Goal: Communication & Community: Answer question/provide support

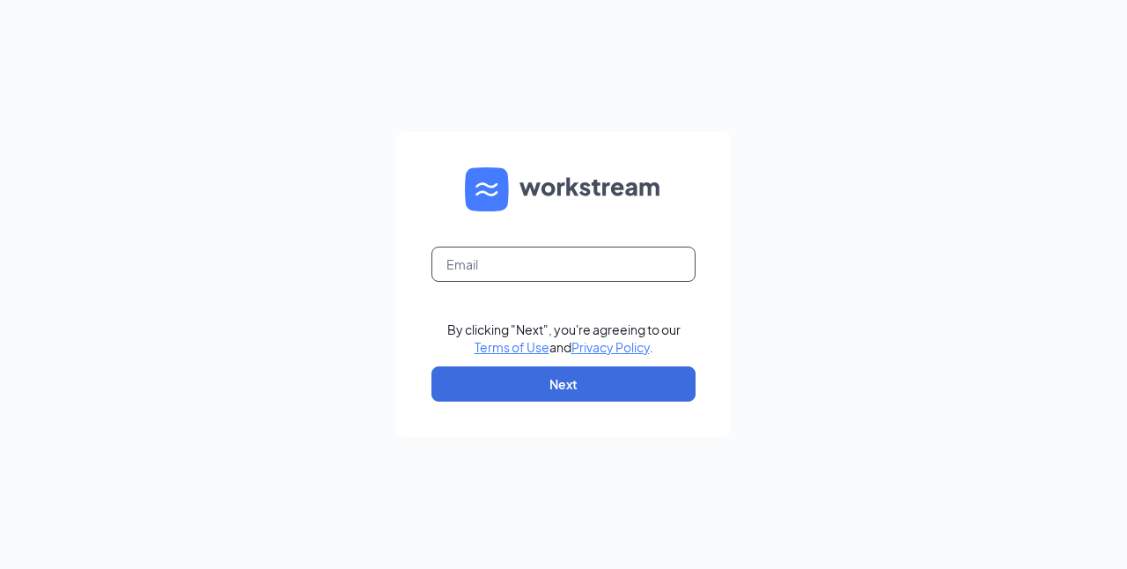
click at [486, 259] on input "text" at bounding box center [563, 264] width 264 height 35
type input "[EMAIL_ADDRESS][DOMAIN_NAME]"
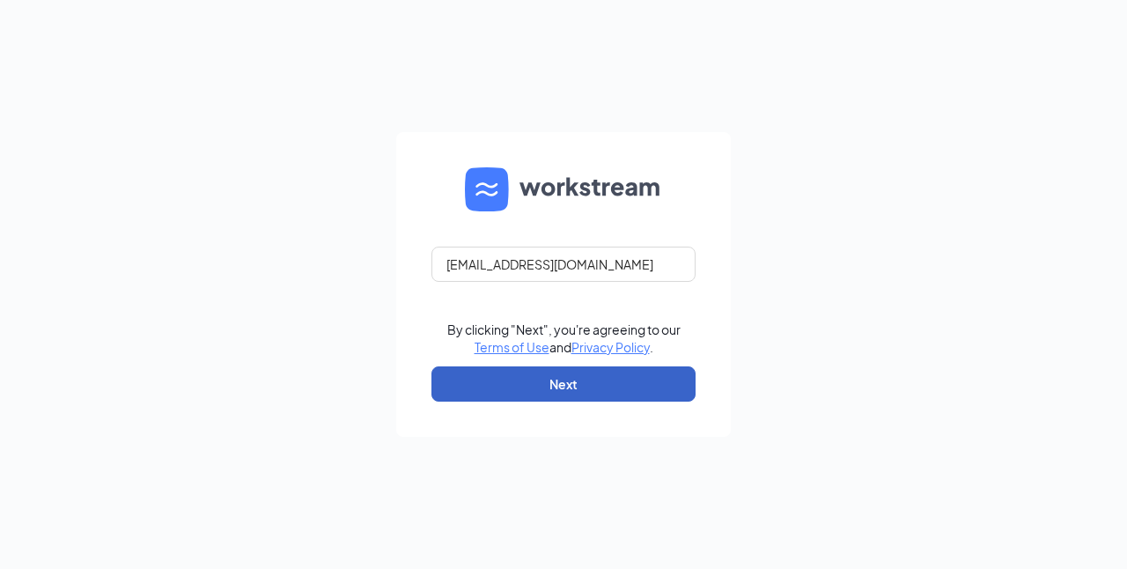
click at [572, 387] on button "Next" at bounding box center [563, 383] width 264 height 35
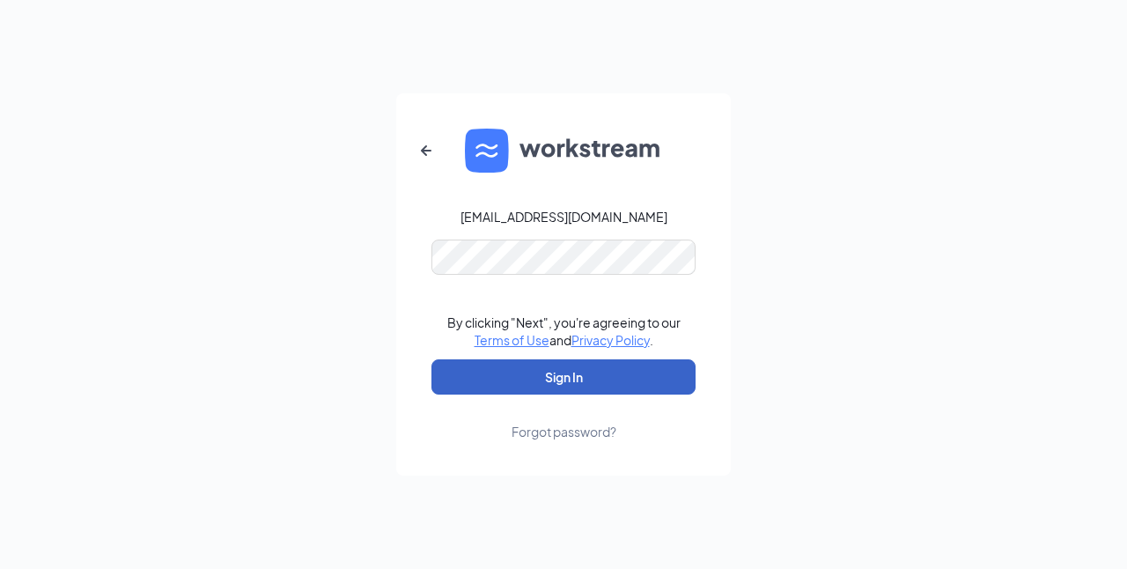
click at [532, 375] on button "Sign In" at bounding box center [563, 376] width 264 height 35
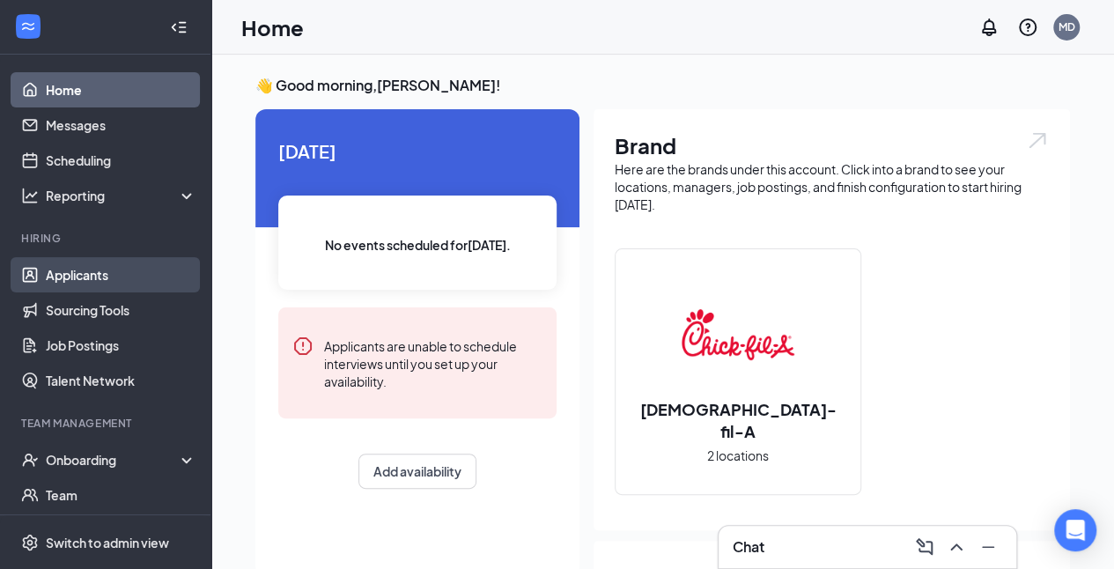
click at [107, 278] on link "Applicants" at bounding box center [121, 274] width 151 height 35
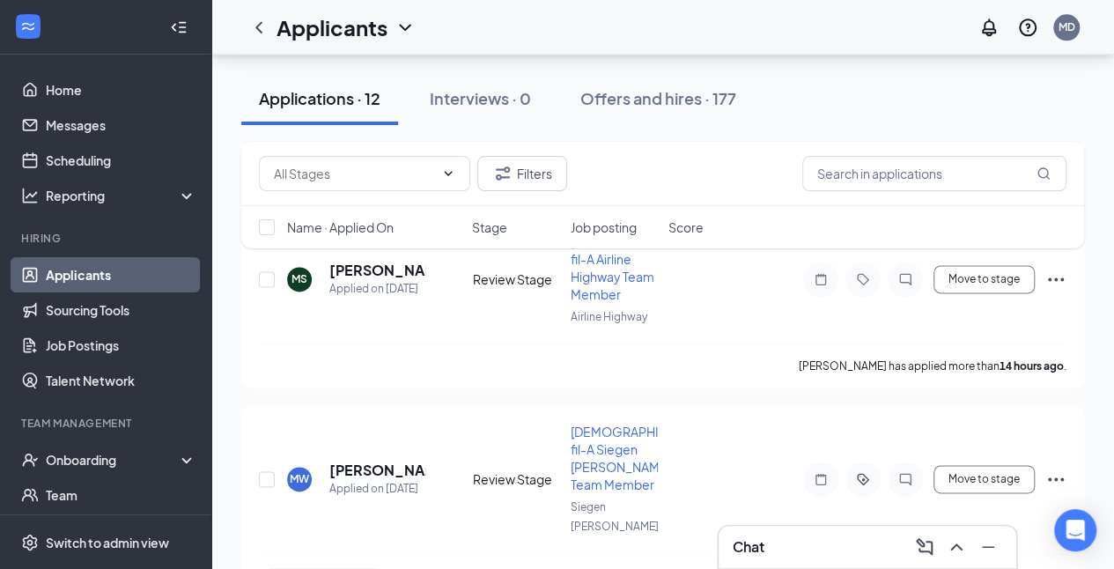
scroll to position [1014, 0]
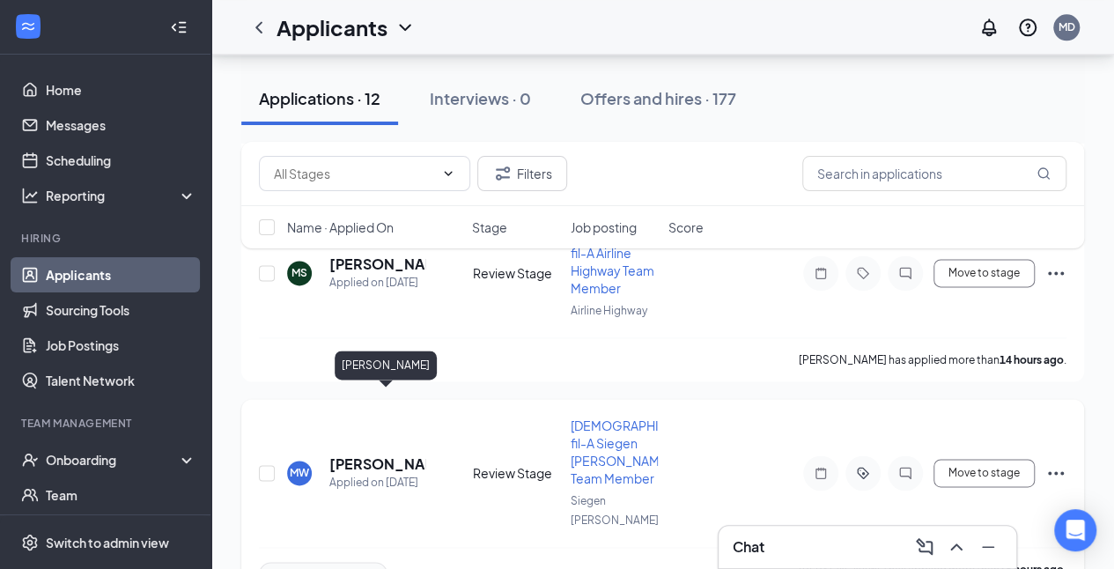
click at [414, 454] on h5 "[PERSON_NAME]" at bounding box center [377, 463] width 96 height 19
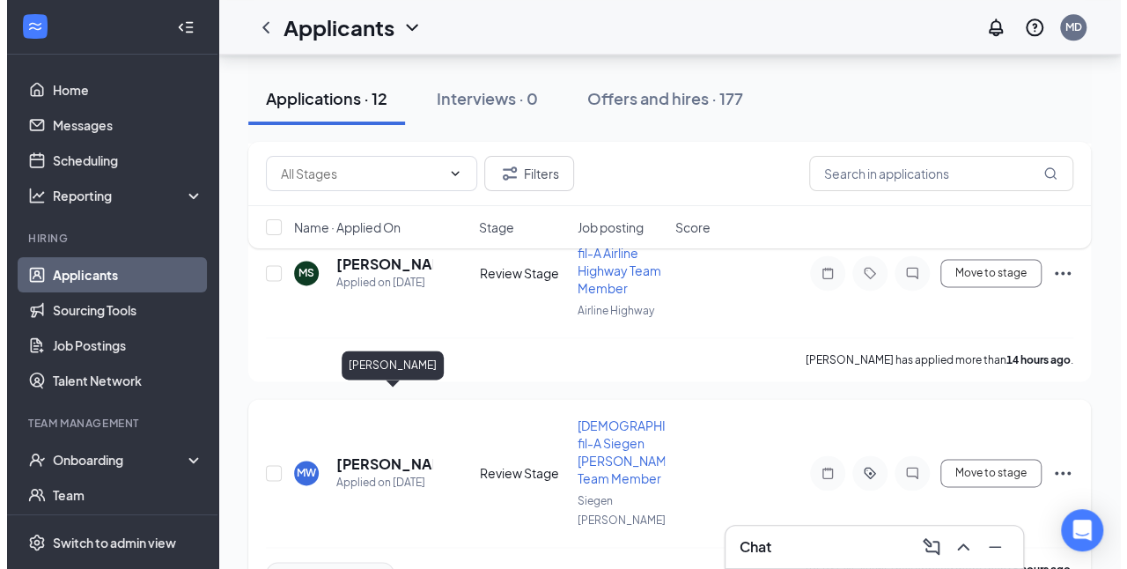
scroll to position [970, 0]
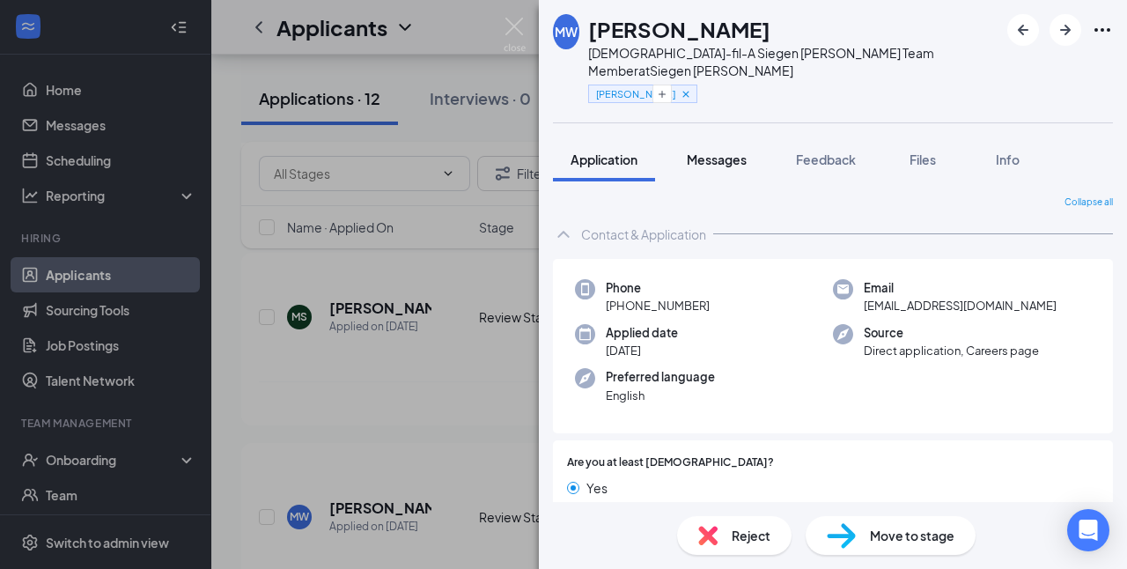
click at [744, 151] on span "Messages" at bounding box center [717, 159] width 60 height 16
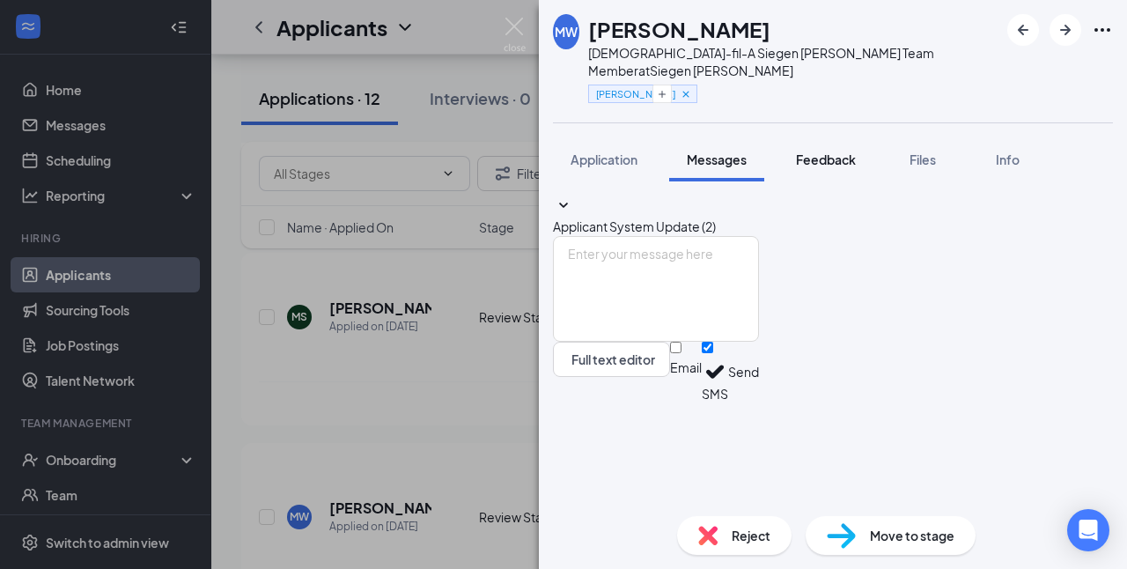
click at [843, 151] on span "Feedback" at bounding box center [826, 159] width 60 height 16
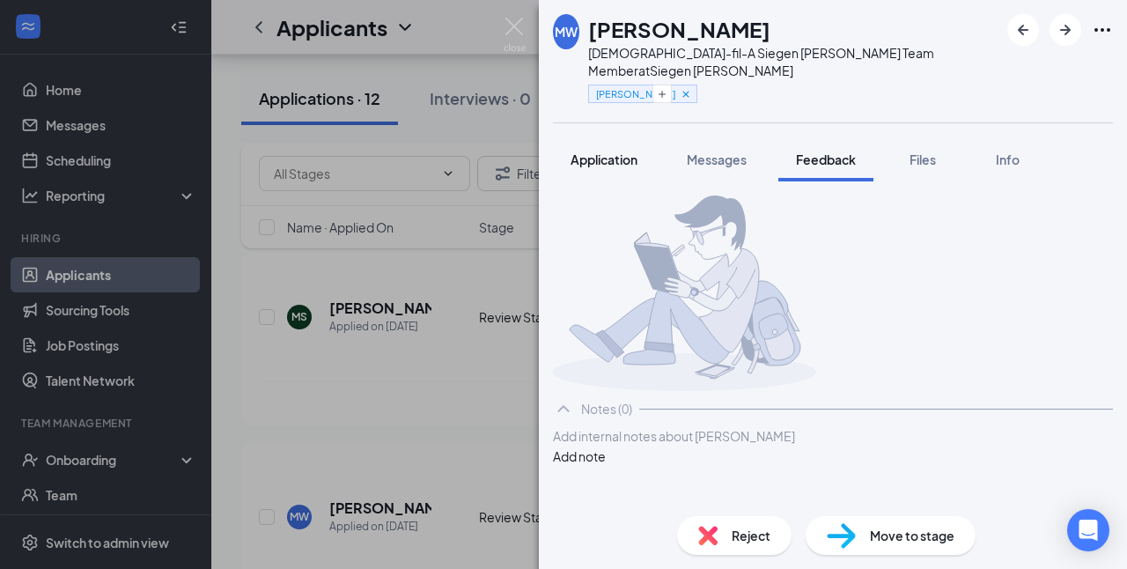
click at [628, 151] on span "Application" at bounding box center [604, 159] width 67 height 16
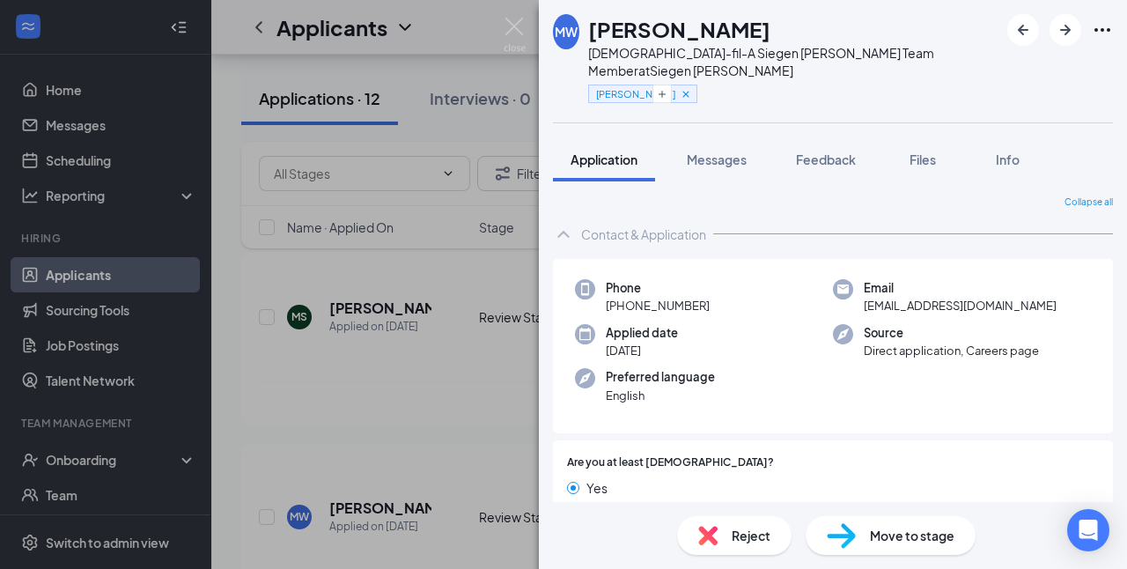
click at [628, 151] on span "Application" at bounding box center [604, 159] width 67 height 16
click at [841, 151] on span "Feedback" at bounding box center [826, 159] width 60 height 16
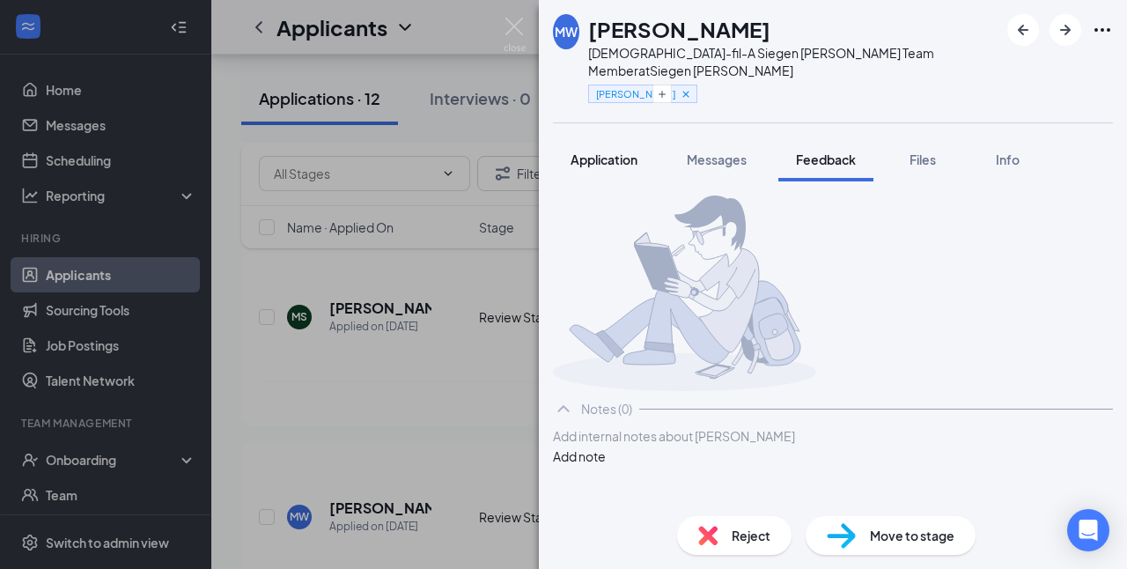
click at [585, 151] on span "Application" at bounding box center [604, 159] width 67 height 16
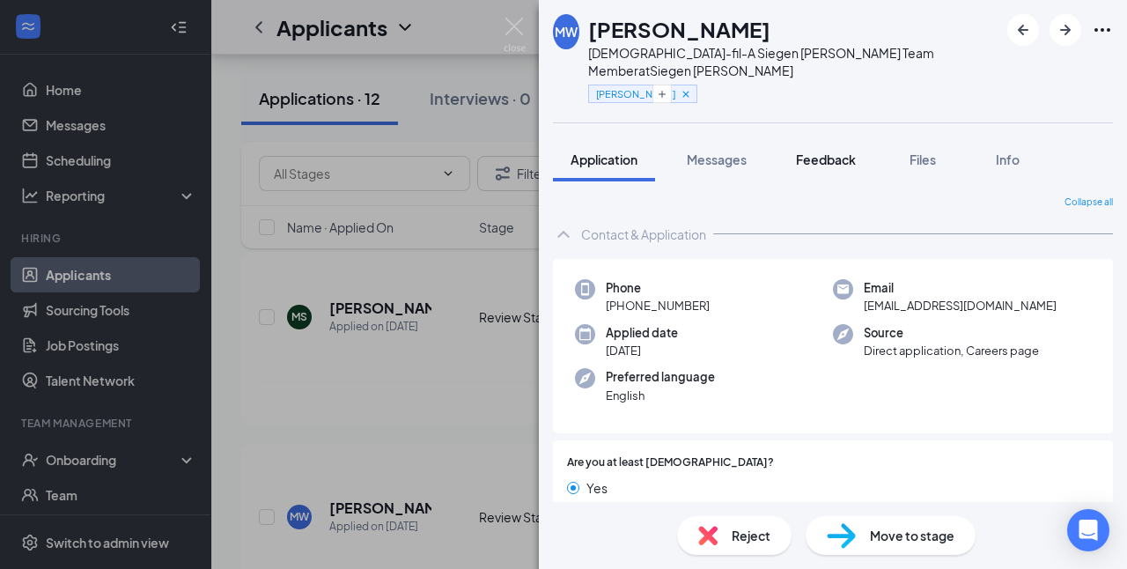
click at [824, 151] on span "Feedback" at bounding box center [826, 159] width 60 height 16
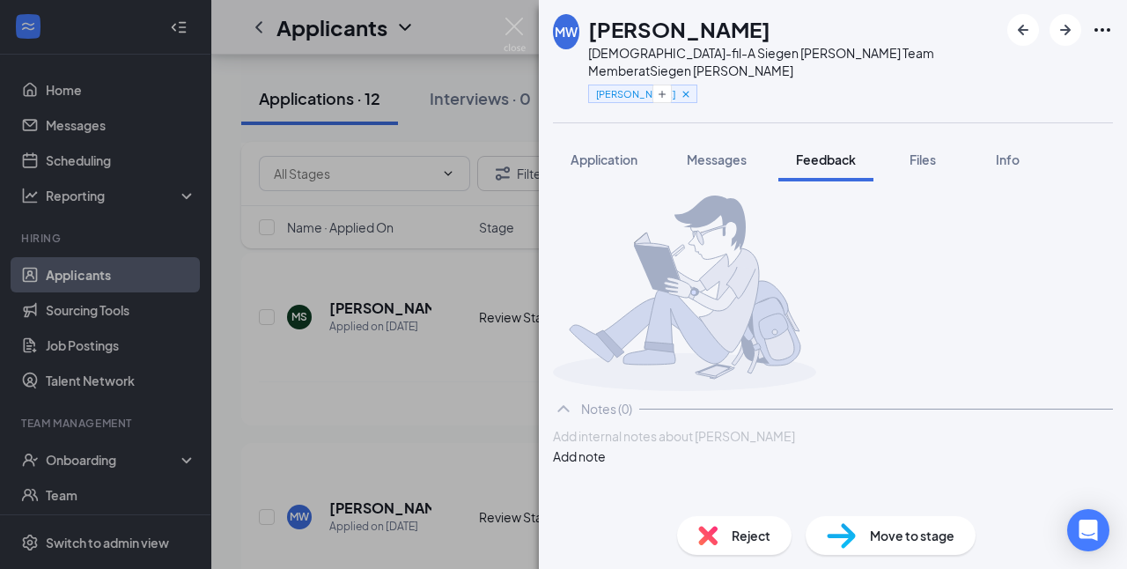
click at [790, 446] on div at bounding box center [833, 436] width 558 height 18
click at [606, 466] on button "Add note" at bounding box center [579, 455] width 53 height 19
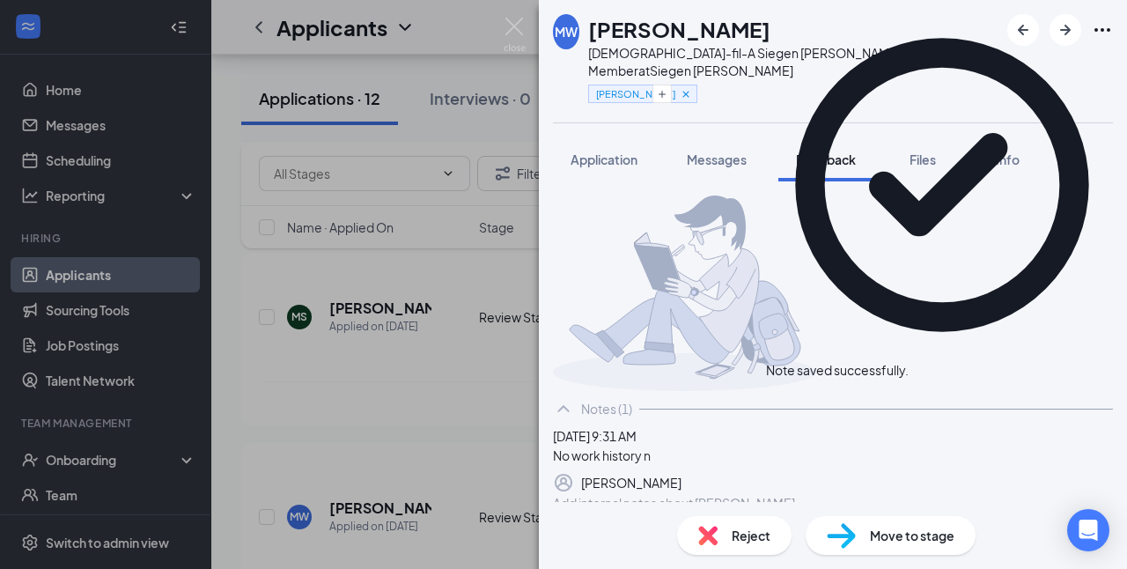
click at [747, 534] on span "Reject" at bounding box center [751, 535] width 39 height 19
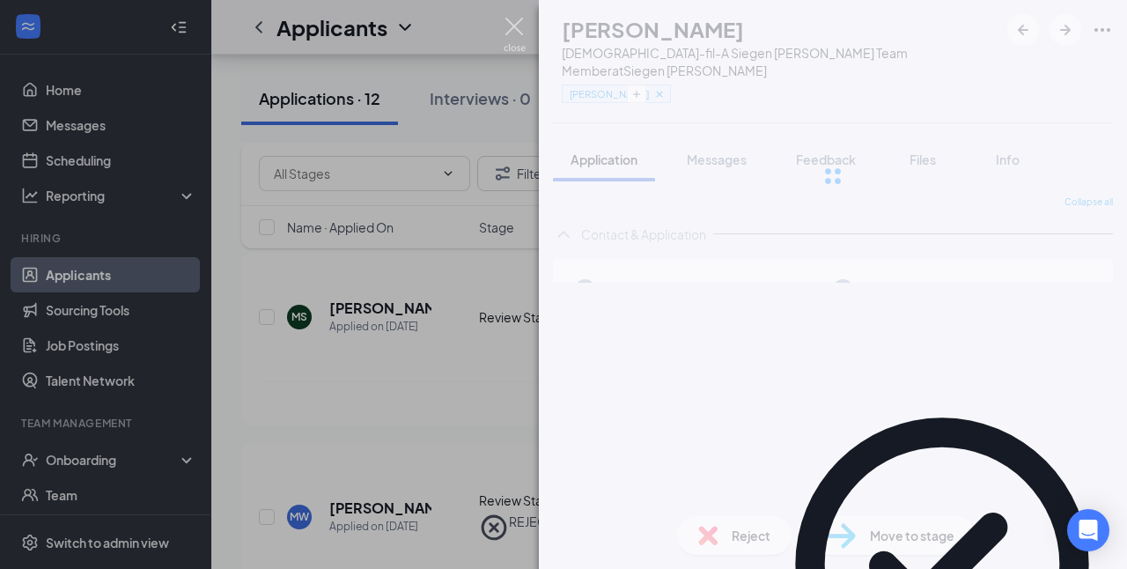
click at [505, 32] on img at bounding box center [515, 35] width 22 height 34
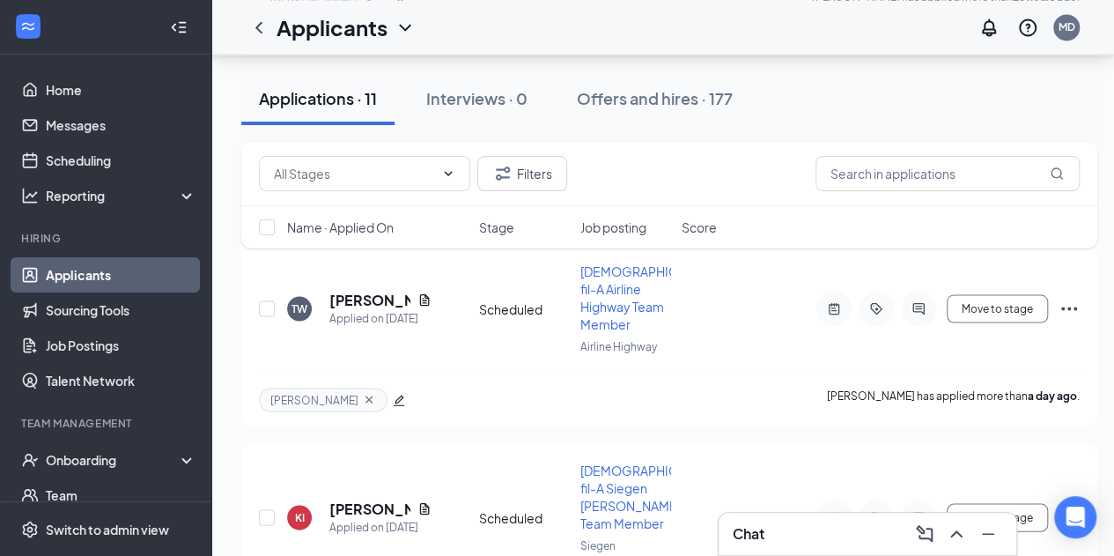
scroll to position [1578, 0]
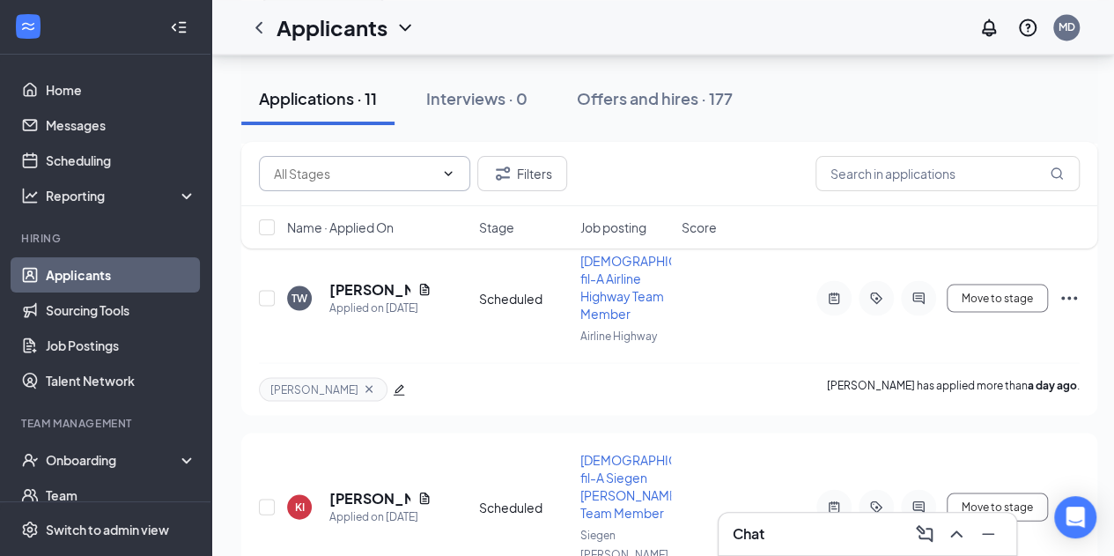
click at [448, 167] on icon "ChevronDown" at bounding box center [448, 173] width 14 height 14
click at [354, 213] on div "Review Stage (9)" at bounding box center [306, 203] width 95 height 19
type input "Review Stage (9)"
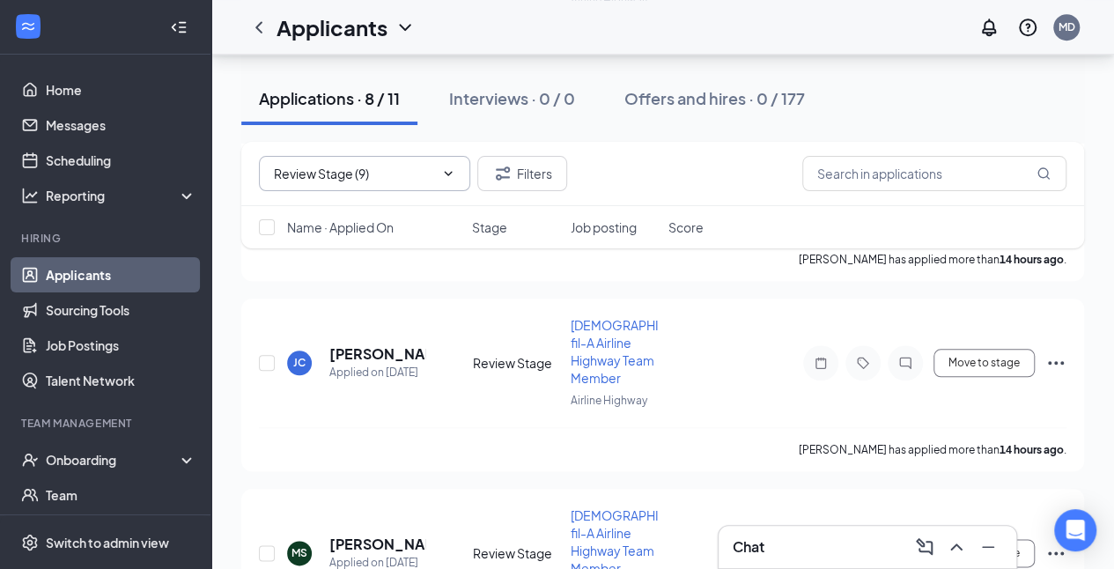
scroll to position [718, 0]
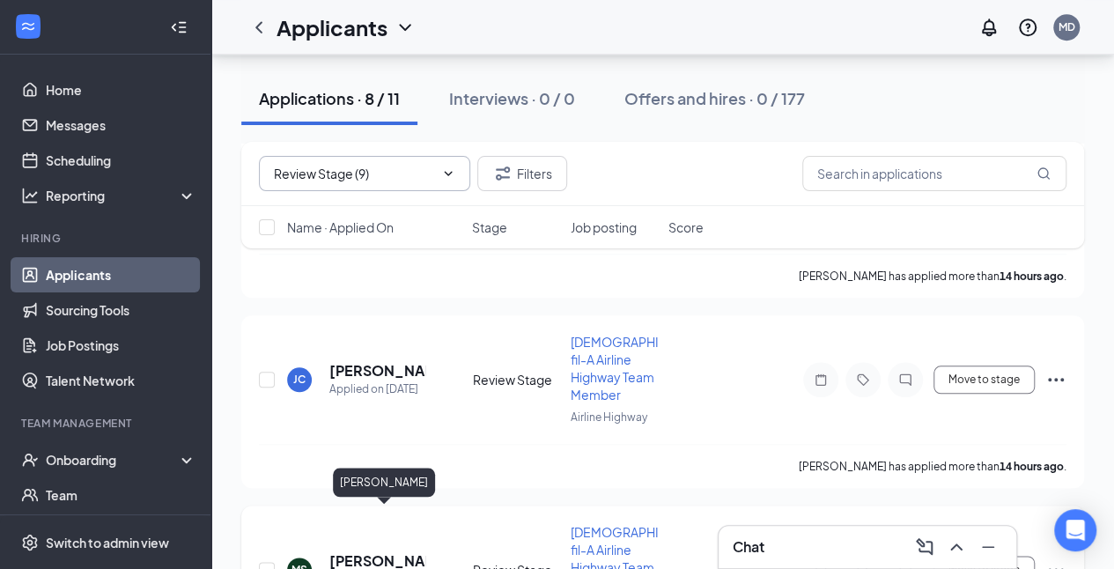
click at [366, 551] on h5 "[PERSON_NAME]" at bounding box center [377, 560] width 96 height 19
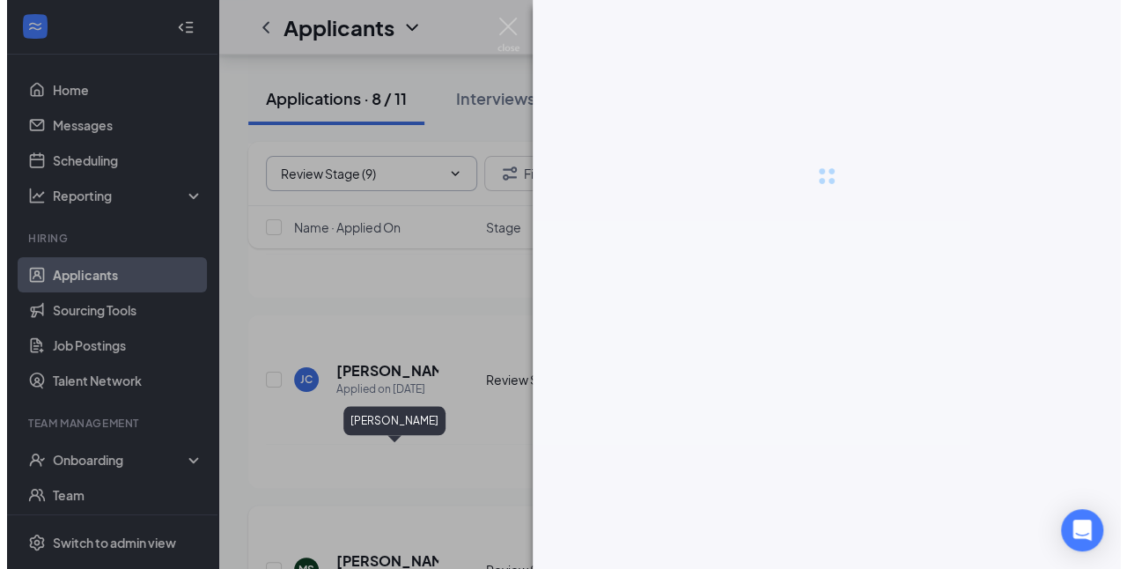
scroll to position [700, 0]
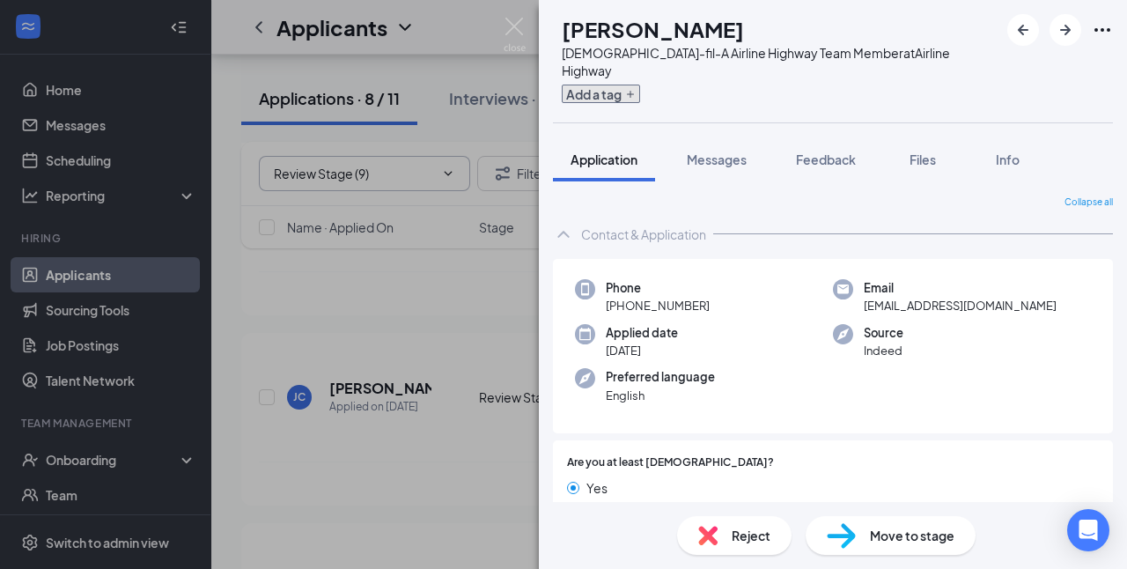
click at [636, 89] on icon "Plus" at bounding box center [630, 94] width 11 height 11
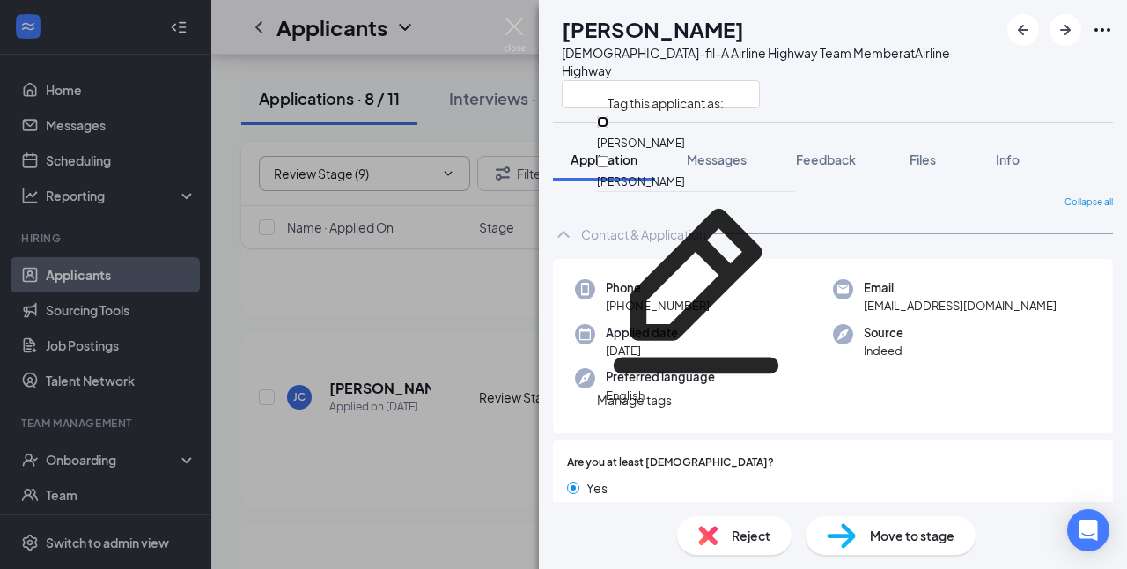
click at [608, 128] on input "[PERSON_NAME]" at bounding box center [602, 121] width 11 height 11
checkbox input "true"
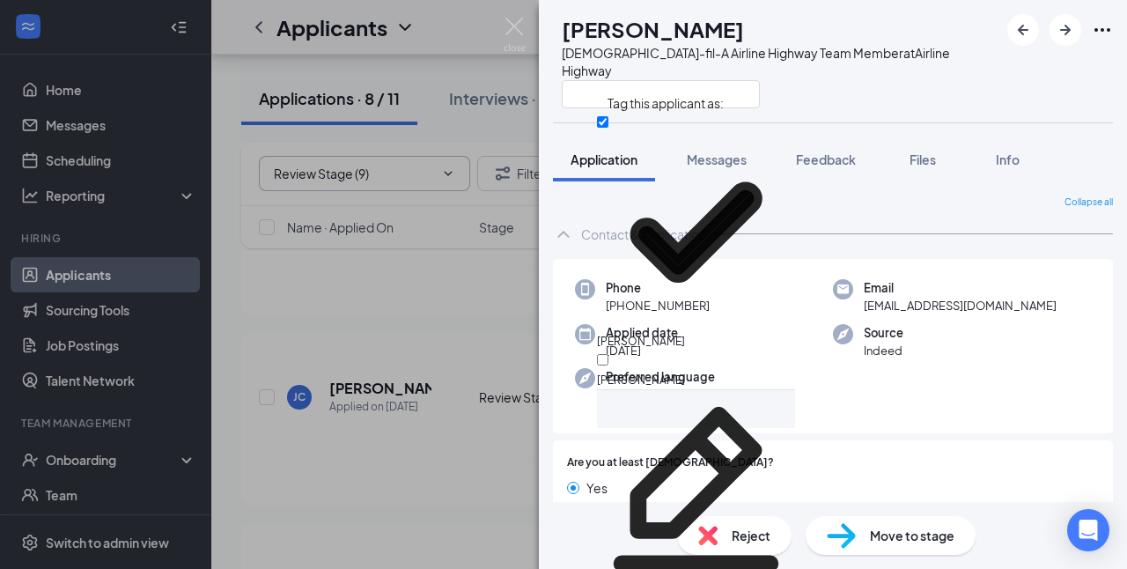
click at [965, 74] on div "[PERSON_NAME] [DEMOGRAPHIC_DATA]-fil-A Airline Highway Team Member at [GEOGRAPH…" at bounding box center [833, 61] width 588 height 122
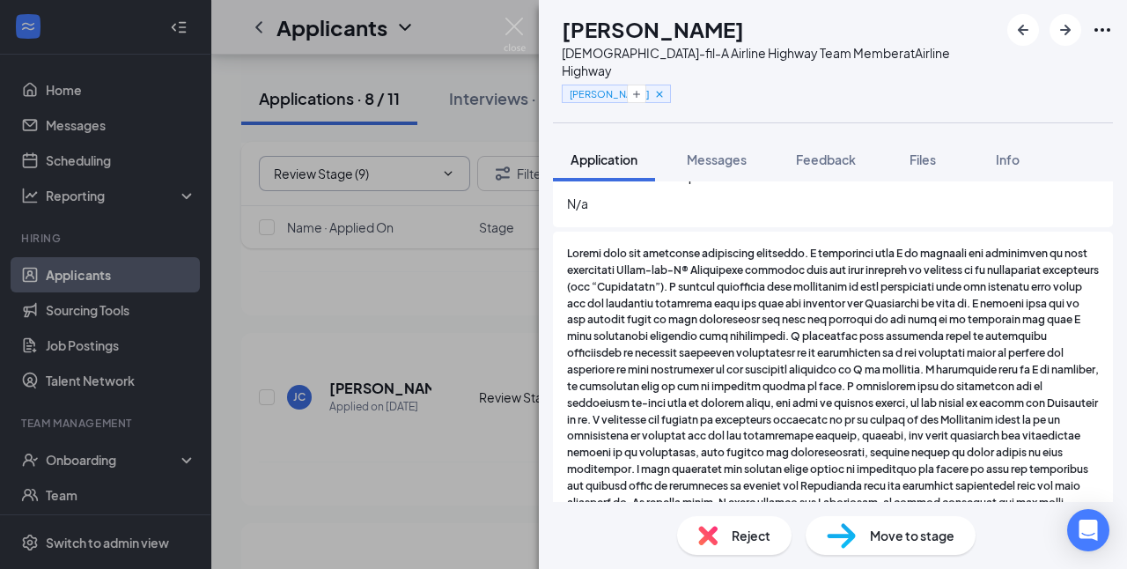
scroll to position [4570, 0]
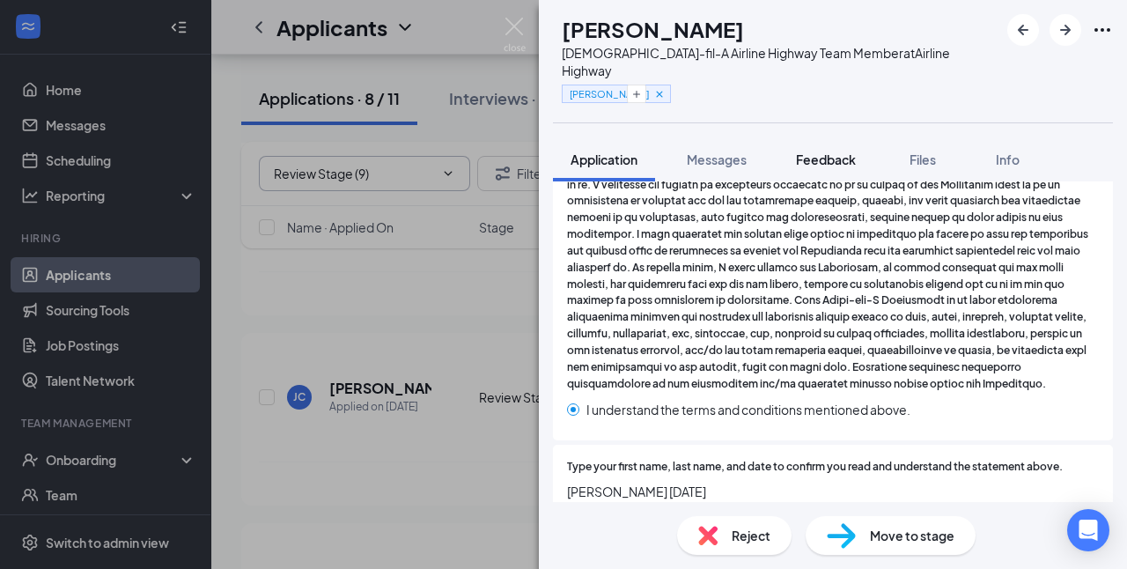
click at [844, 151] on span "Feedback" at bounding box center [826, 159] width 60 height 16
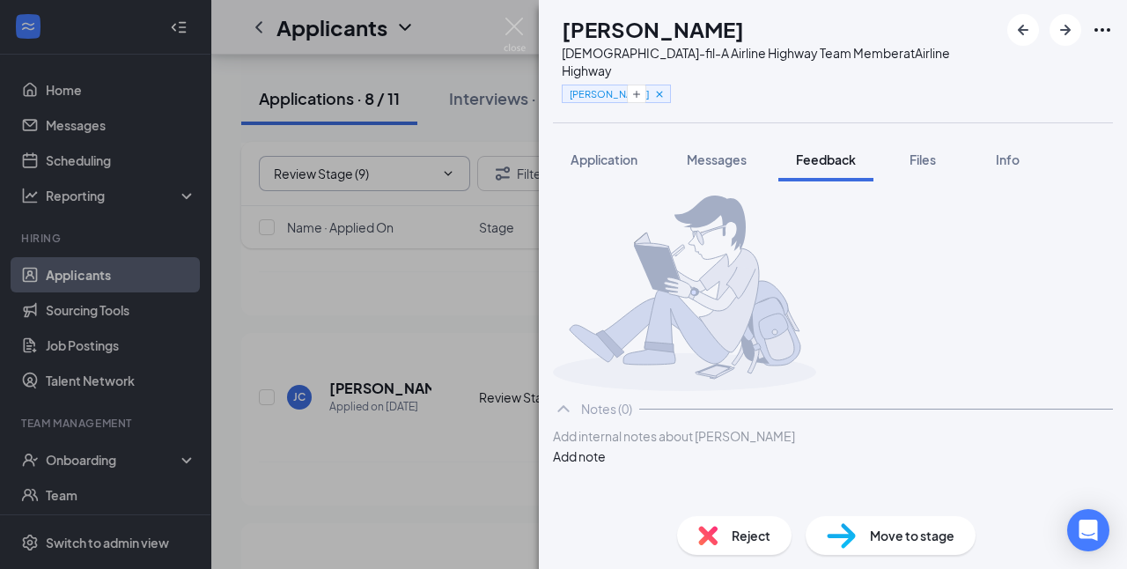
click at [753, 446] on div at bounding box center [833, 436] width 558 height 18
click at [606, 466] on button "Add note" at bounding box center [579, 455] width 53 height 19
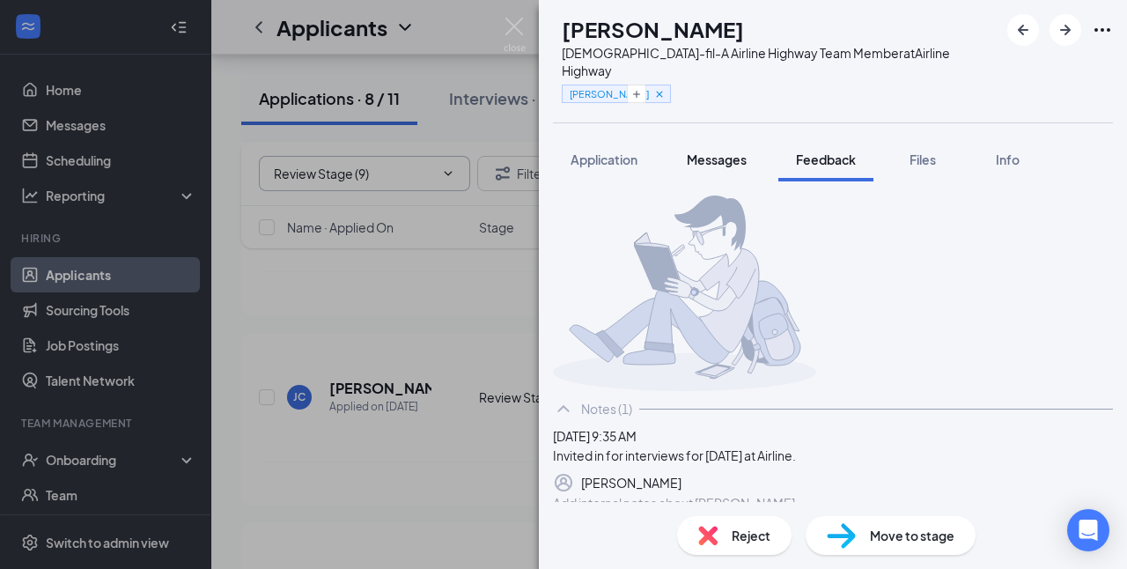
click at [718, 151] on span "Messages" at bounding box center [717, 159] width 60 height 16
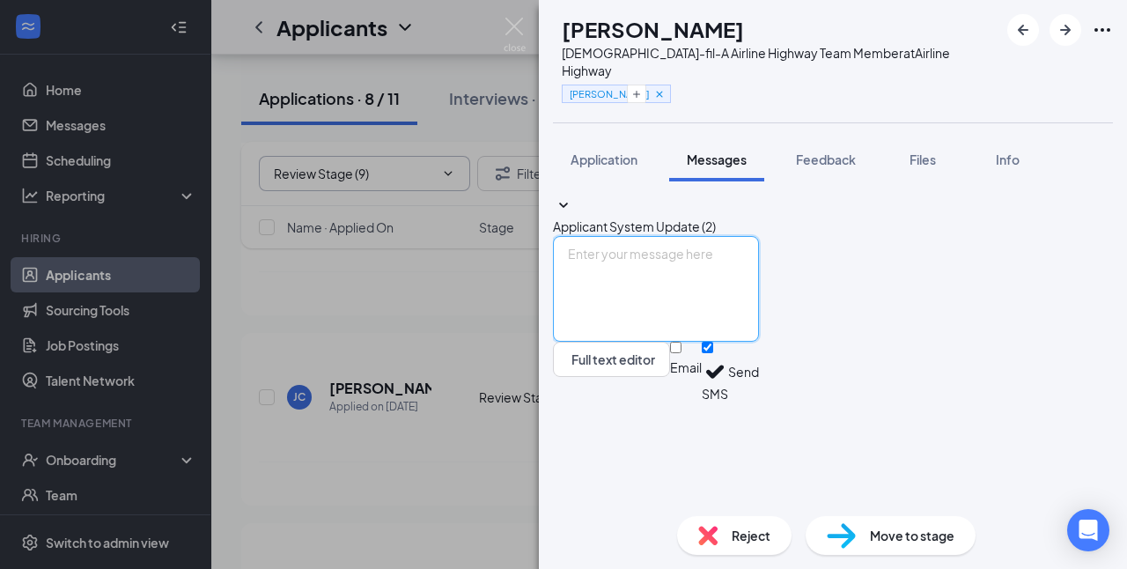
click at [717, 342] on textarea at bounding box center [656, 289] width 206 height 106
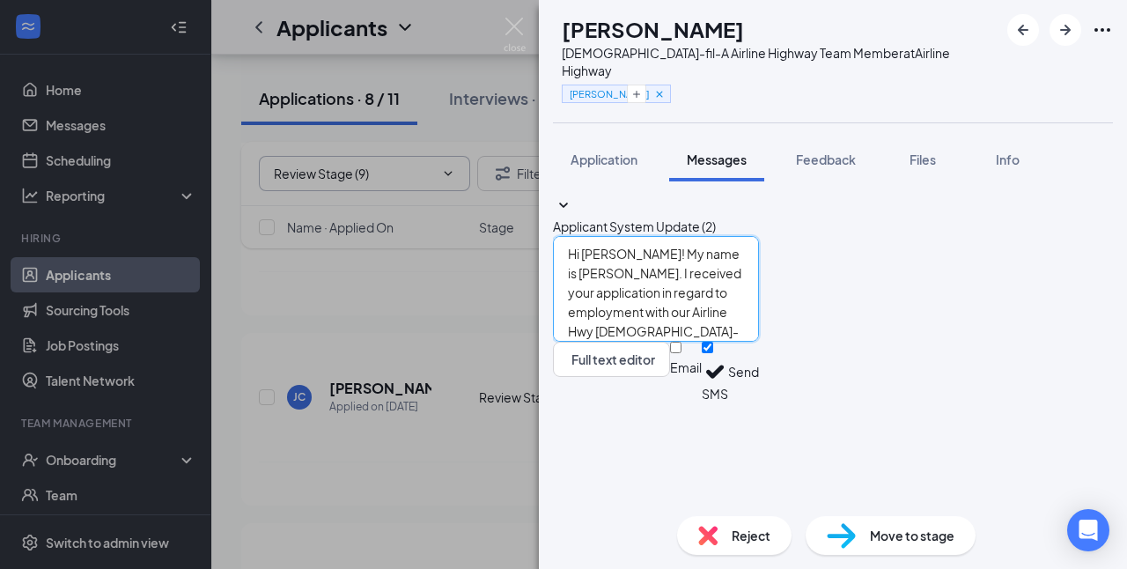
click at [718, 342] on textarea "Hi [PERSON_NAME]! My name is [PERSON_NAME]. I received your application in rega…" at bounding box center [656, 289] width 206 height 106
click at [732, 342] on textarea "Hi [PERSON_NAME]! My name is [PERSON_NAME]. I received your application in rega…" at bounding box center [656, 289] width 206 height 106
click at [727, 342] on textarea "Hi [PERSON_NAME]! My name is [PERSON_NAME]. I received your application in rega…" at bounding box center [656, 289] width 206 height 106
click at [759, 342] on textarea "Hi [PERSON_NAME]! My name is [PERSON_NAME]. I received your application in rega…" at bounding box center [656, 289] width 206 height 106
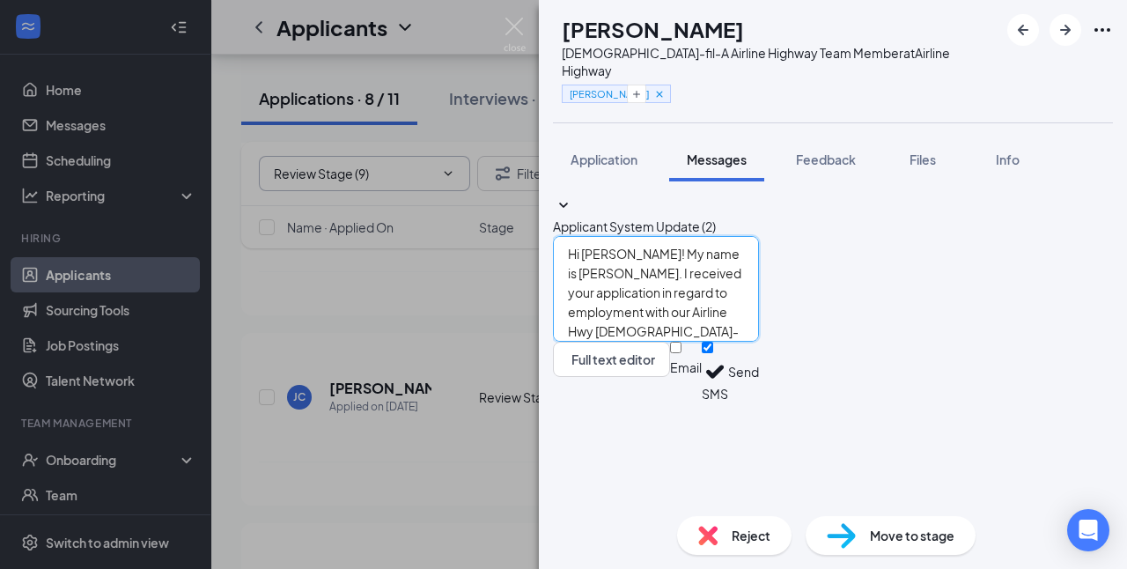
type textarea "Hi [PERSON_NAME]! My name is [PERSON_NAME]. I received your application in rega…"
click at [759, 402] on button "Send" at bounding box center [743, 372] width 31 height 61
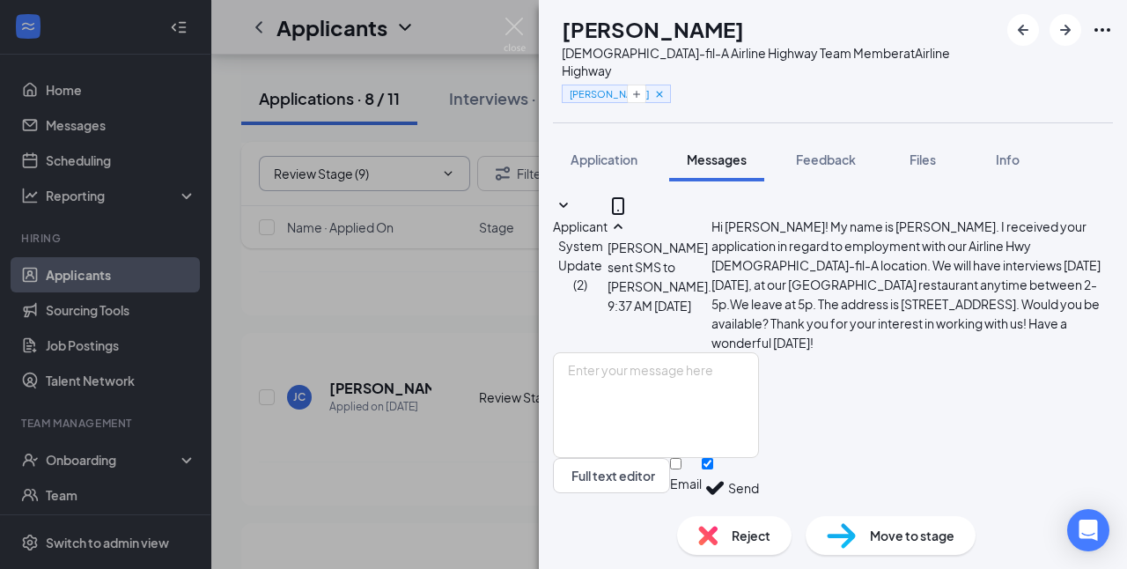
scroll to position [136, 0]
click at [519, 14] on div "[PERSON_NAME] [DEMOGRAPHIC_DATA]-fil-A Airline Highway Team Member at Airline H…" at bounding box center [563, 284] width 1127 height 569
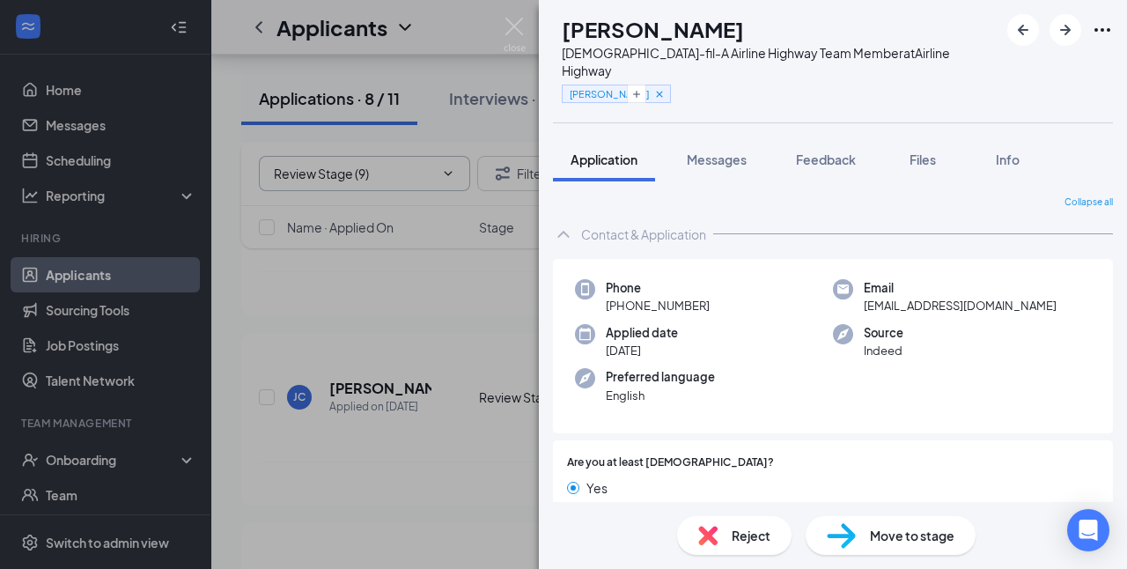
click at [367, 304] on div "[PERSON_NAME] [DEMOGRAPHIC_DATA]-fil-A Airline Highway Team Member at Airline H…" at bounding box center [563, 284] width 1127 height 569
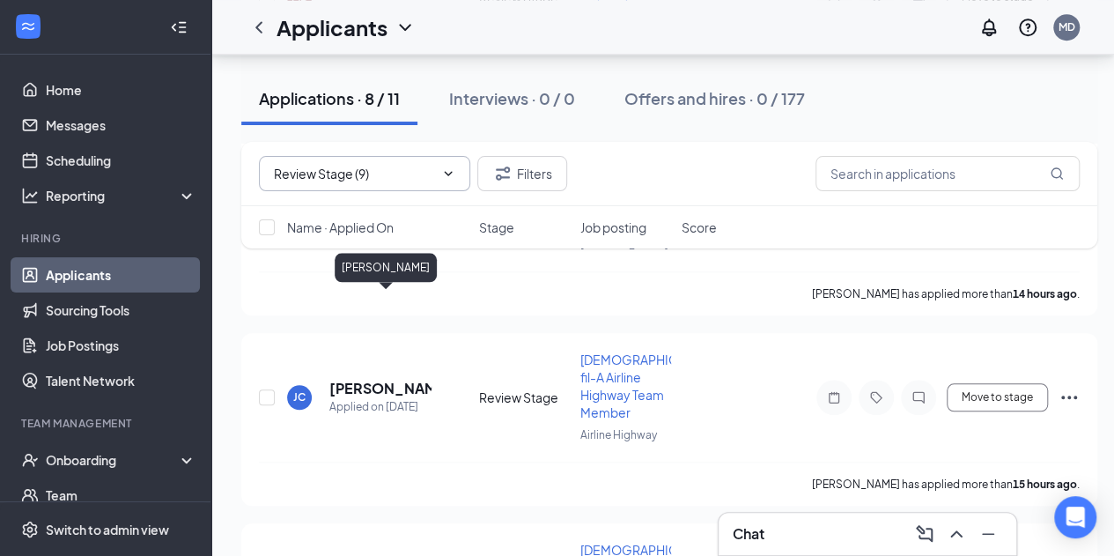
click at [367, 379] on h5 "[PERSON_NAME]" at bounding box center [380, 388] width 102 height 19
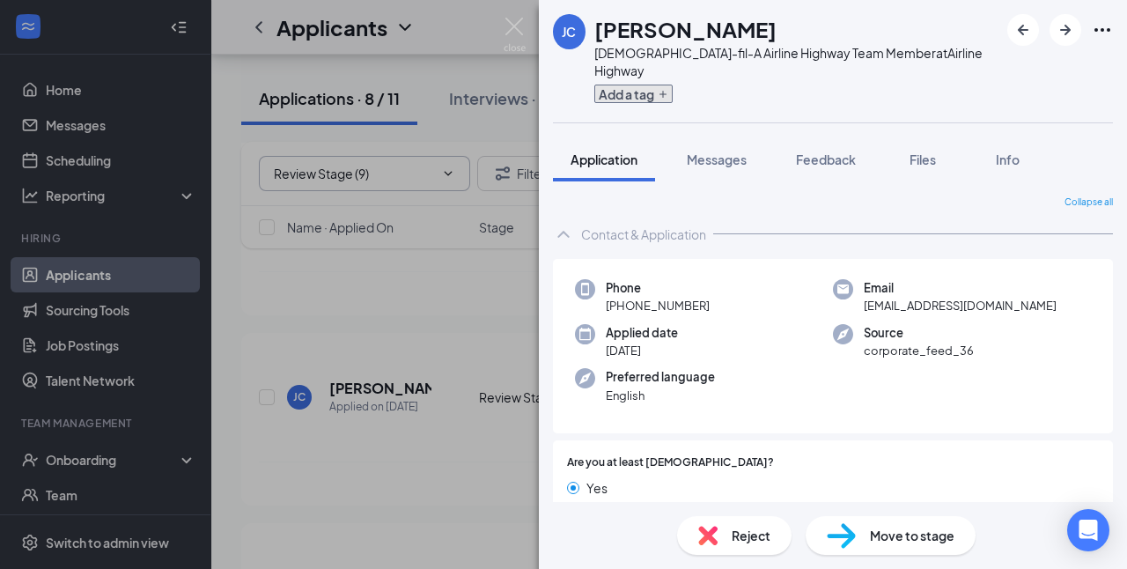
click at [659, 85] on button "Add a tag" at bounding box center [633, 94] width 78 height 18
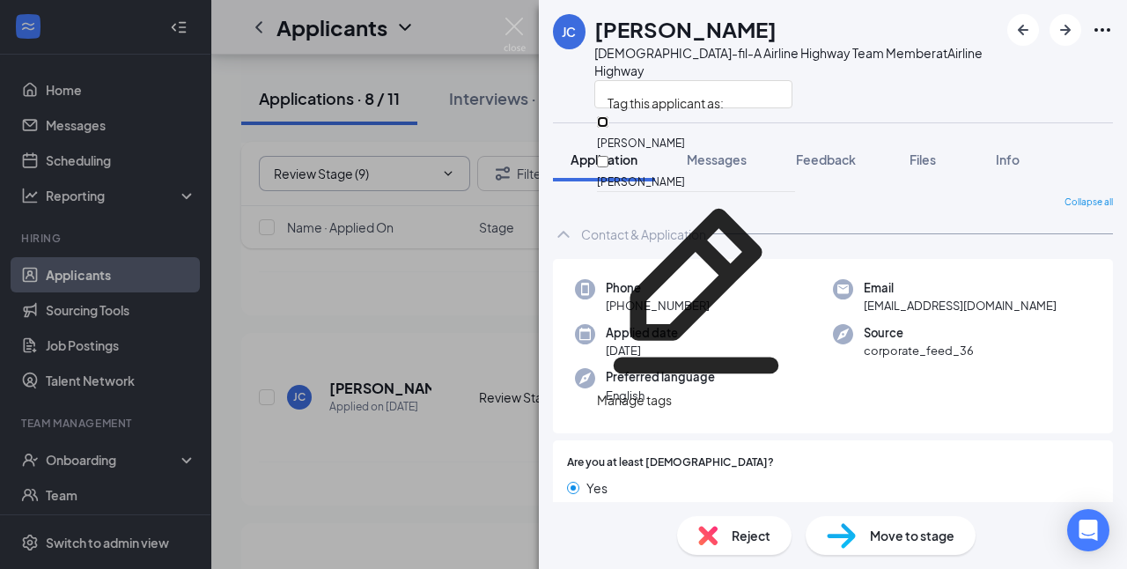
click at [608, 128] on input "[PERSON_NAME]" at bounding box center [602, 121] width 11 height 11
checkbox input "true"
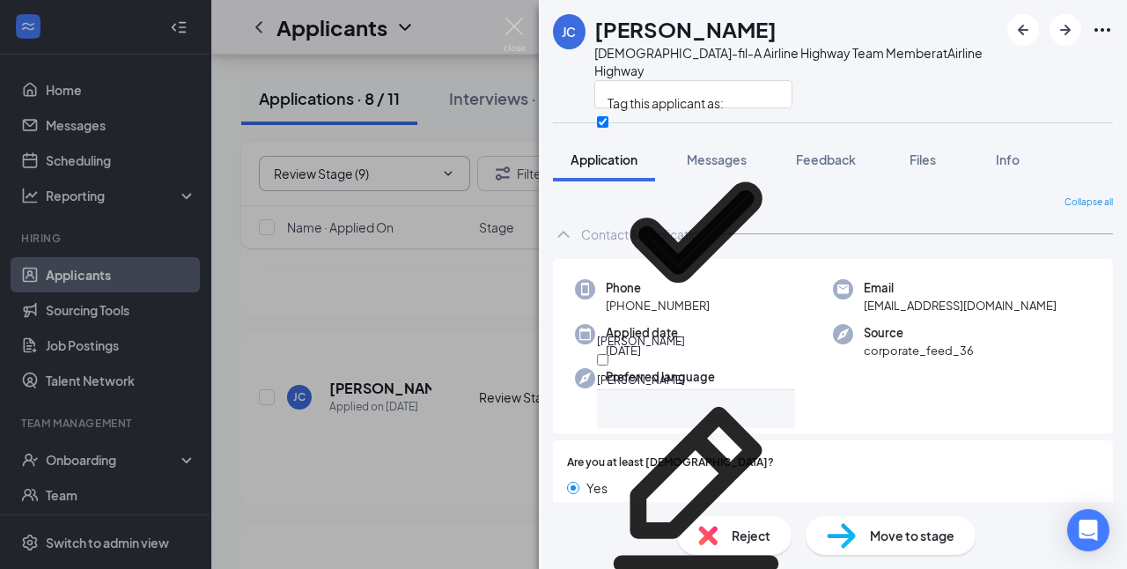
click at [896, 79] on div at bounding box center [796, 93] width 404 height 29
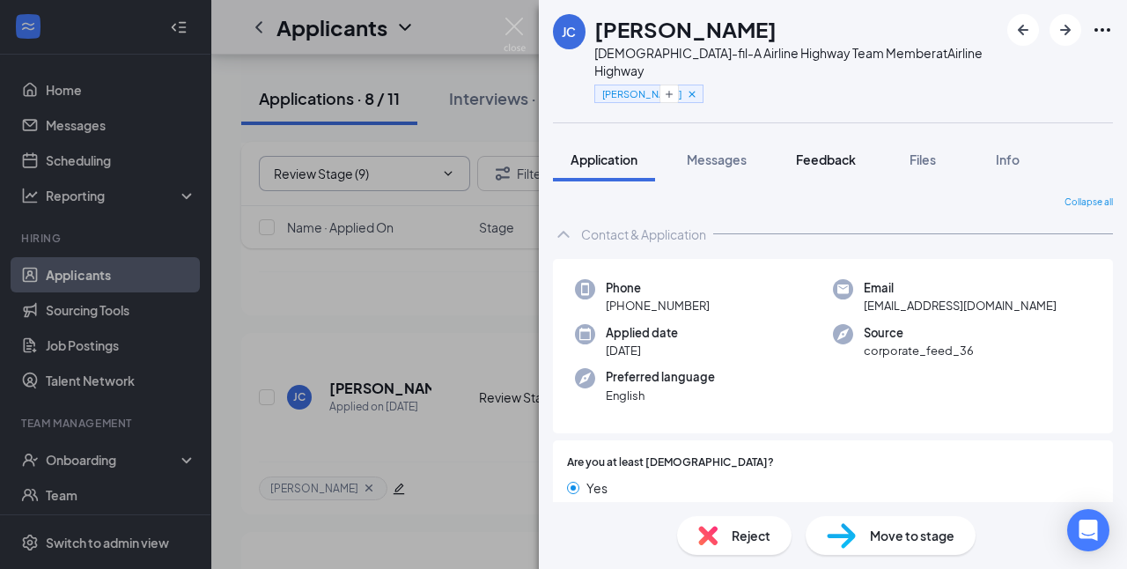
click at [821, 151] on span "Feedback" at bounding box center [826, 159] width 60 height 16
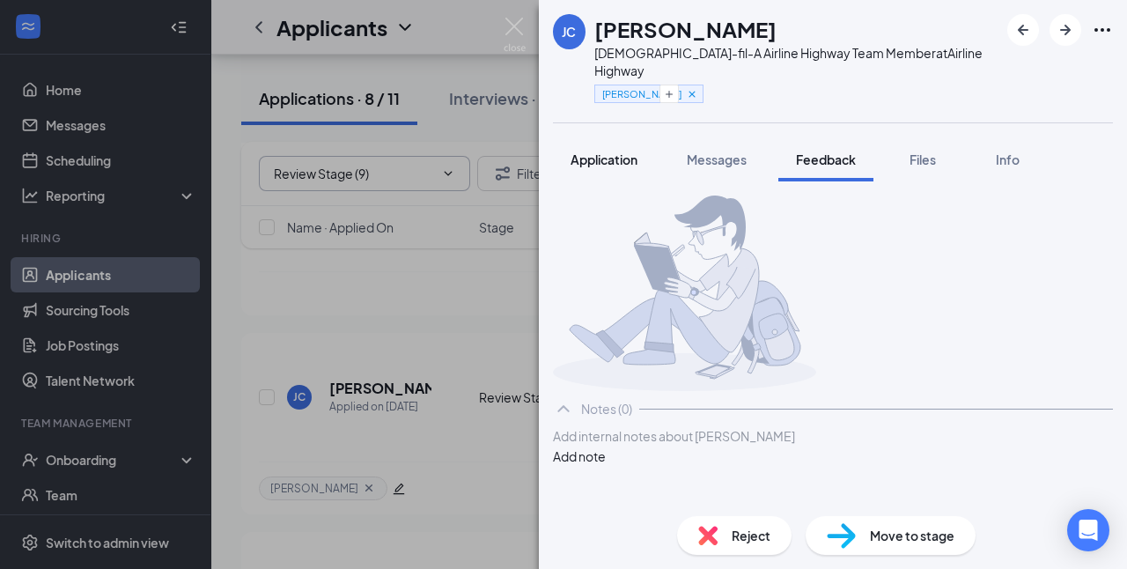
click at [615, 151] on span "Application" at bounding box center [604, 159] width 67 height 16
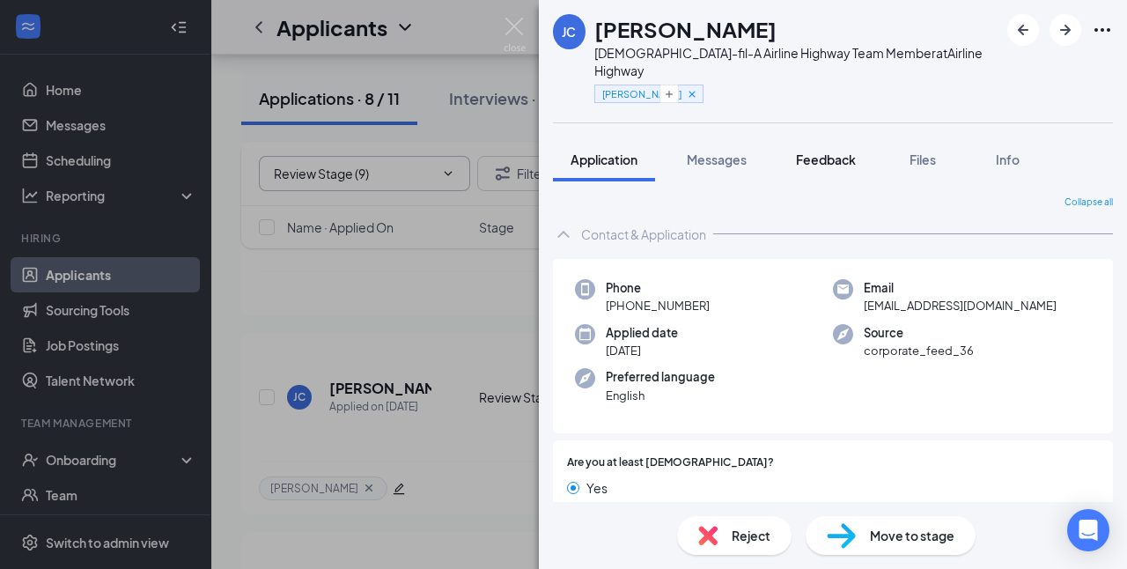
click at [842, 151] on span "Feedback" at bounding box center [826, 159] width 60 height 16
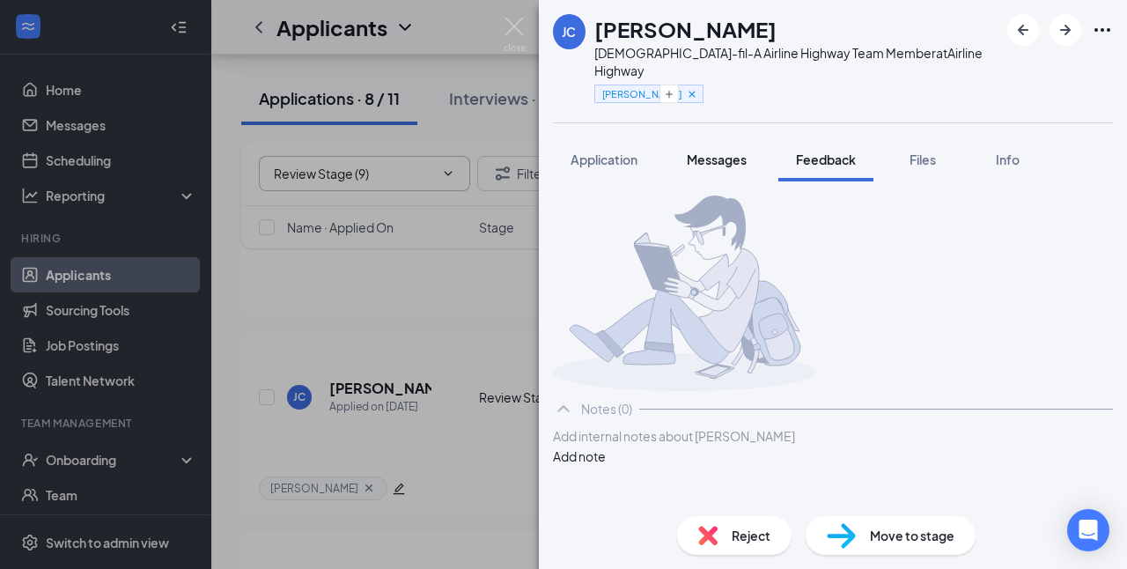
click at [725, 151] on span "Messages" at bounding box center [717, 159] width 60 height 16
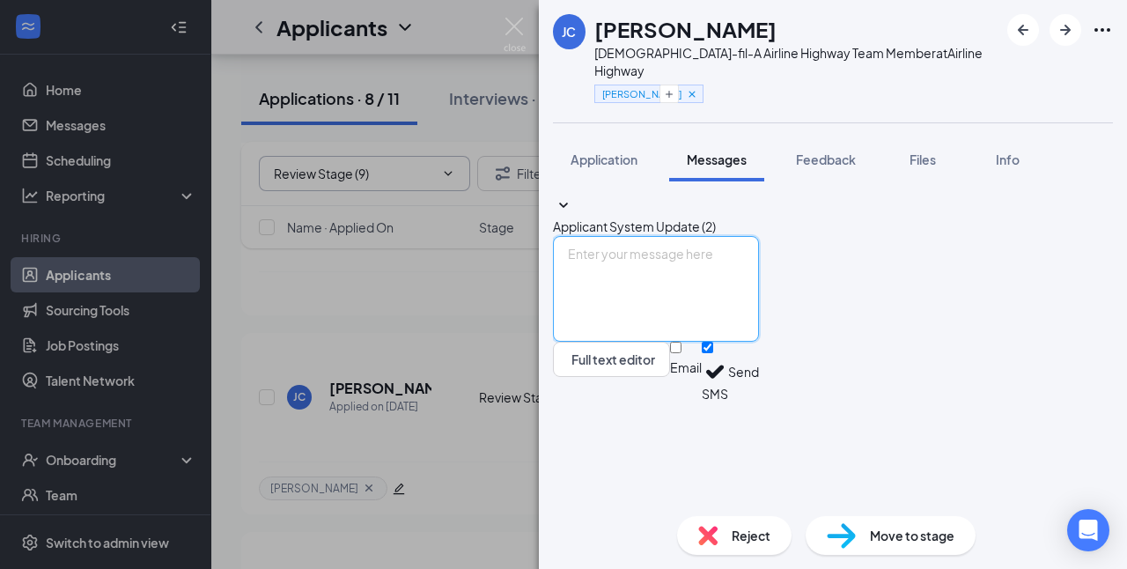
click at [726, 342] on textarea at bounding box center [656, 289] width 206 height 106
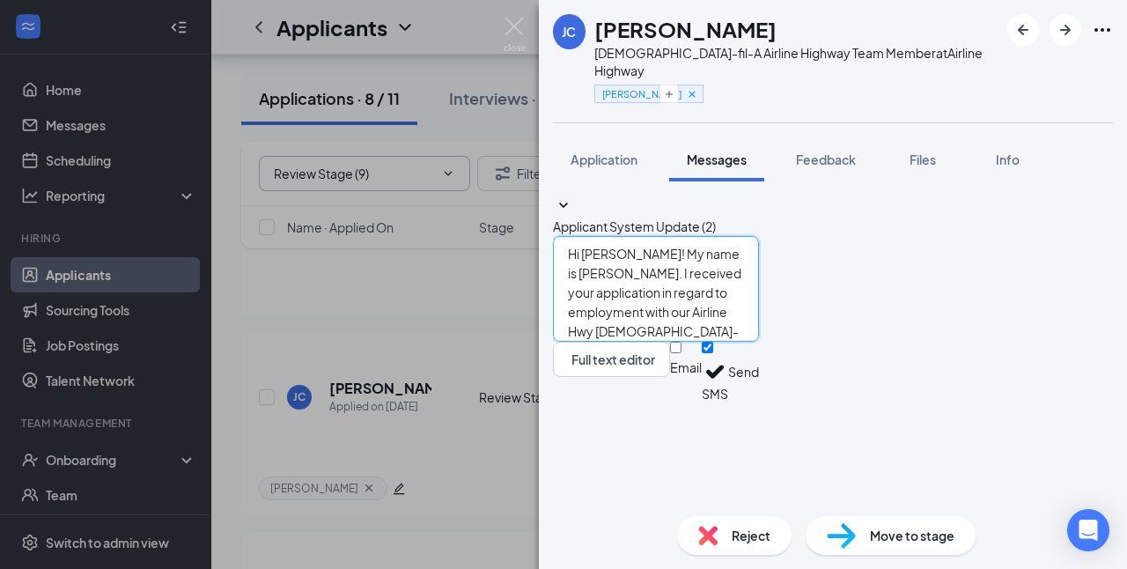
click at [728, 342] on textarea "Hi [PERSON_NAME]! My name is [PERSON_NAME]. I received your application in rega…" at bounding box center [656, 289] width 206 height 106
click at [759, 342] on textarea "Hi [PERSON_NAME]! My name is [PERSON_NAME]. I received your application in rega…" at bounding box center [656, 289] width 206 height 106
click at [718, 342] on textarea "Hi [PERSON_NAME]! My name is [PERSON_NAME]. I received your application in rega…" at bounding box center [656, 289] width 206 height 106
type textarea "Hi [PERSON_NAME]! My name is [PERSON_NAME]. I received your application in rega…"
click at [759, 402] on button "Send" at bounding box center [743, 372] width 31 height 61
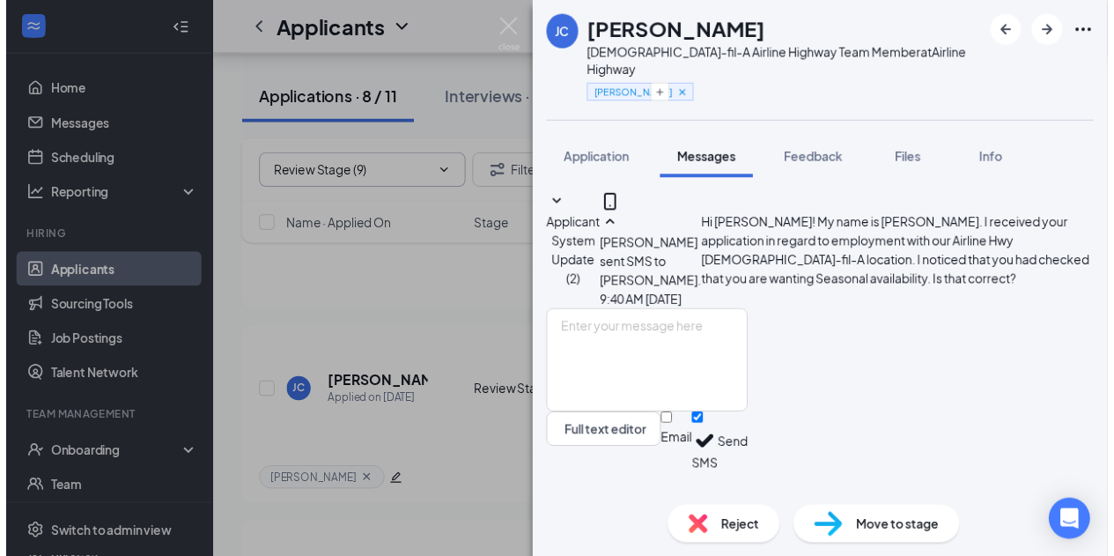
scroll to position [77, 0]
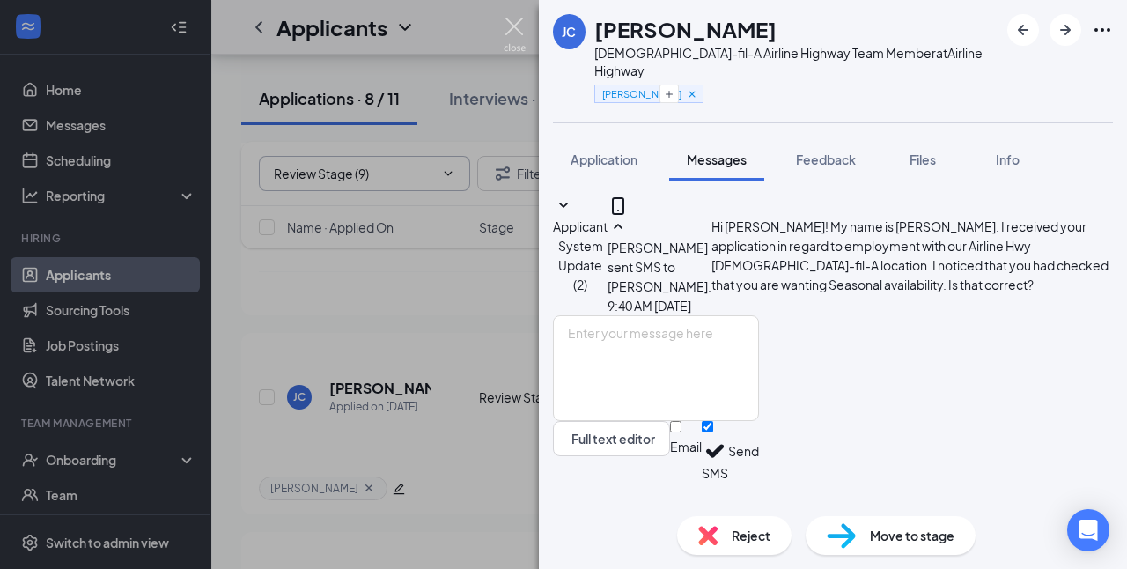
click at [523, 30] on img at bounding box center [515, 35] width 22 height 34
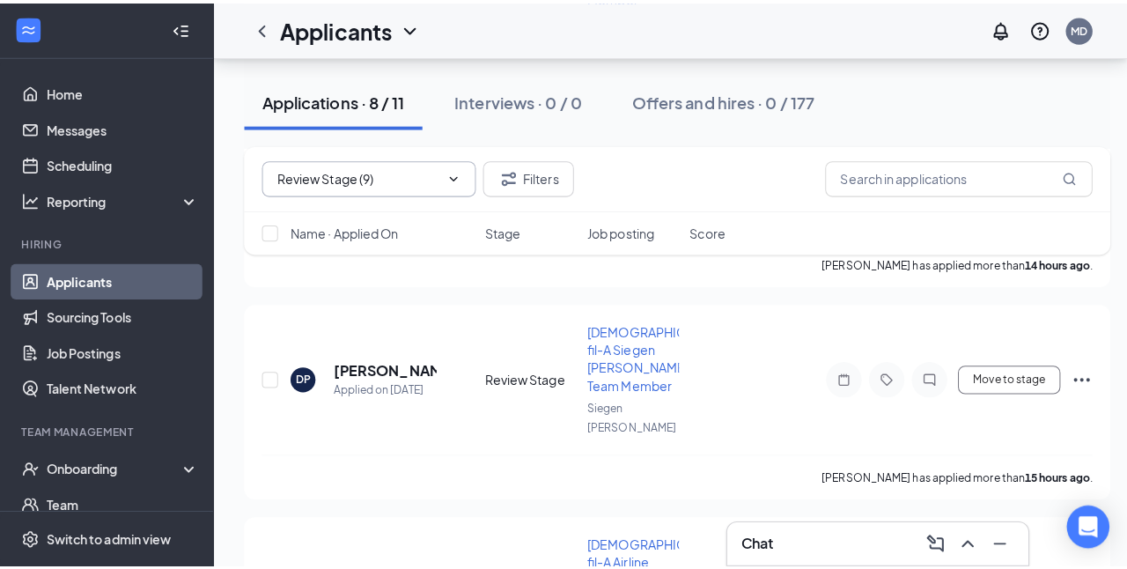
scroll to position [524, 0]
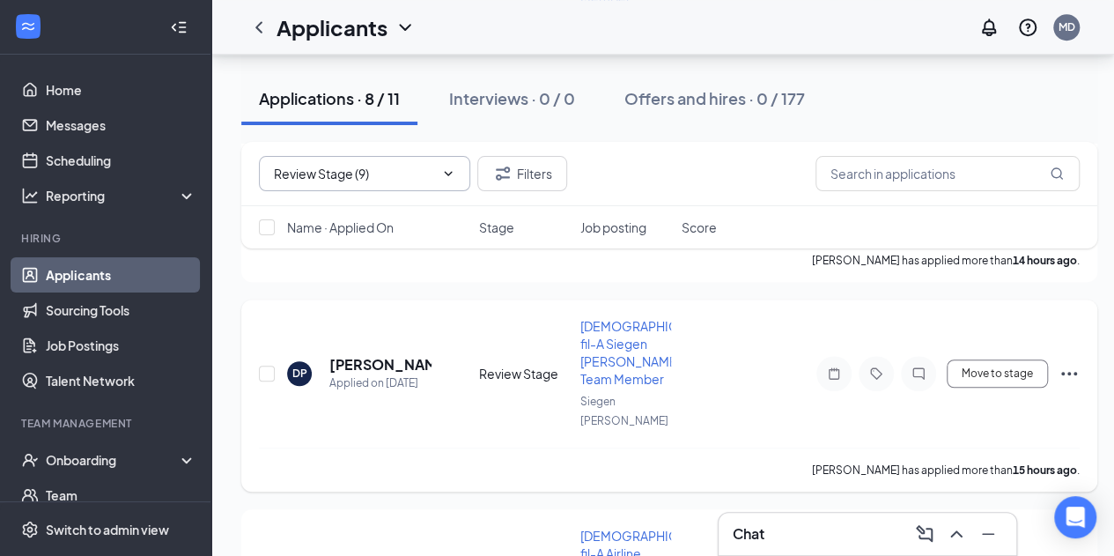
click at [386, 355] on h5 "[PERSON_NAME]" at bounding box center [380, 364] width 102 height 19
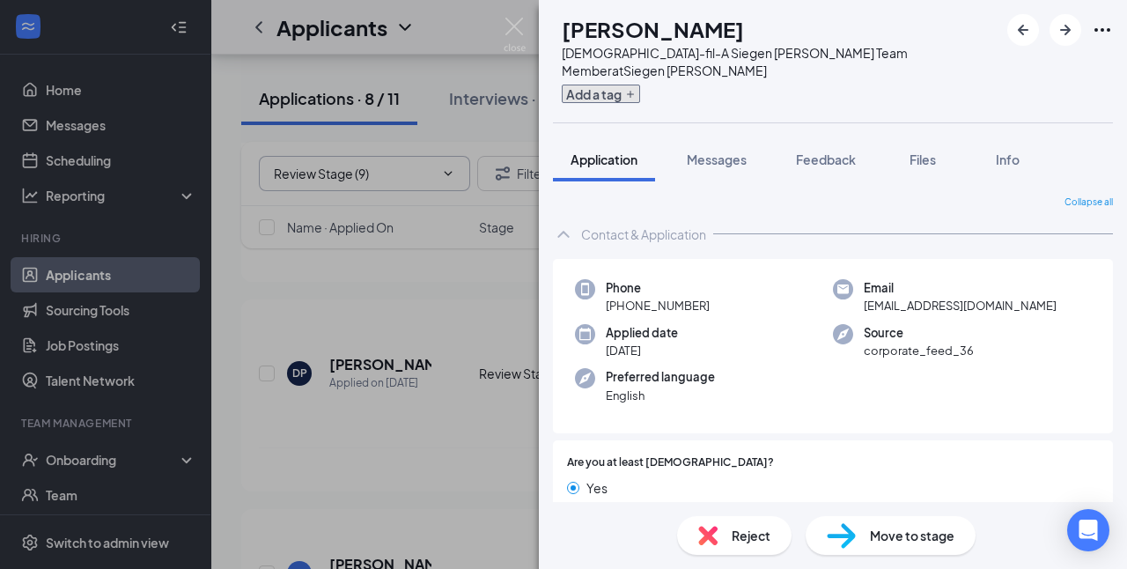
click at [636, 89] on icon "Plus" at bounding box center [630, 94] width 11 height 11
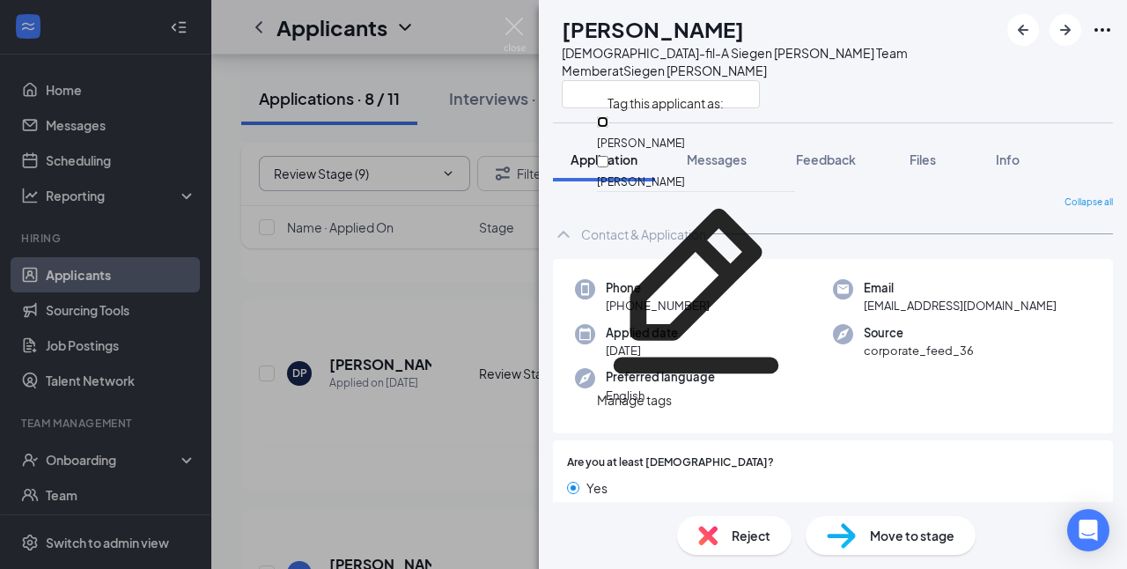
click at [608, 128] on input "[PERSON_NAME]" at bounding box center [602, 121] width 11 height 11
checkbox input "true"
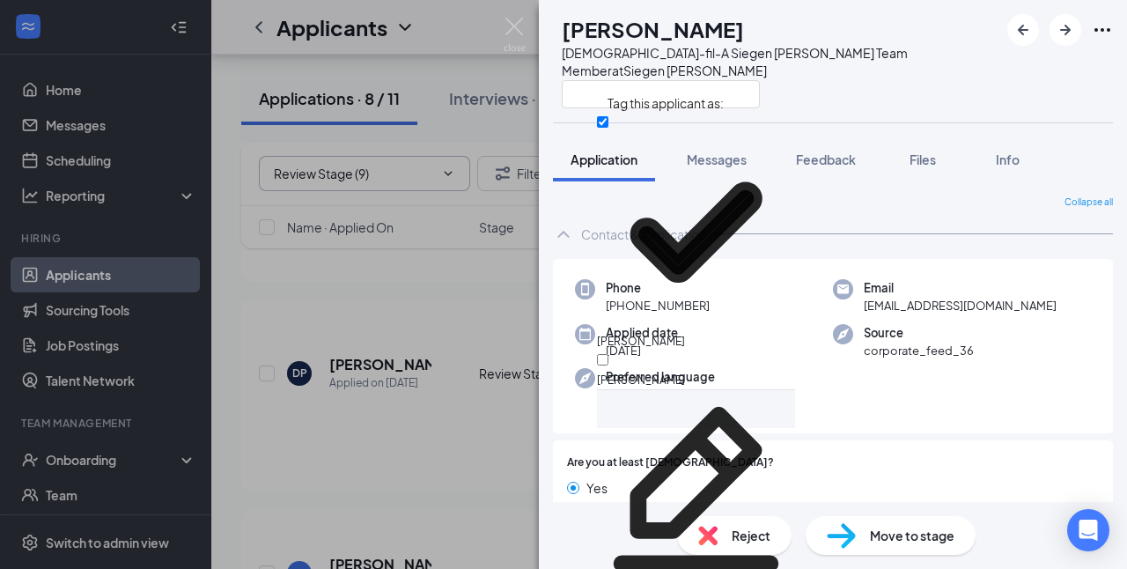
click at [968, 72] on div "DP [PERSON_NAME][DEMOGRAPHIC_DATA]-fil-A Siegen Lane Team Member at [GEOGRAPHIC…" at bounding box center [833, 61] width 588 height 122
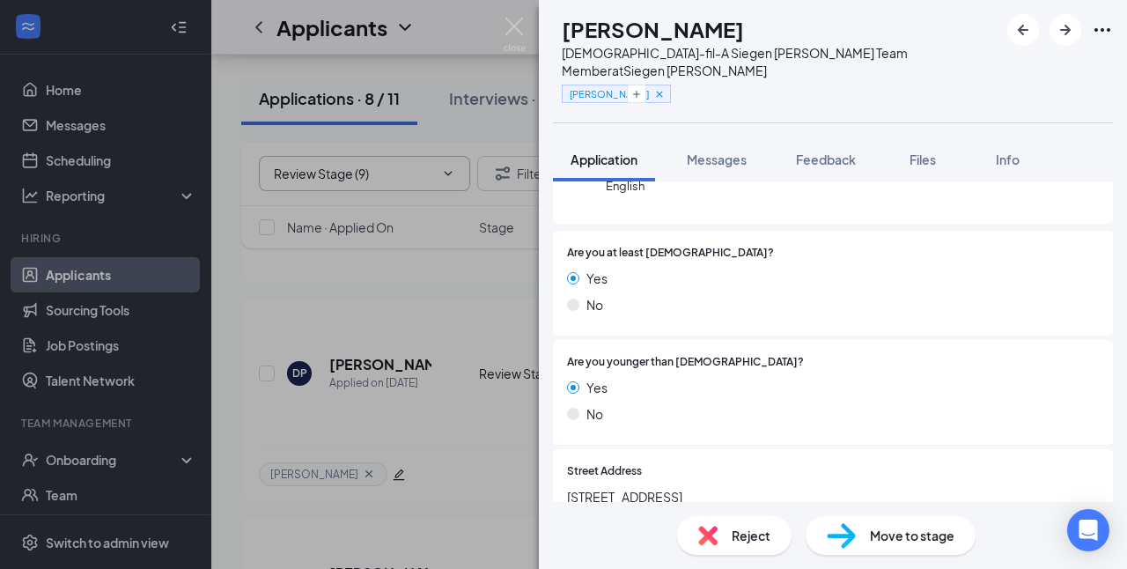
scroll to position [236, 0]
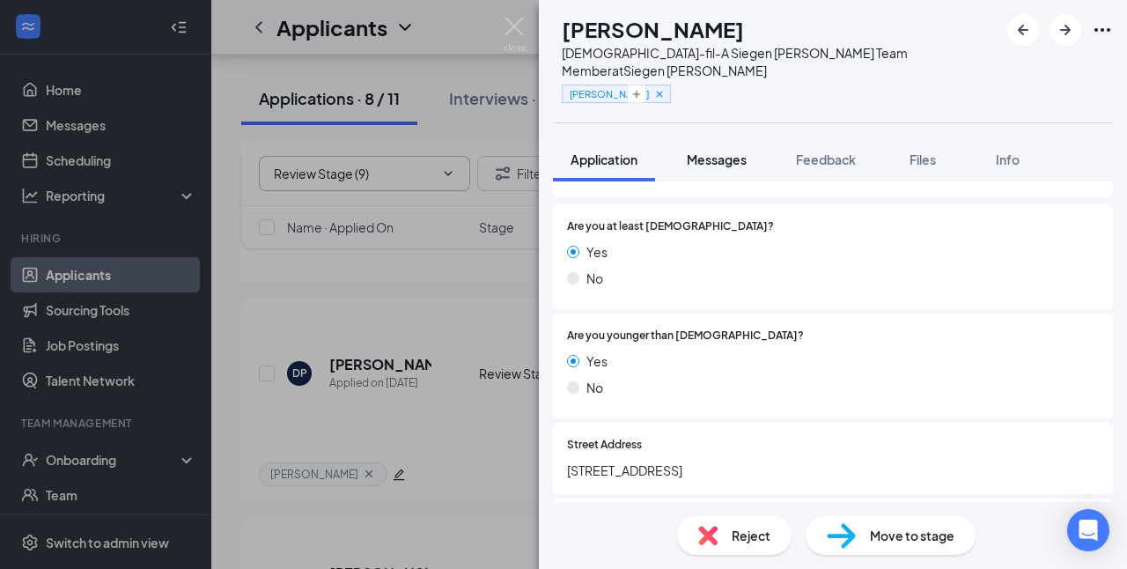
click at [725, 151] on span "Messages" at bounding box center [717, 159] width 60 height 16
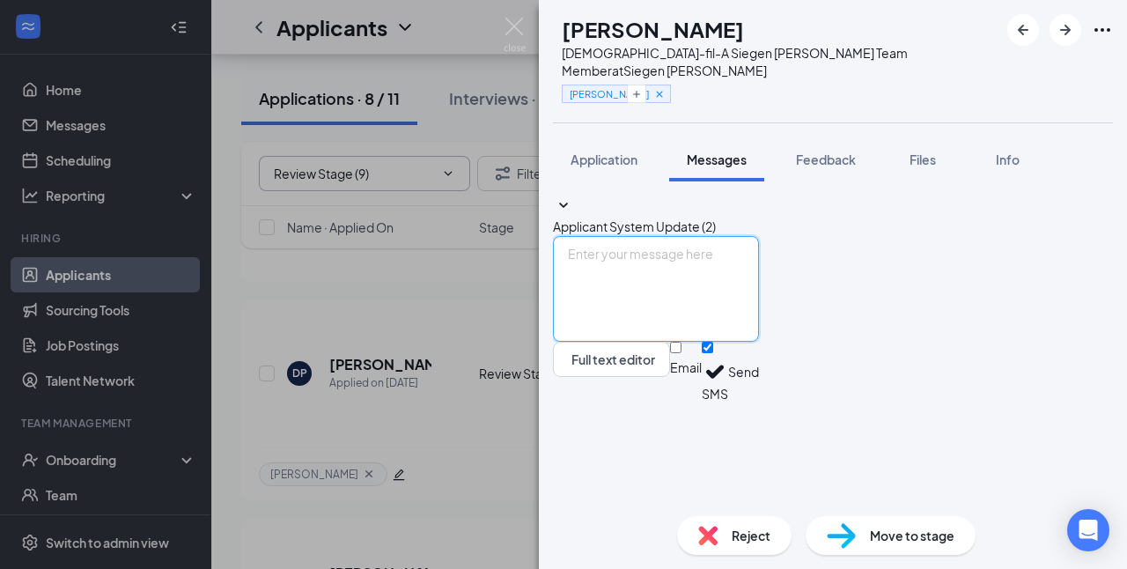
click at [722, 342] on textarea at bounding box center [656, 289] width 206 height 106
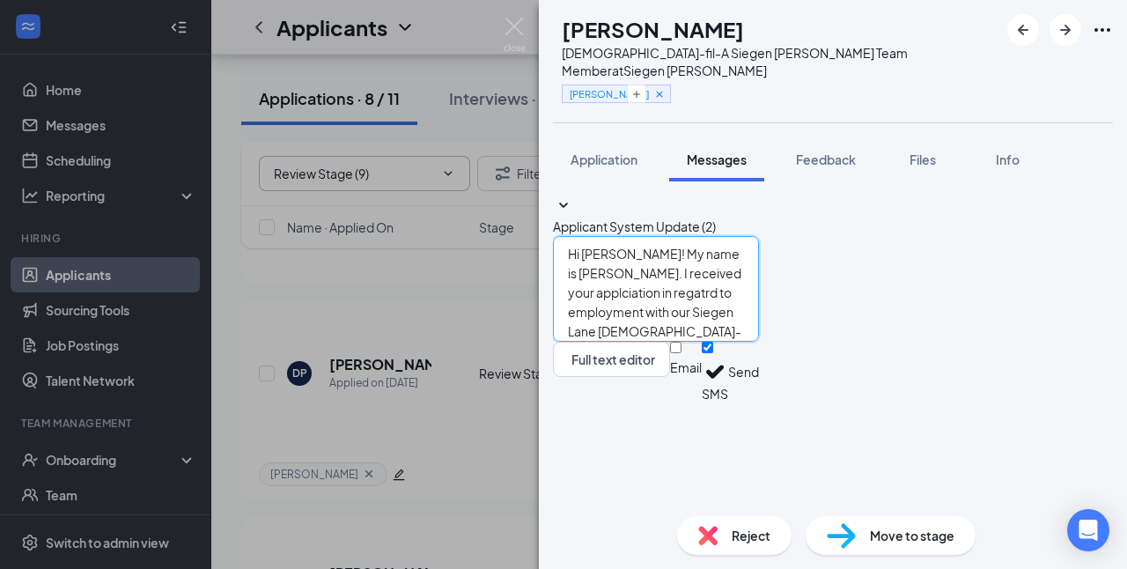
click at [759, 342] on textarea "Hi [PERSON_NAME]! My name is [PERSON_NAME]. I received your applciation in rega…" at bounding box center [656, 289] width 206 height 106
click at [759, 342] on textarea "Hi [PERSON_NAME]! My name is [PERSON_NAME]. I received your application in rega…" at bounding box center [656, 289] width 206 height 106
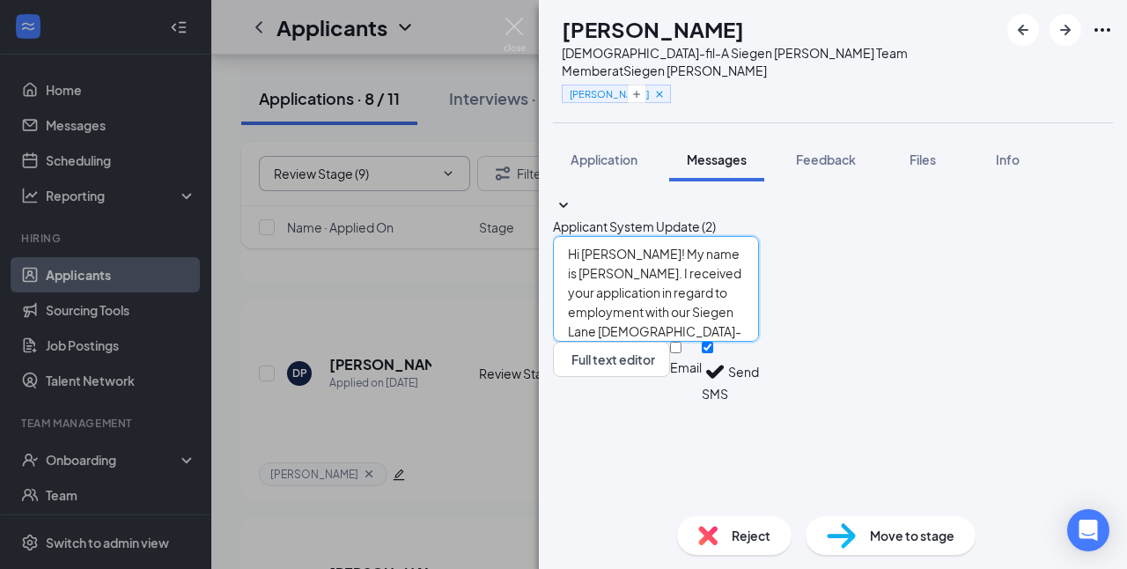
click at [636, 342] on textarea "Hi [PERSON_NAME]! My name is [PERSON_NAME]. I received your application in rega…" at bounding box center [656, 289] width 206 height 106
click at [711, 342] on textarea "Hi [PERSON_NAME]! My name is [PERSON_NAME]. I received your application in rega…" at bounding box center [656, 289] width 206 height 106
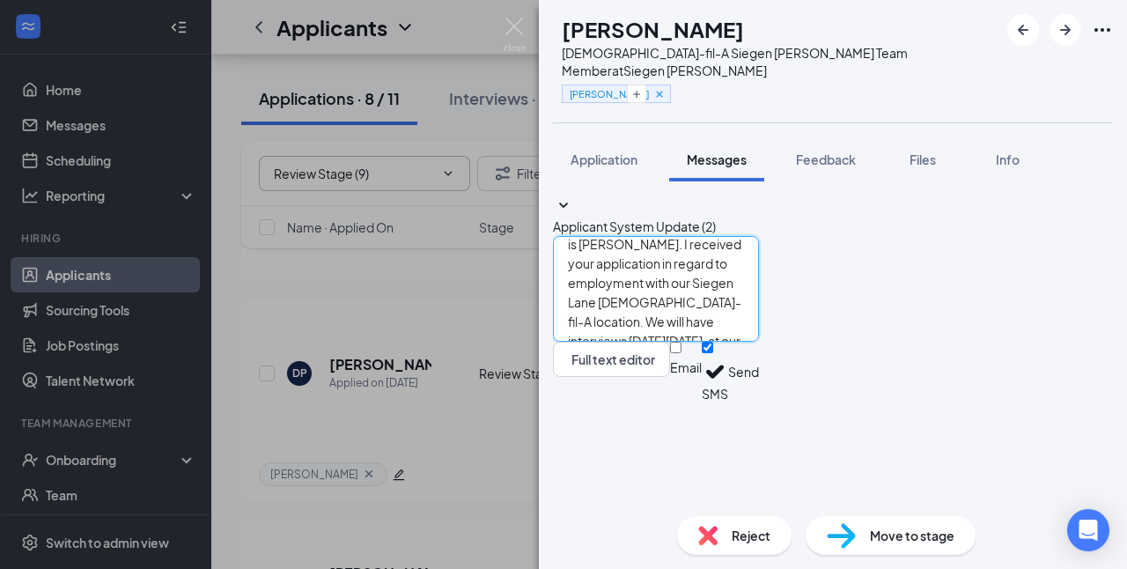
drag, startPoint x: 711, startPoint y: 431, endPoint x: 814, endPoint y: 421, distance: 103.6
click at [759, 342] on textarea "Hi [PERSON_NAME]! My name is [PERSON_NAME]. I received your application in rega…" at bounding box center [656, 289] width 206 height 106
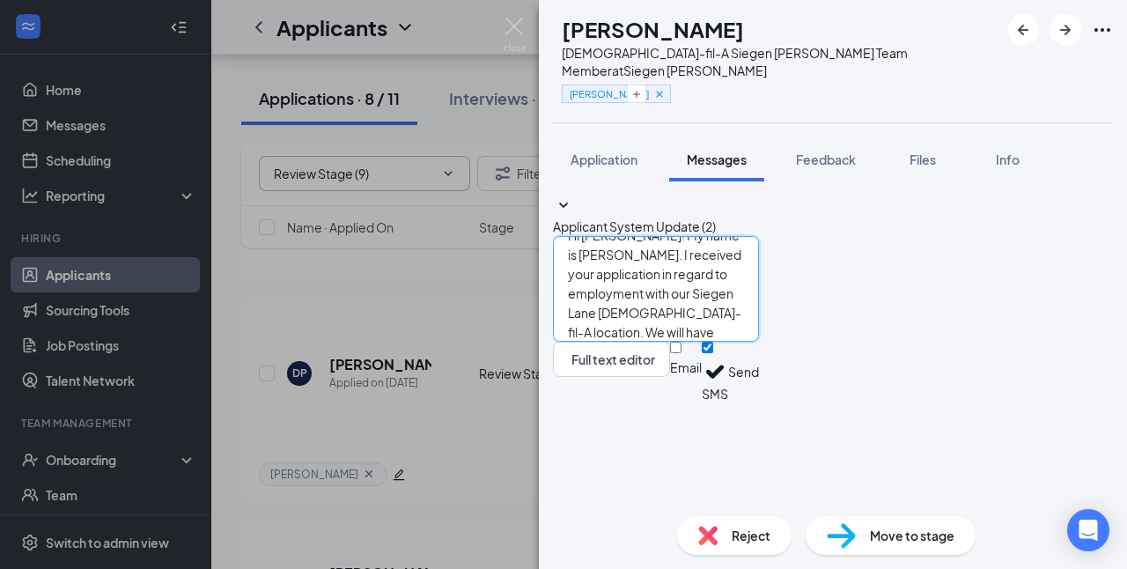
type textarea "Hi [PERSON_NAME]! My name is [PERSON_NAME]. I received your application in rega…"
click at [759, 402] on button "Send" at bounding box center [743, 372] width 31 height 61
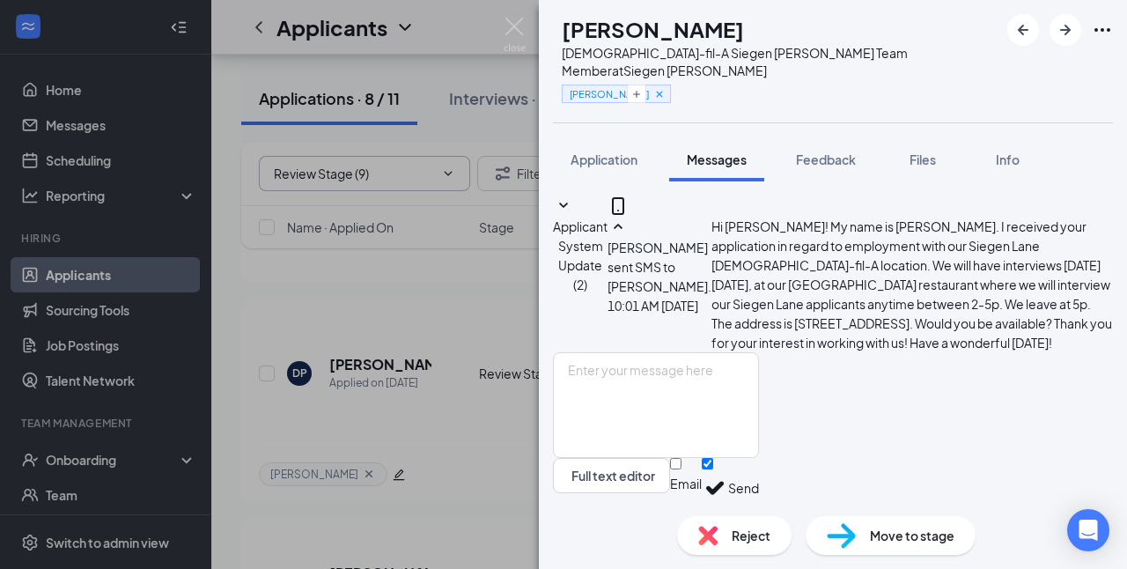
scroll to position [155, 0]
click at [518, 30] on img at bounding box center [515, 35] width 22 height 34
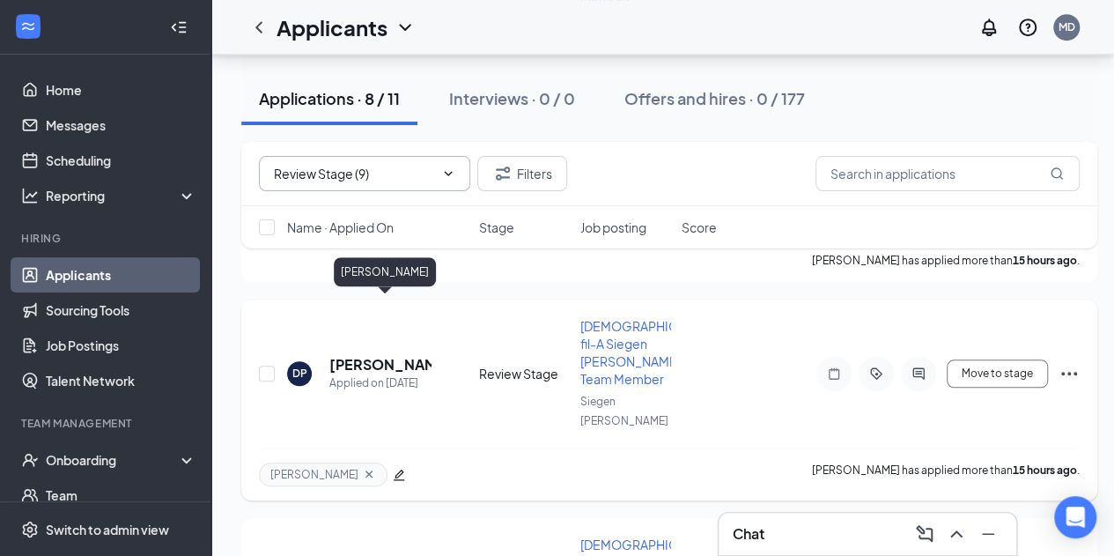
click at [401, 355] on h5 "[PERSON_NAME]" at bounding box center [380, 364] width 102 height 19
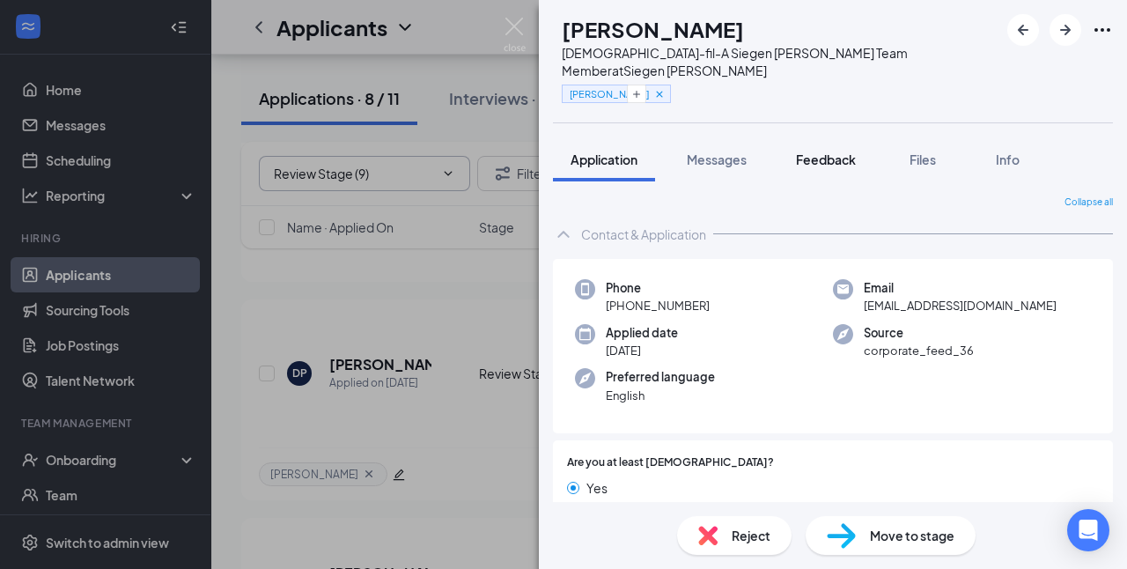
click at [832, 151] on span "Feedback" at bounding box center [826, 159] width 60 height 16
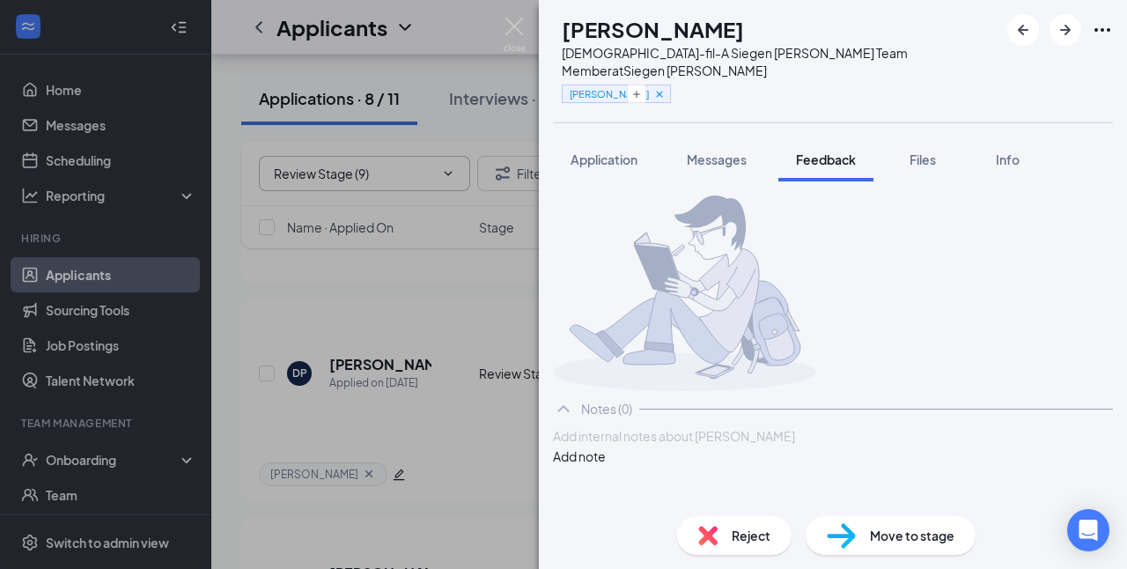
click at [694, 446] on div at bounding box center [833, 436] width 558 height 18
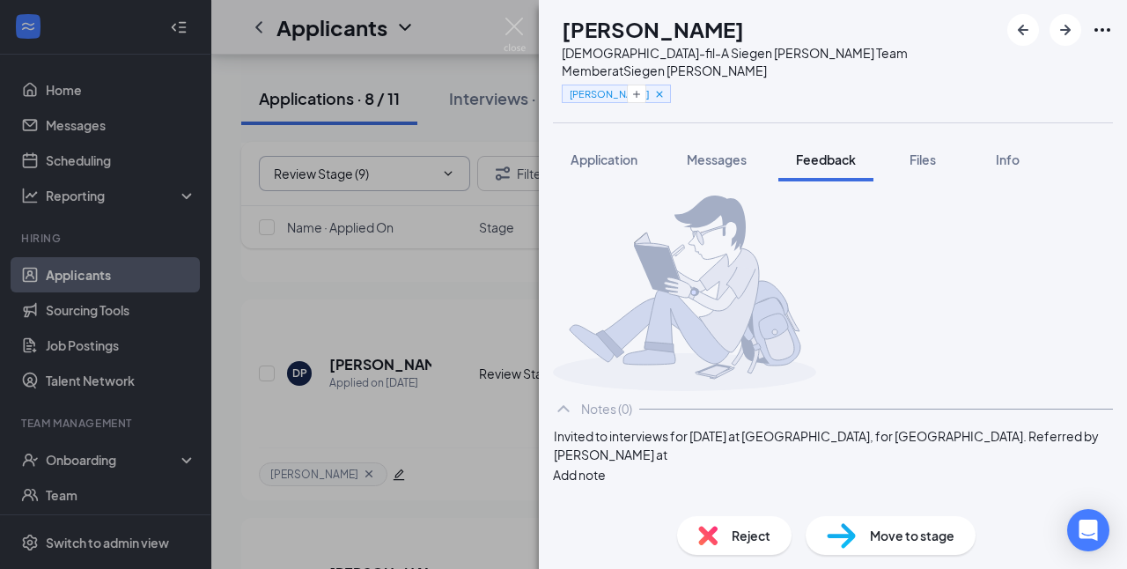
scroll to position [15, 0]
click at [606, 473] on button "Add note" at bounding box center [579, 474] width 53 height 19
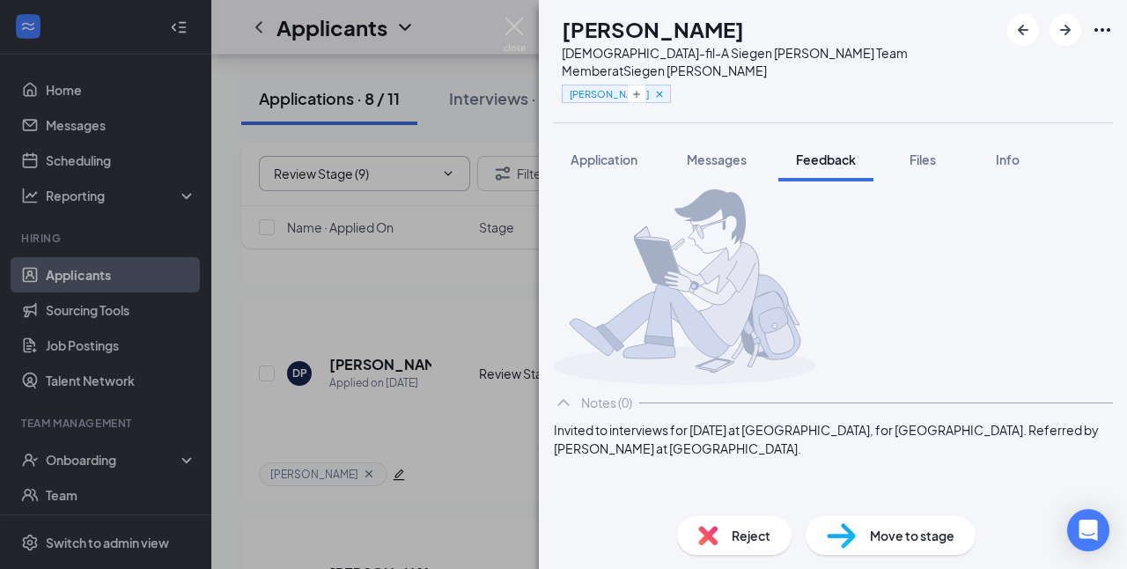
click at [553, 474] on button "button" at bounding box center [553, 474] width 0 height 0
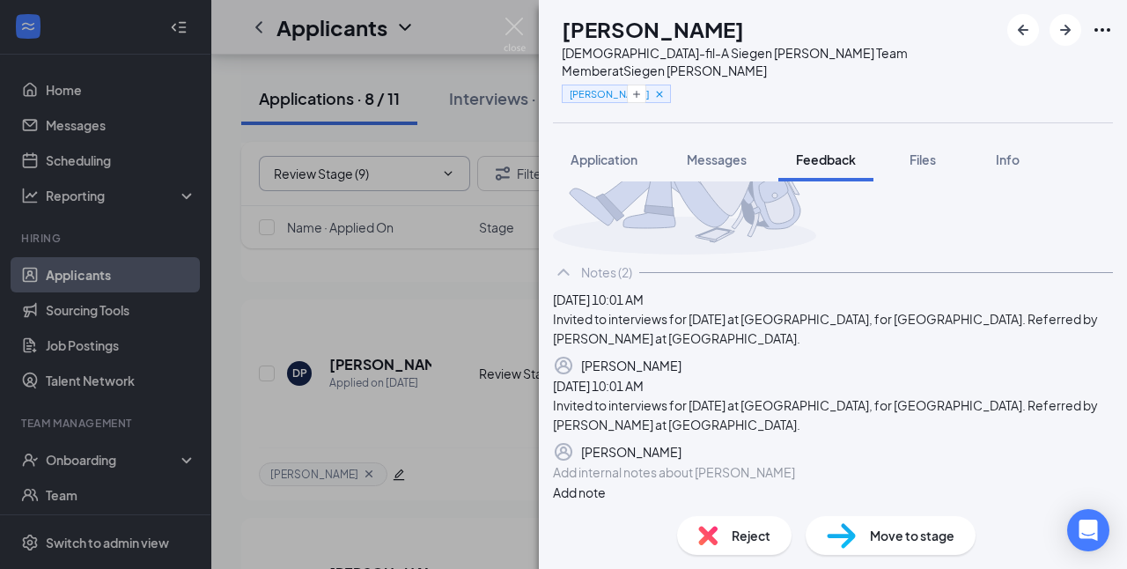
scroll to position [199, 0]
click at [681, 452] on icon "Trash" at bounding box center [681, 452] width 0 height 0
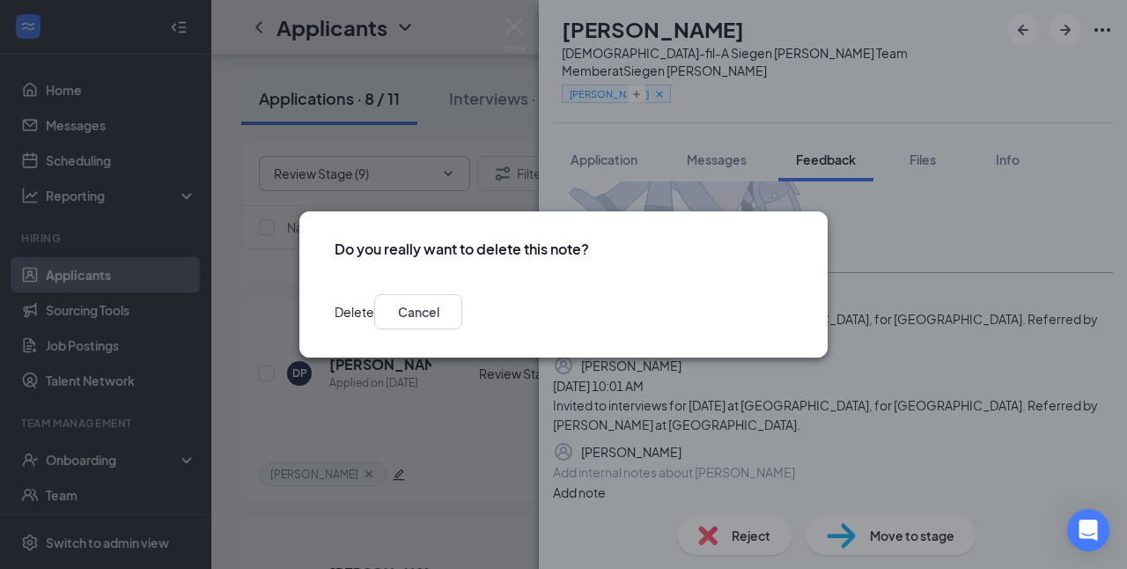
click at [374, 312] on button "Delete" at bounding box center [355, 311] width 40 height 35
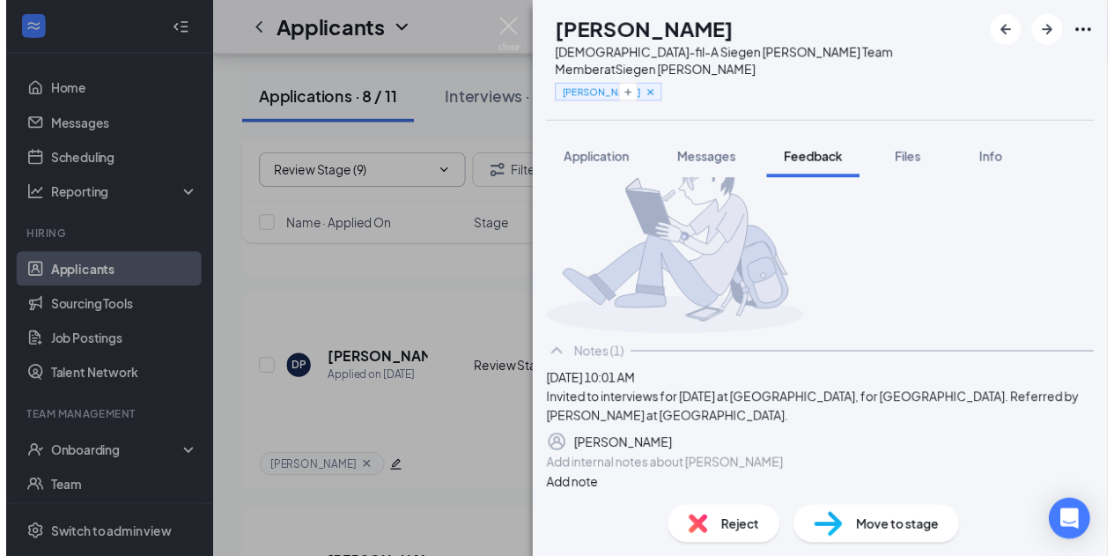
scroll to position [166, 0]
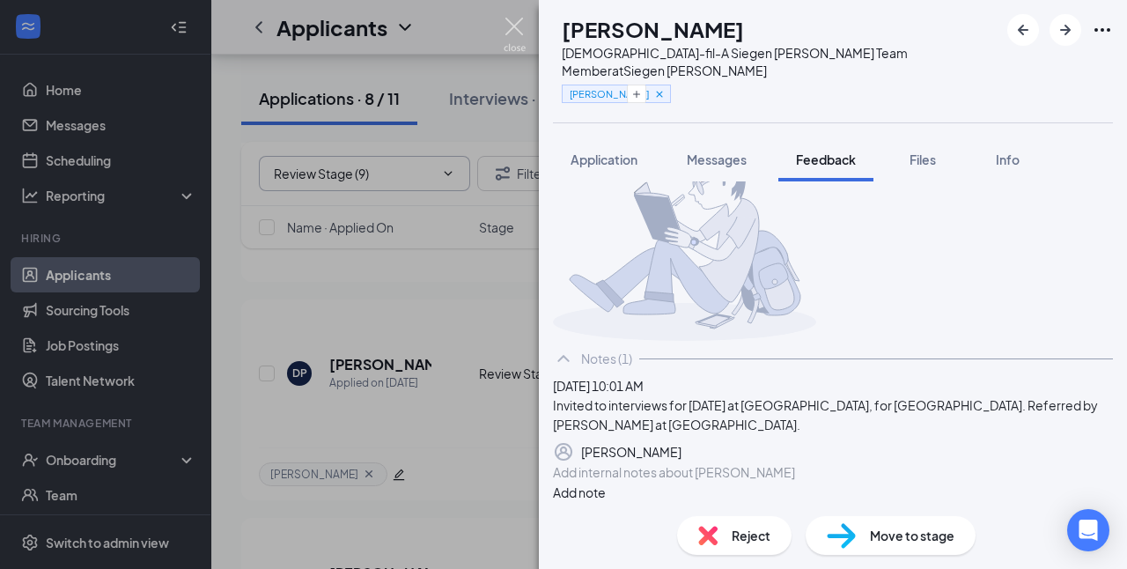
click at [523, 26] on img at bounding box center [515, 35] width 22 height 34
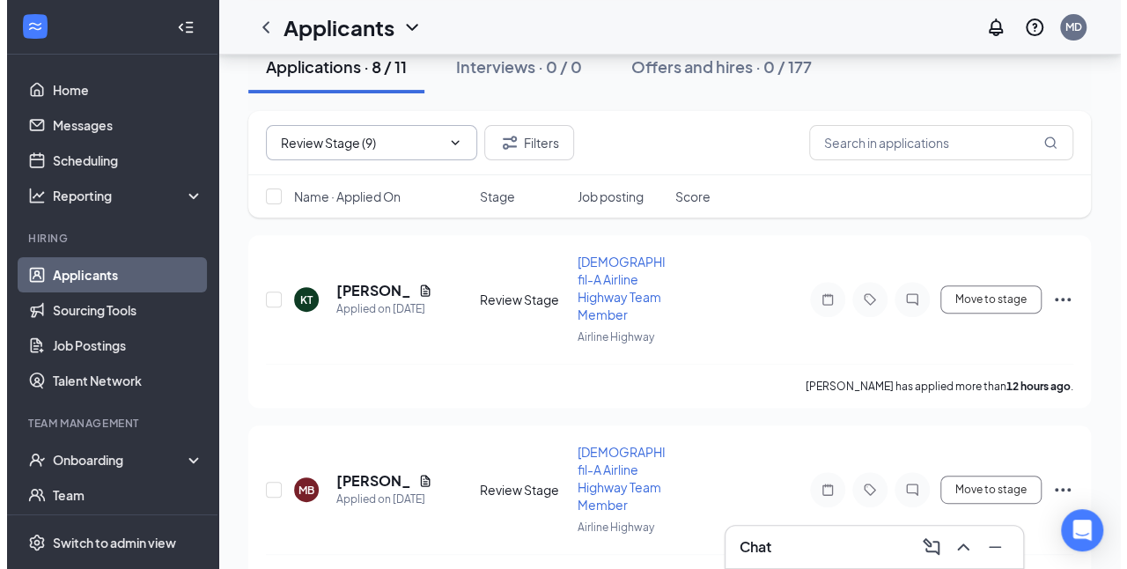
scroll to position [238, 0]
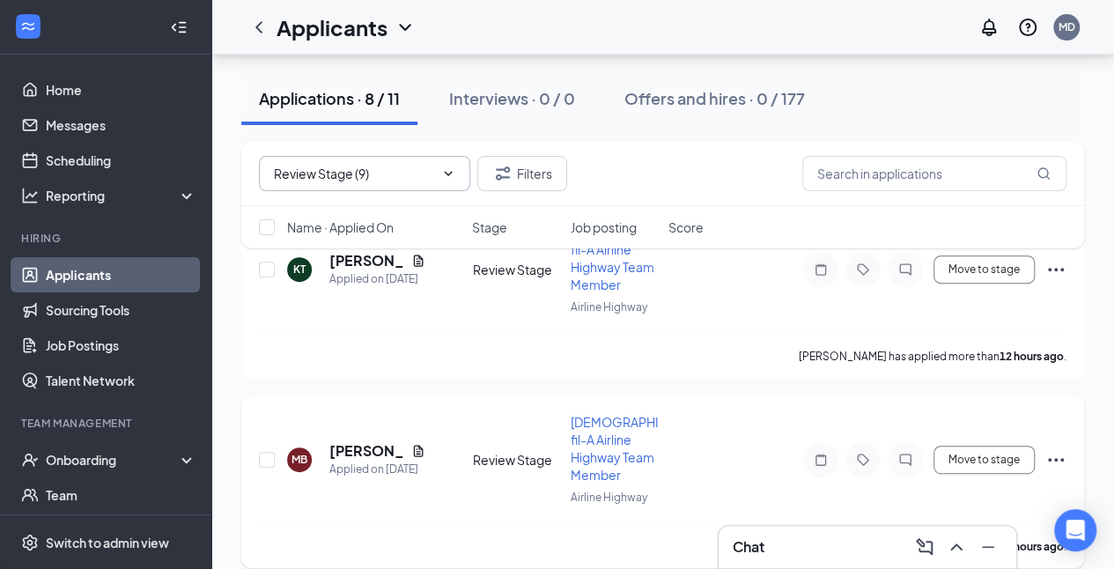
click at [362, 460] on div "Applied on [DATE]" at bounding box center [377, 469] width 96 height 18
click at [363, 460] on div "Applied on [DATE]" at bounding box center [377, 469] width 96 height 18
click at [362, 444] on h5 "[PERSON_NAME]" at bounding box center [366, 450] width 75 height 19
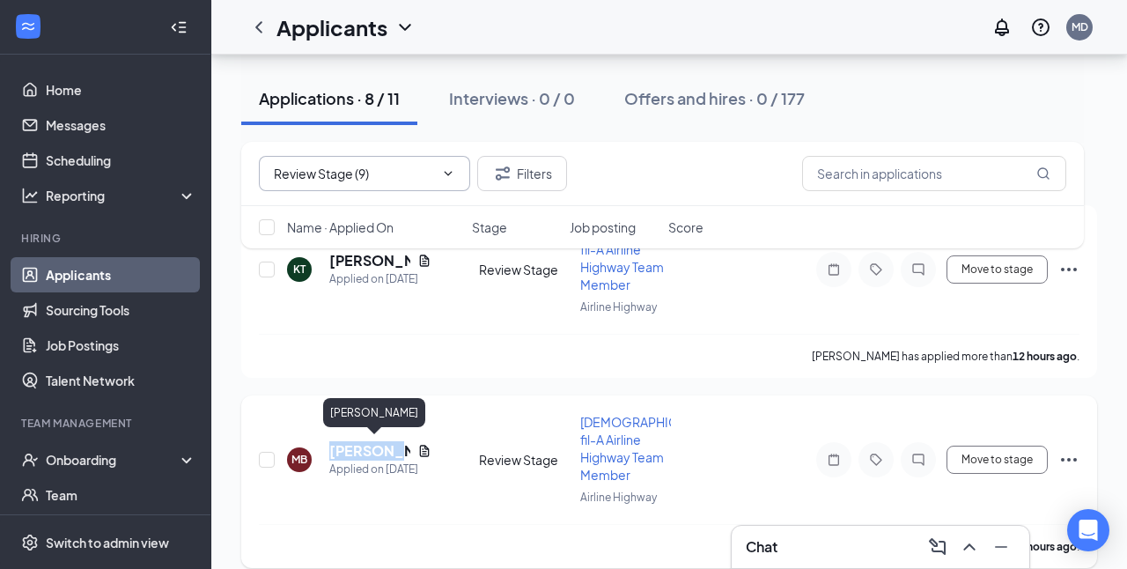
click at [362, 331] on body "Home Messages Scheduling Reporting Hiring Applicants Sourcing Tools Job Posting…" at bounding box center [563, 46] width 1127 height 569
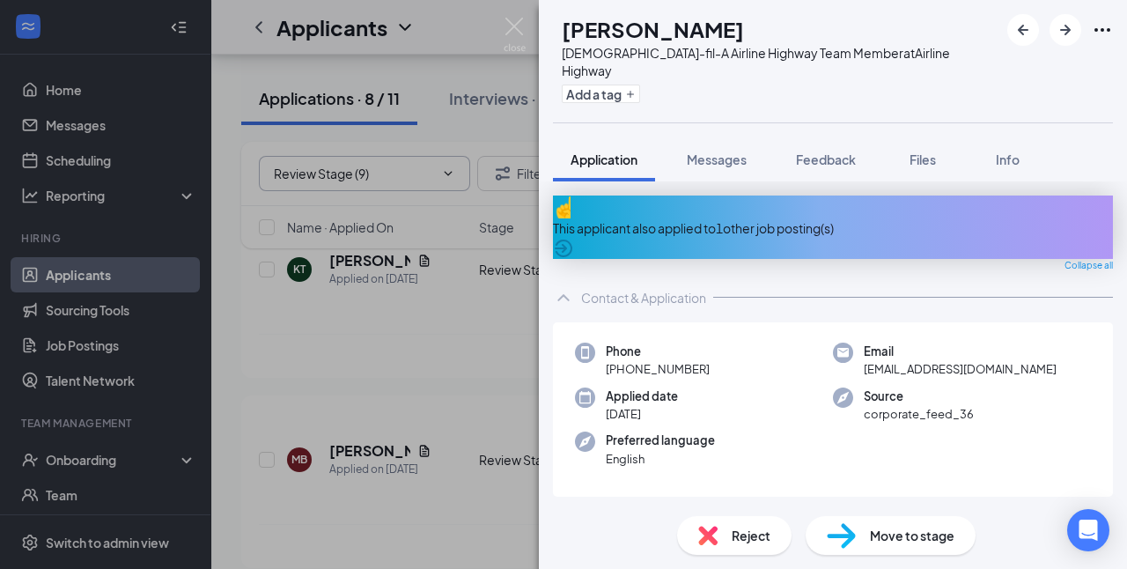
click at [662, 79] on div "Add a tag" at bounding box center [780, 93] width 437 height 29
click at [636, 89] on icon "Plus" at bounding box center [630, 94] width 11 height 11
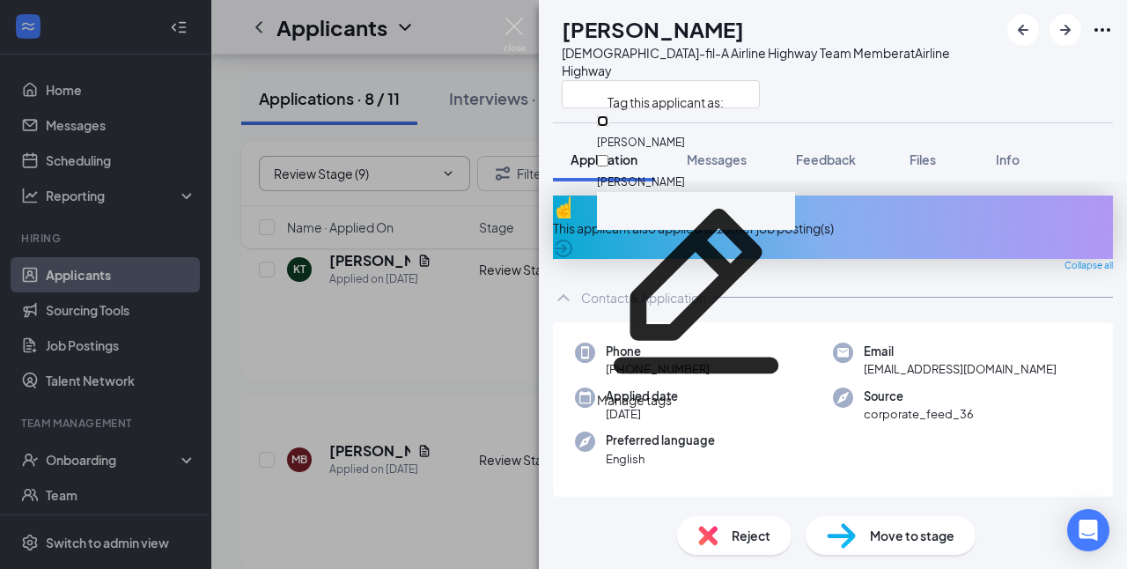
click at [608, 127] on input "[PERSON_NAME]" at bounding box center [602, 120] width 11 height 11
checkbox input "true"
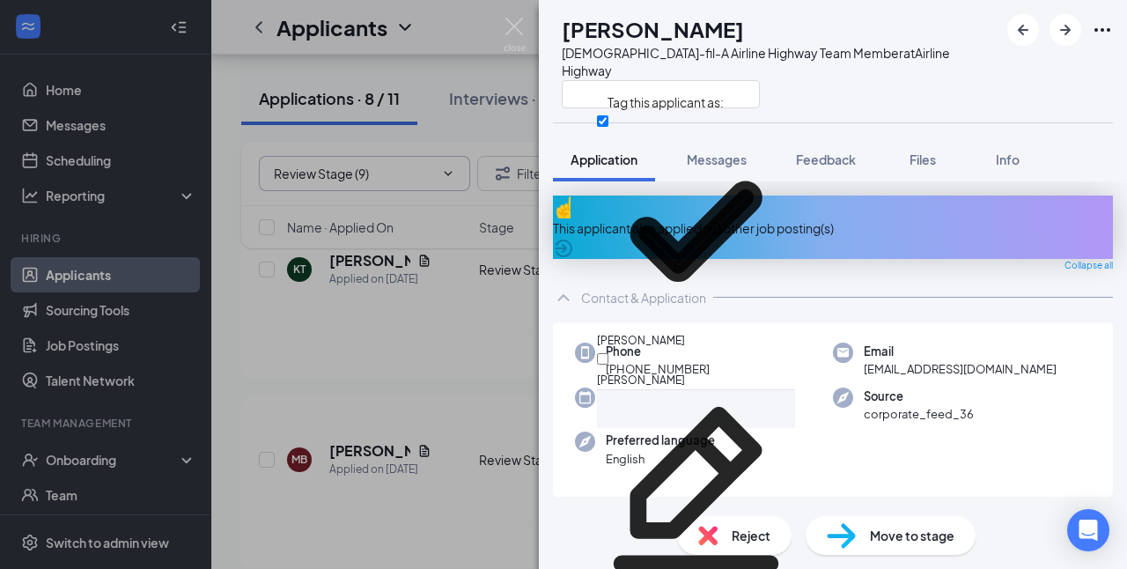
click at [965, 70] on div "MB [PERSON_NAME] [DEMOGRAPHIC_DATA]-fil-A Airline Highway Team Member at [GEOGR…" at bounding box center [833, 61] width 588 height 122
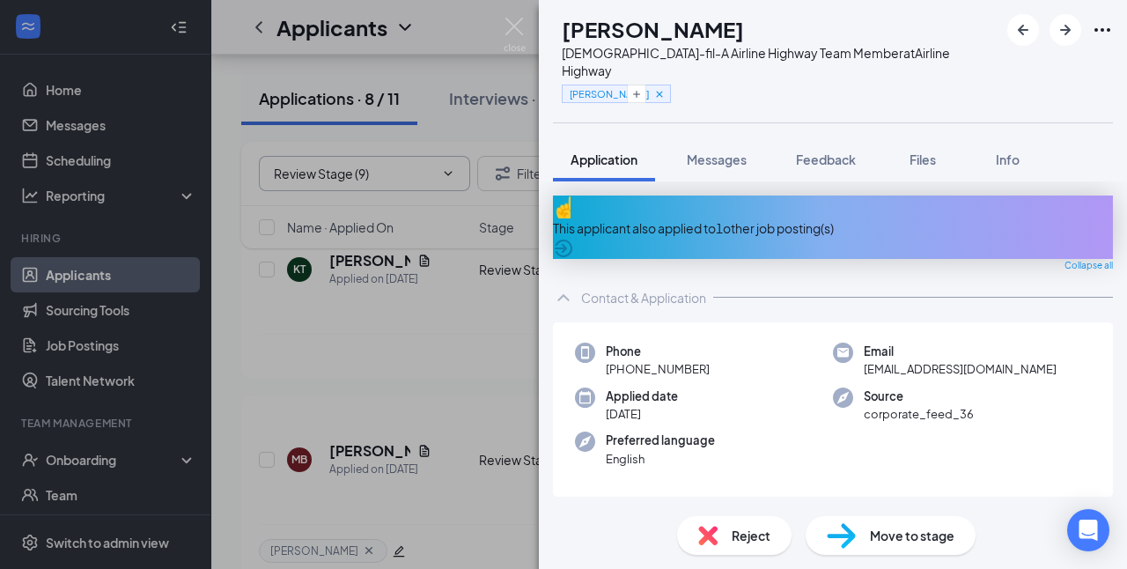
click at [839, 218] on div "This applicant also applied to 1 other job posting(s)" at bounding box center [833, 227] width 560 height 19
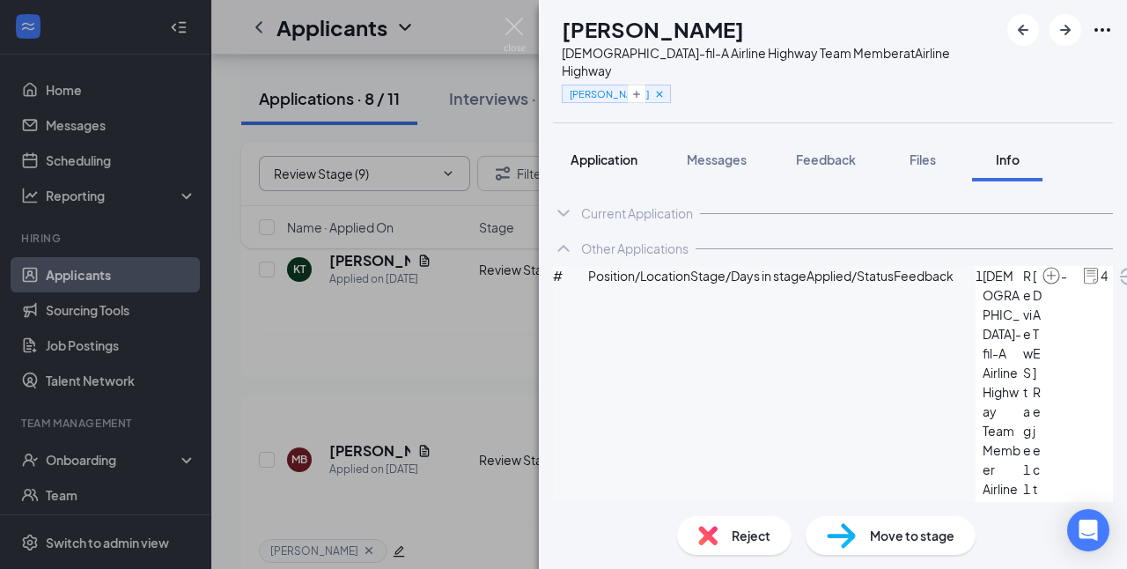
click at [604, 151] on span "Application" at bounding box center [604, 159] width 67 height 16
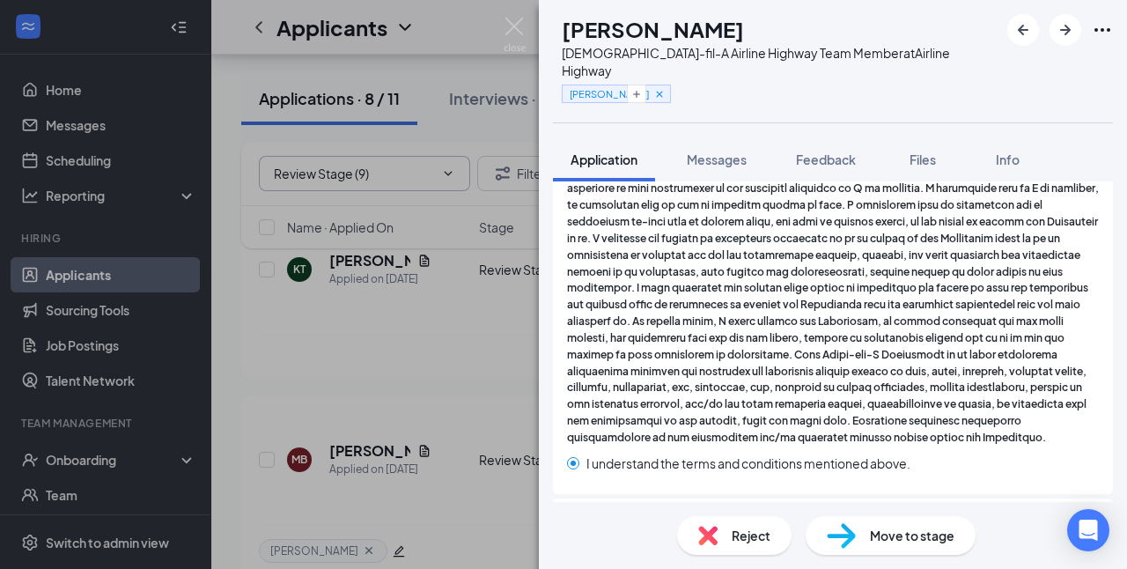
scroll to position [4374, 0]
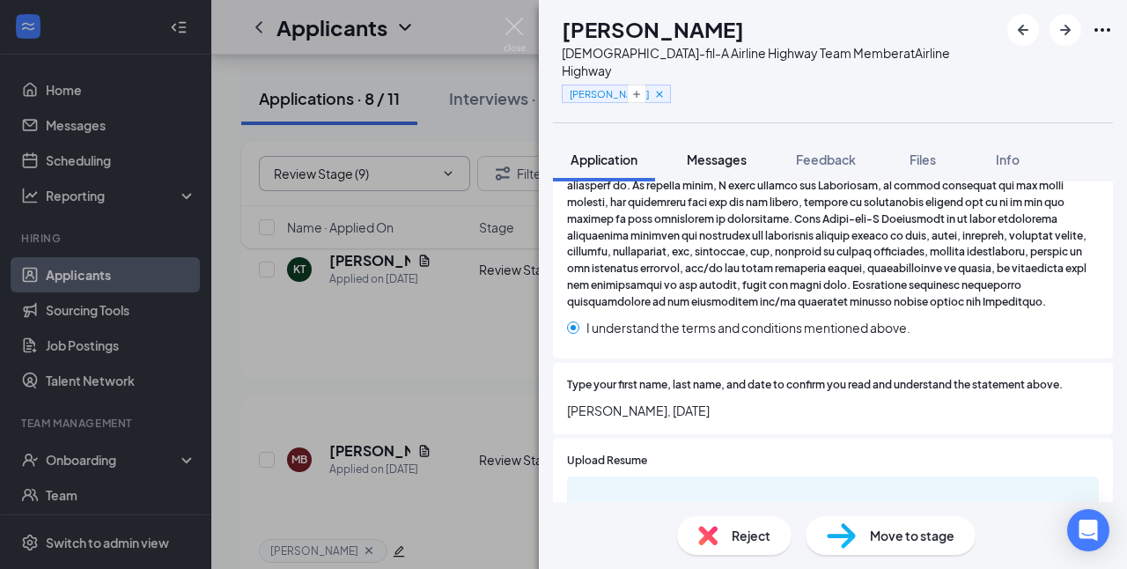
click at [740, 151] on span "Messages" at bounding box center [717, 159] width 60 height 16
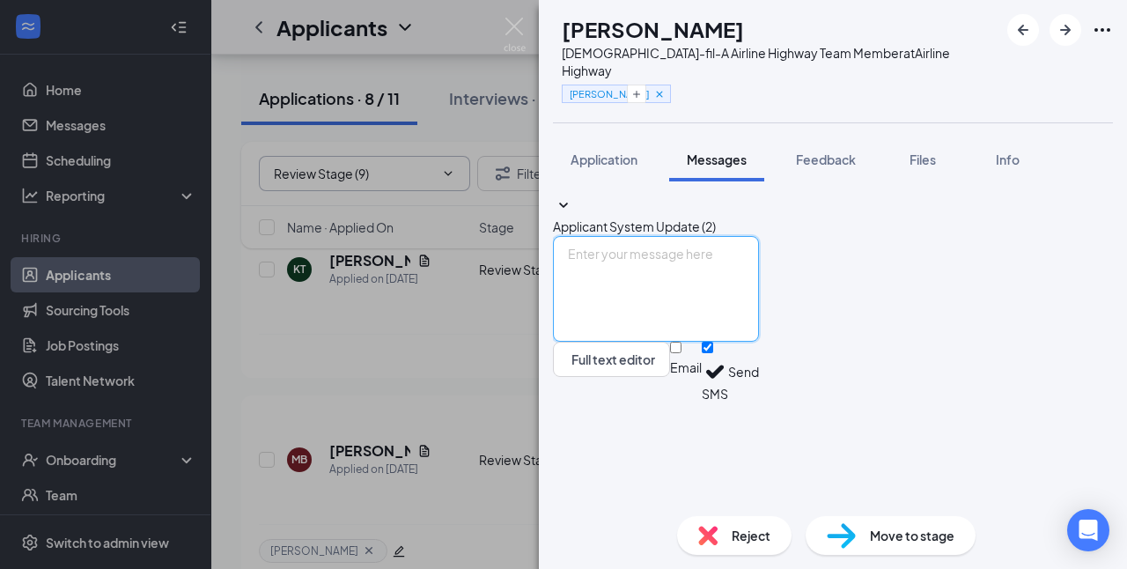
click at [759, 342] on textarea at bounding box center [656, 289] width 206 height 106
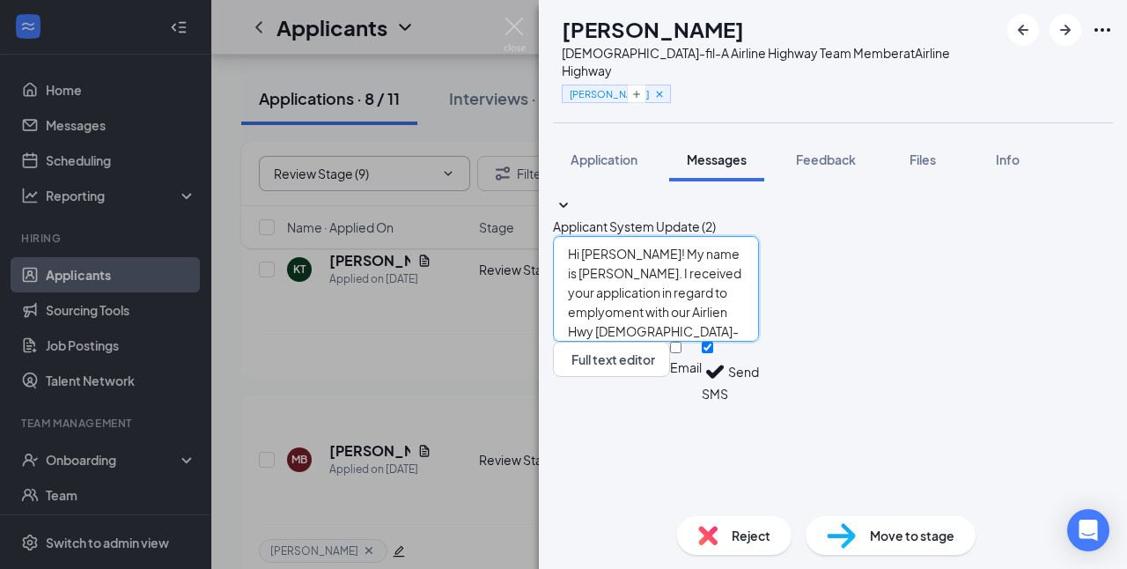
click at [759, 342] on textarea "Hi [PERSON_NAME]! My name is [PERSON_NAME]. I received your application in rega…" at bounding box center [656, 289] width 206 height 106
click at [755, 342] on textarea "Hi [PERSON_NAME]! My name is [PERSON_NAME]. I received your application in rega…" at bounding box center [656, 289] width 206 height 106
click at [639, 342] on textarea "Hi [PERSON_NAME]! My name is [PERSON_NAME]. I received your application in rega…" at bounding box center [656, 289] width 206 height 106
click at [759, 342] on textarea "Hi [PERSON_NAME]! My name is [PERSON_NAME]. I received your application in rega…" at bounding box center [656, 289] width 206 height 106
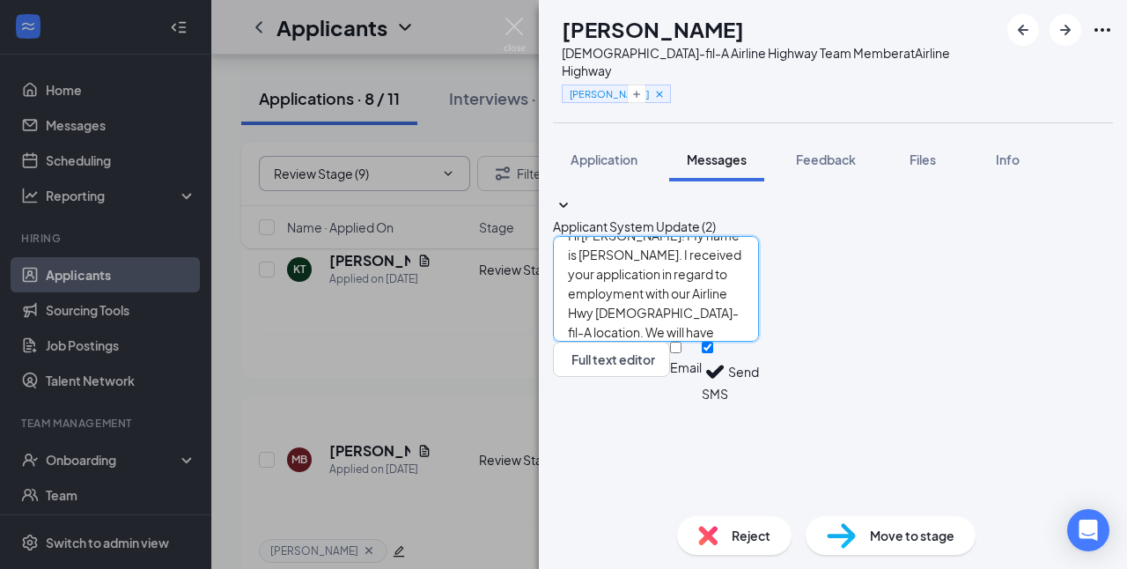
click at [759, 342] on textarea "Hi [PERSON_NAME]! My name is [PERSON_NAME]. I received your application in rega…" at bounding box center [656, 289] width 206 height 106
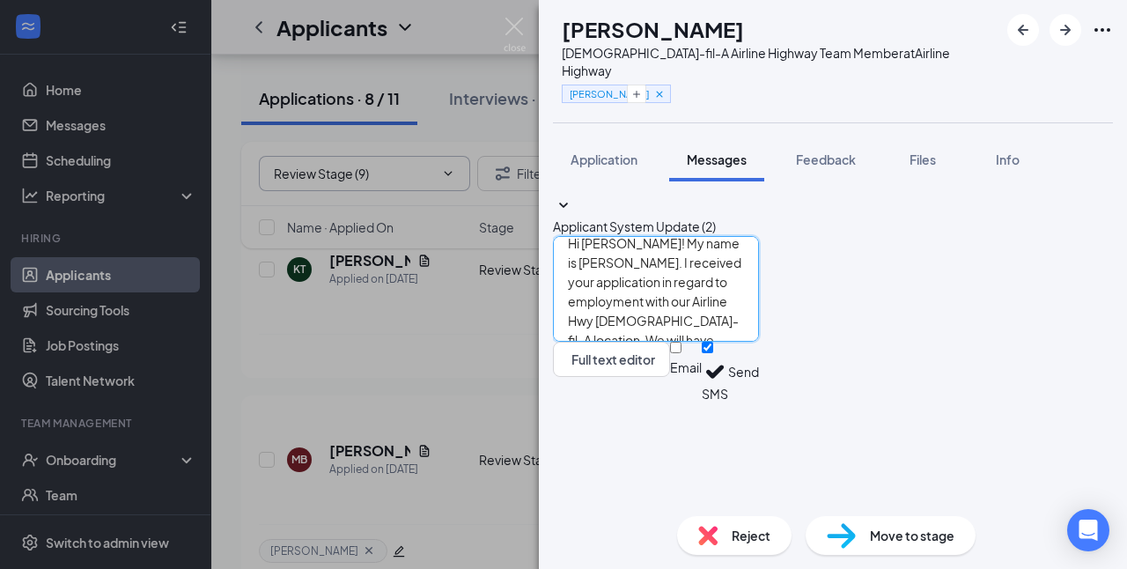
type textarea "Hi [PERSON_NAME]! My name is [PERSON_NAME]. I received your application in rega…"
click at [759, 402] on button "Send" at bounding box center [743, 372] width 31 height 61
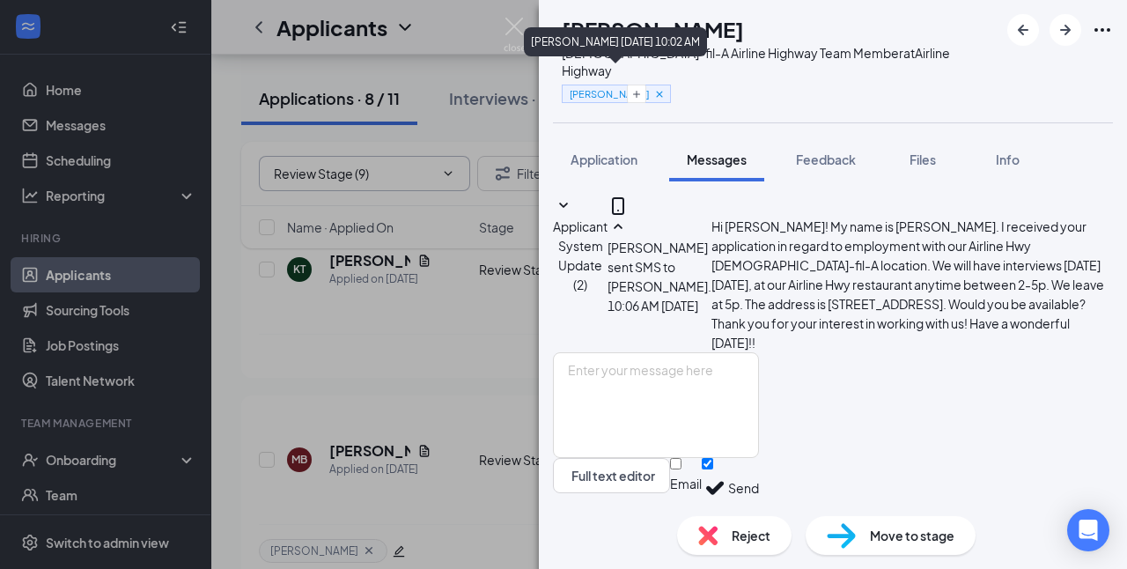
scroll to position [136, 0]
click at [851, 151] on span "Feedback" at bounding box center [826, 159] width 60 height 16
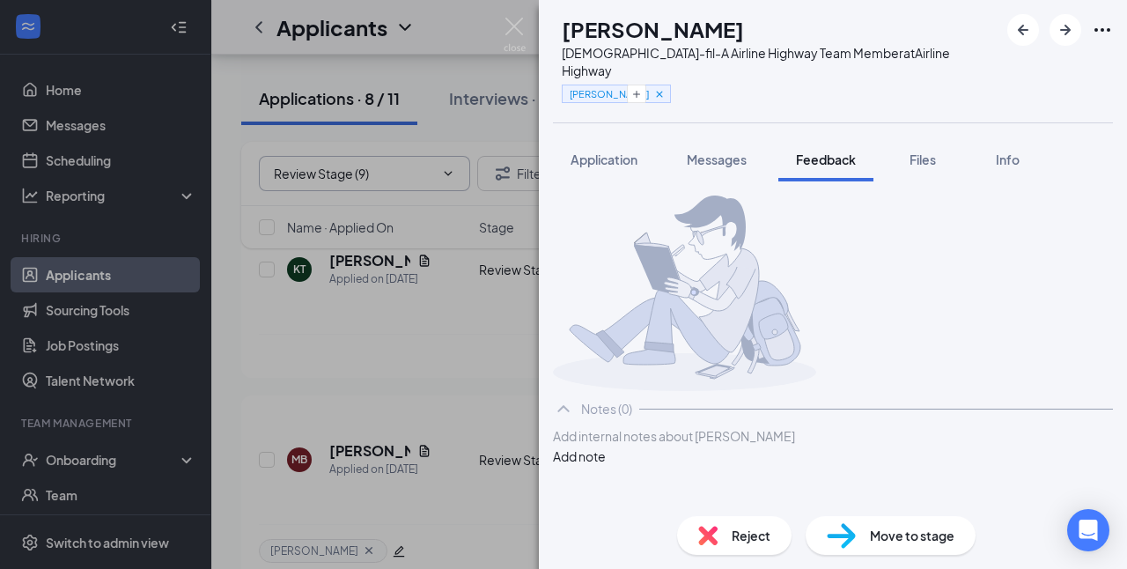
click at [775, 446] on div at bounding box center [833, 436] width 558 height 18
click at [601, 444] on span "REferred ny [PERSON_NAME] at Airline." at bounding box center [666, 436] width 225 height 16
click at [780, 446] on div "Referred ny [PERSON_NAME] at Airline." at bounding box center [833, 436] width 558 height 18
click at [646, 444] on span "Referred ny [PERSON_NAME] at Airline." at bounding box center [666, 436] width 225 height 16
click at [770, 446] on div "Referred by [PERSON_NAME] at Airline." at bounding box center [833, 436] width 558 height 18
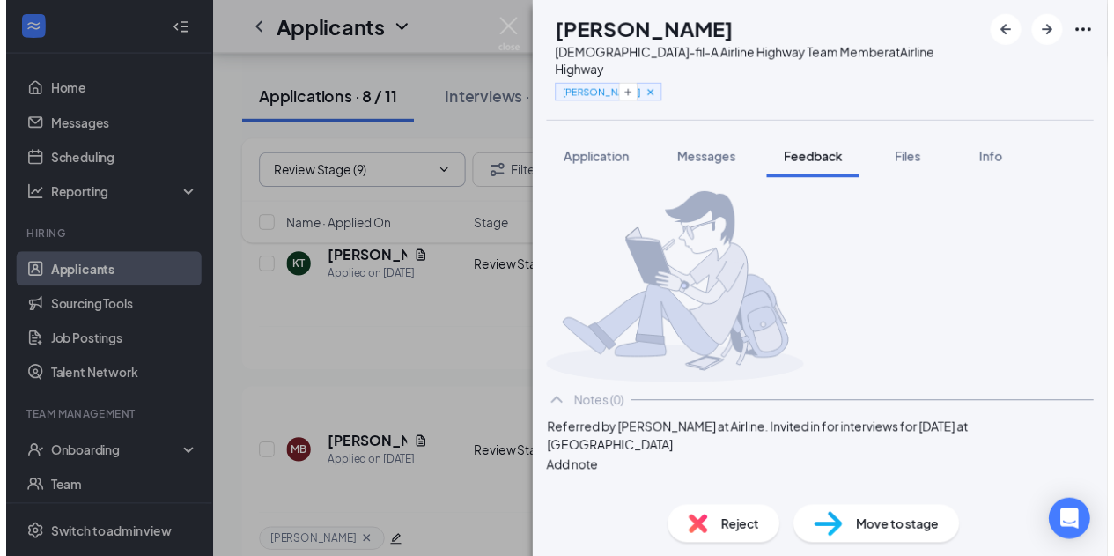
scroll to position [15, 0]
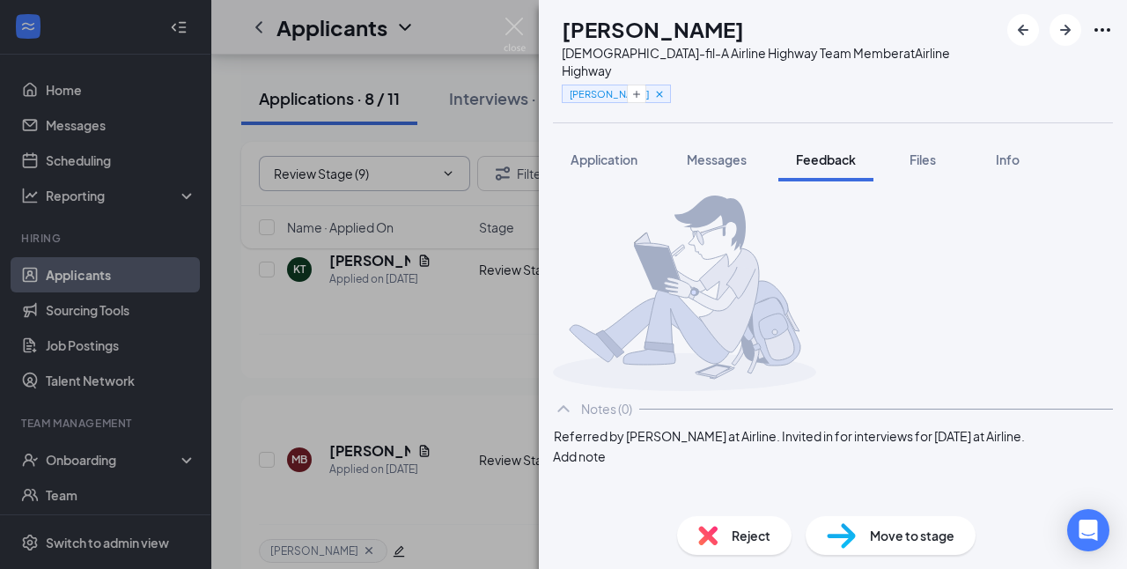
click at [606, 466] on button "Add note" at bounding box center [579, 455] width 53 height 19
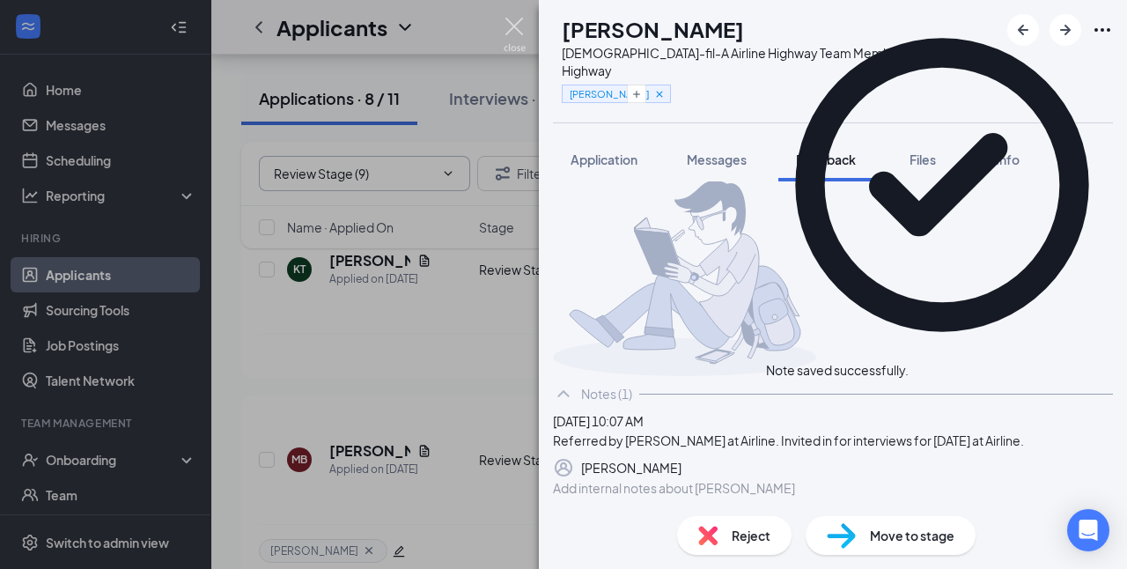
click at [521, 26] on img at bounding box center [515, 35] width 22 height 34
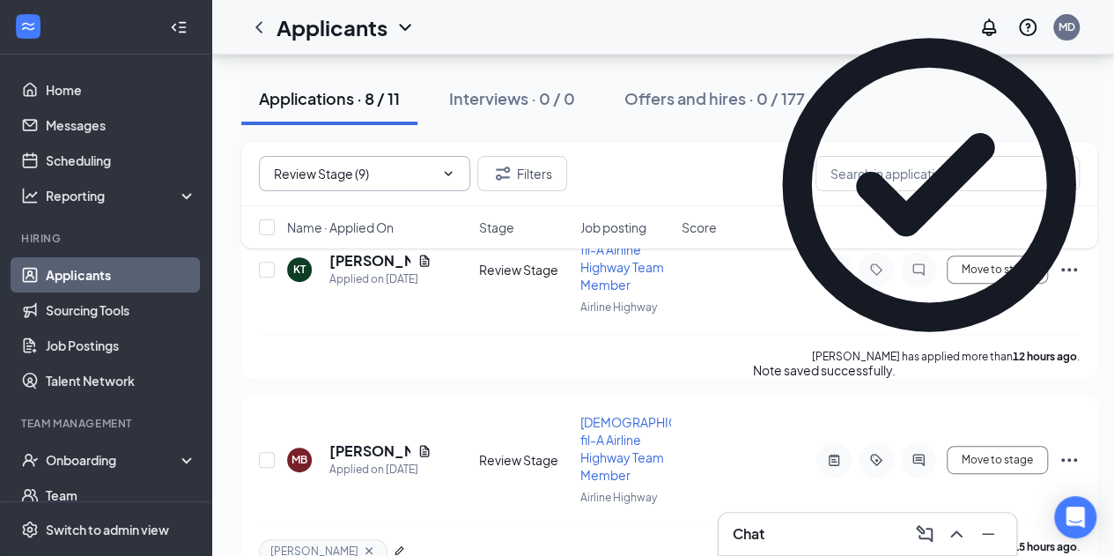
scroll to position [1316, 0]
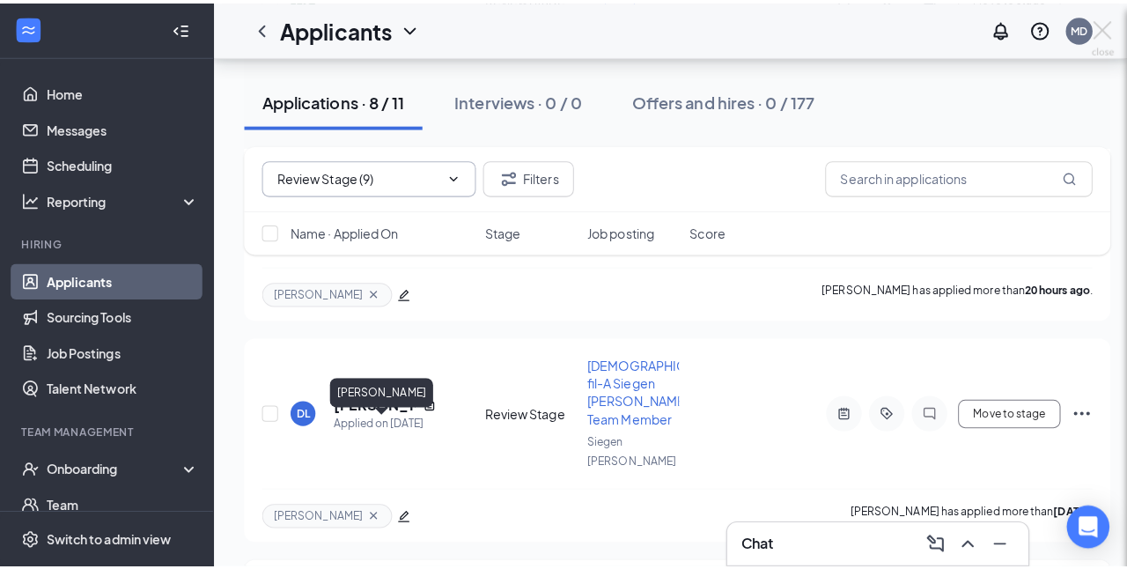
scroll to position [1303, 0]
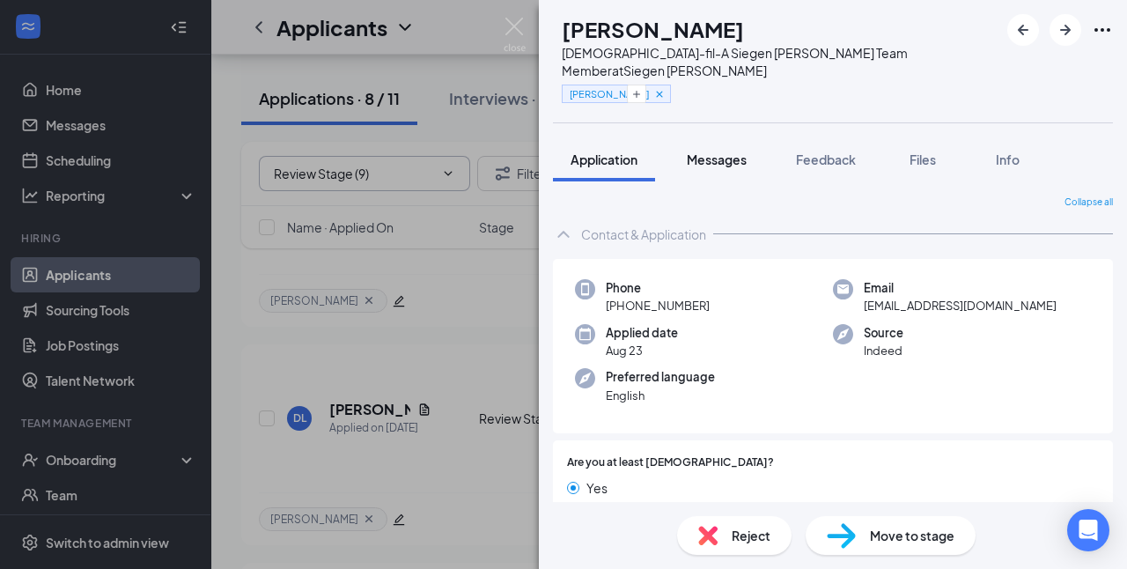
click at [722, 151] on span "Messages" at bounding box center [717, 159] width 60 height 16
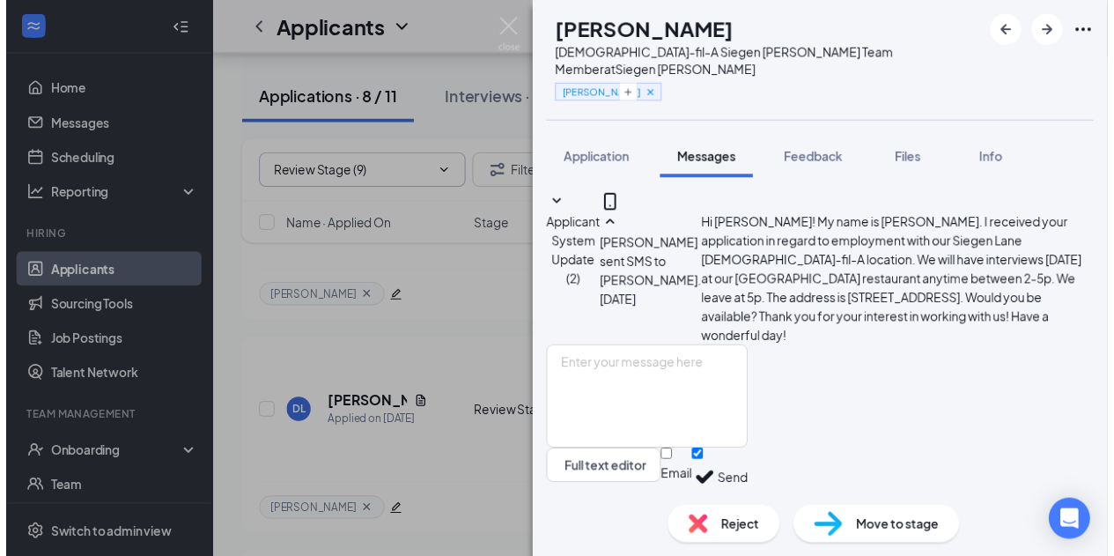
scroll to position [136, 0]
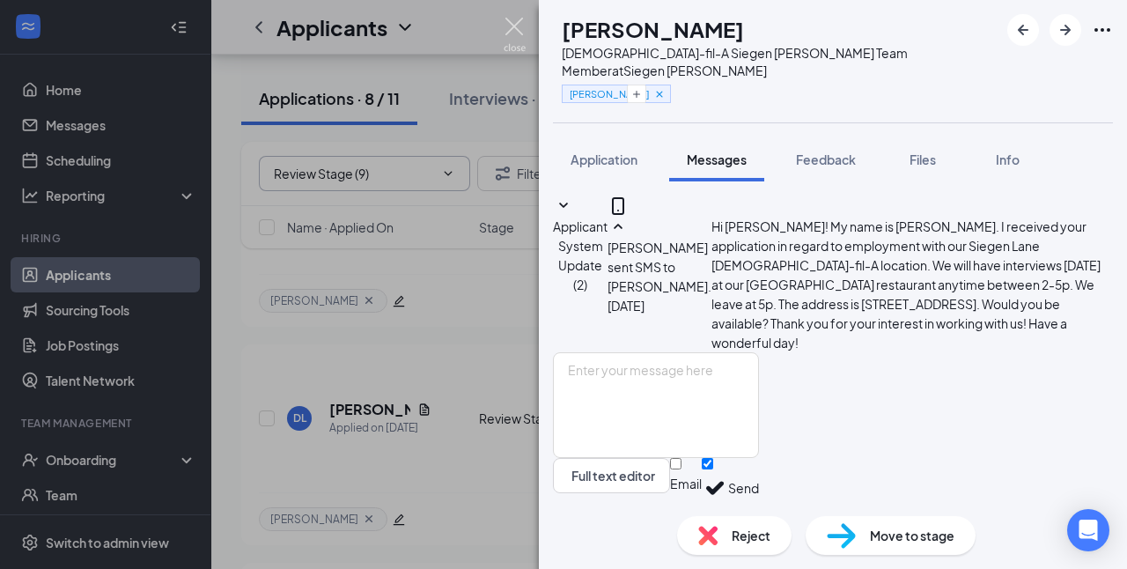
click at [518, 23] on img at bounding box center [515, 35] width 22 height 34
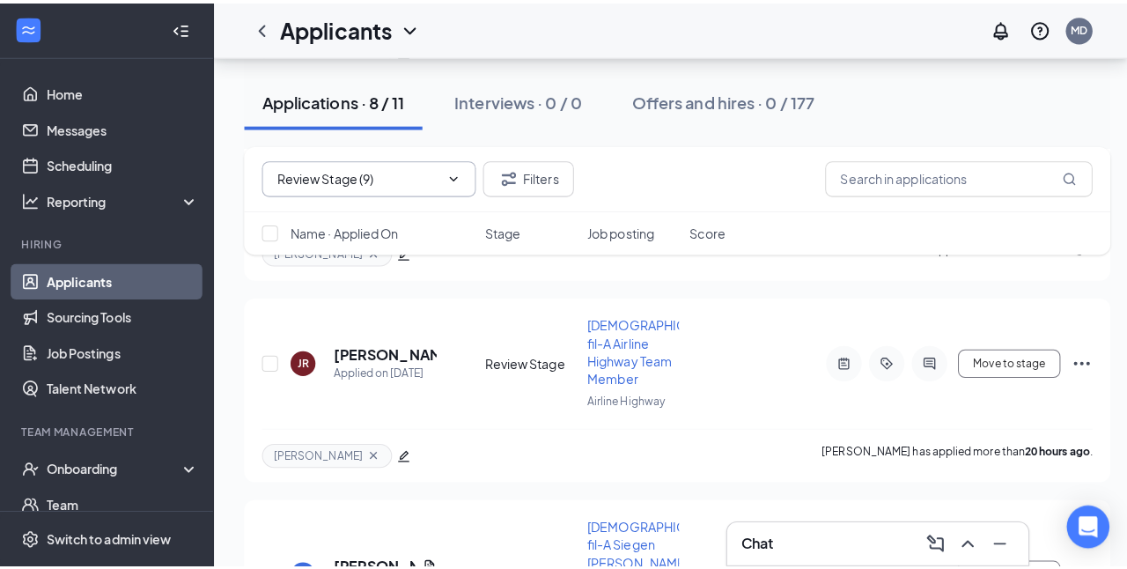
scroll to position [1156, 0]
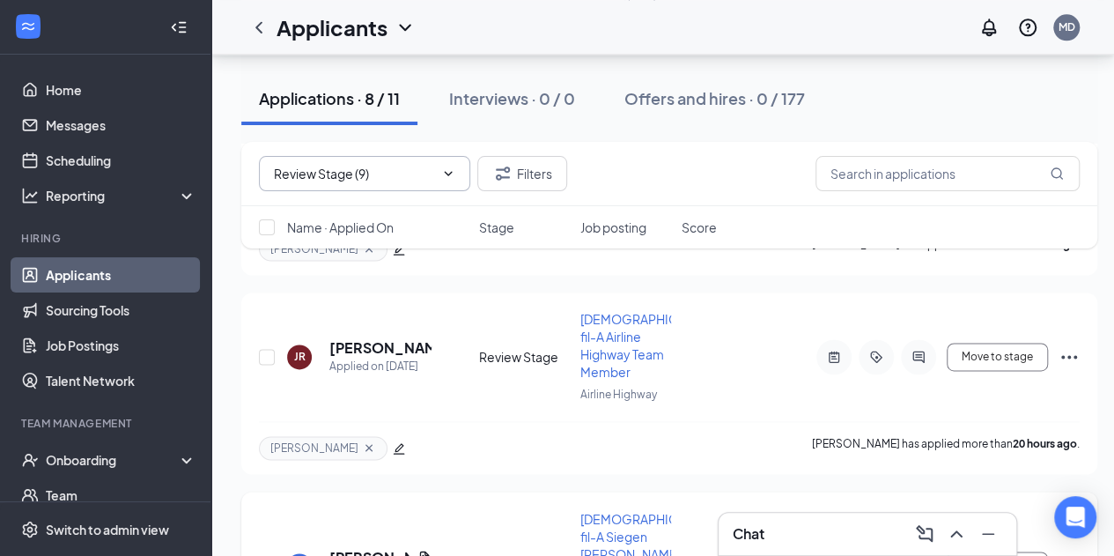
click at [361, 547] on h5 "[PERSON_NAME]" at bounding box center [369, 556] width 81 height 19
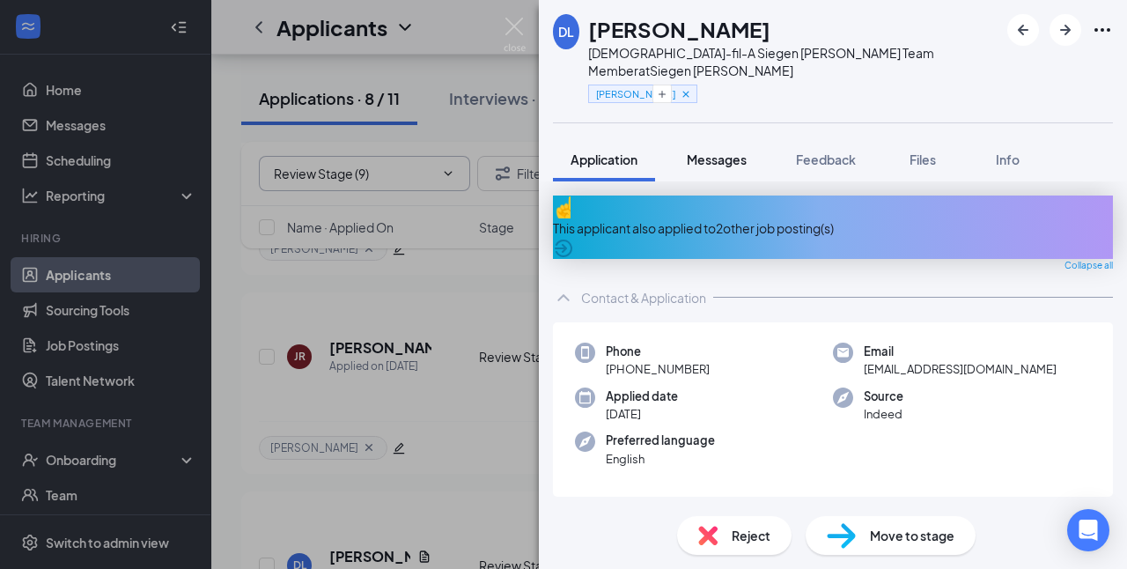
click at [728, 151] on span "Messages" at bounding box center [717, 159] width 60 height 16
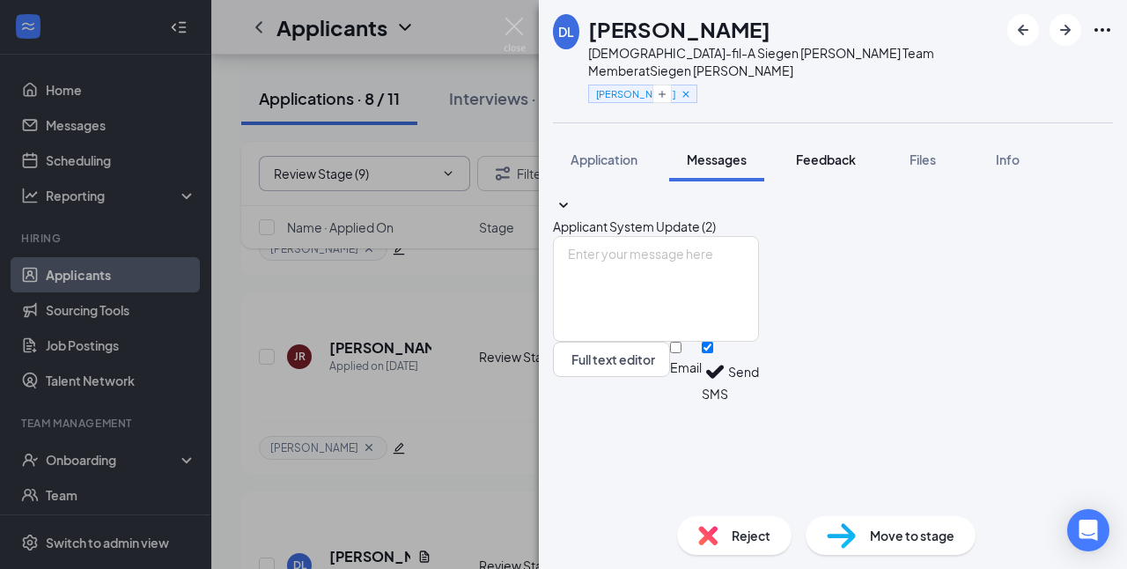
click at [825, 151] on span "Feedback" at bounding box center [826, 159] width 60 height 16
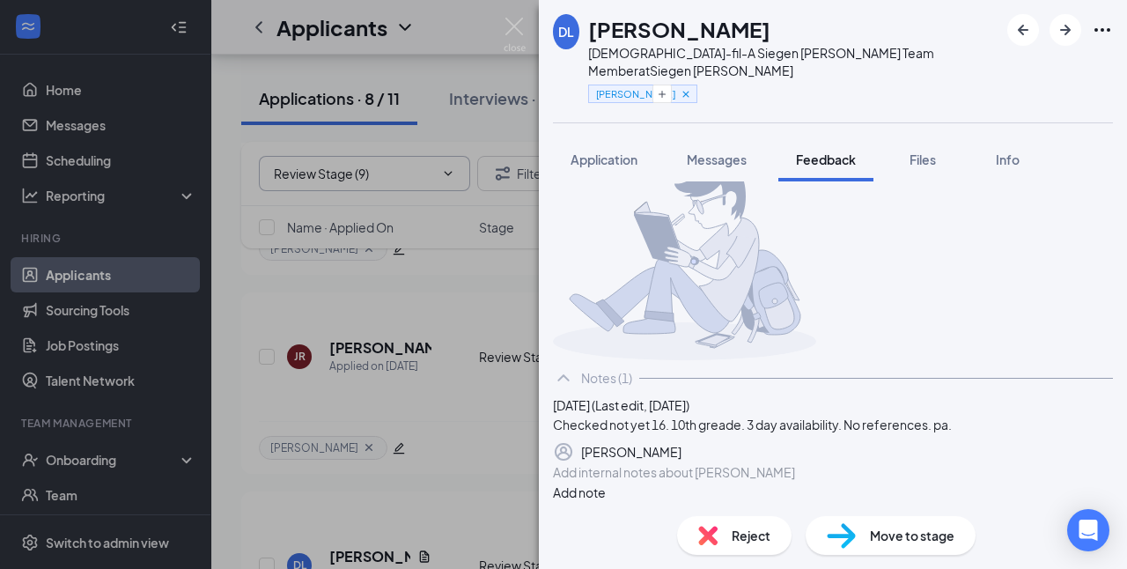
scroll to position [139, 0]
click at [741, 534] on span "Reject" at bounding box center [751, 535] width 39 height 19
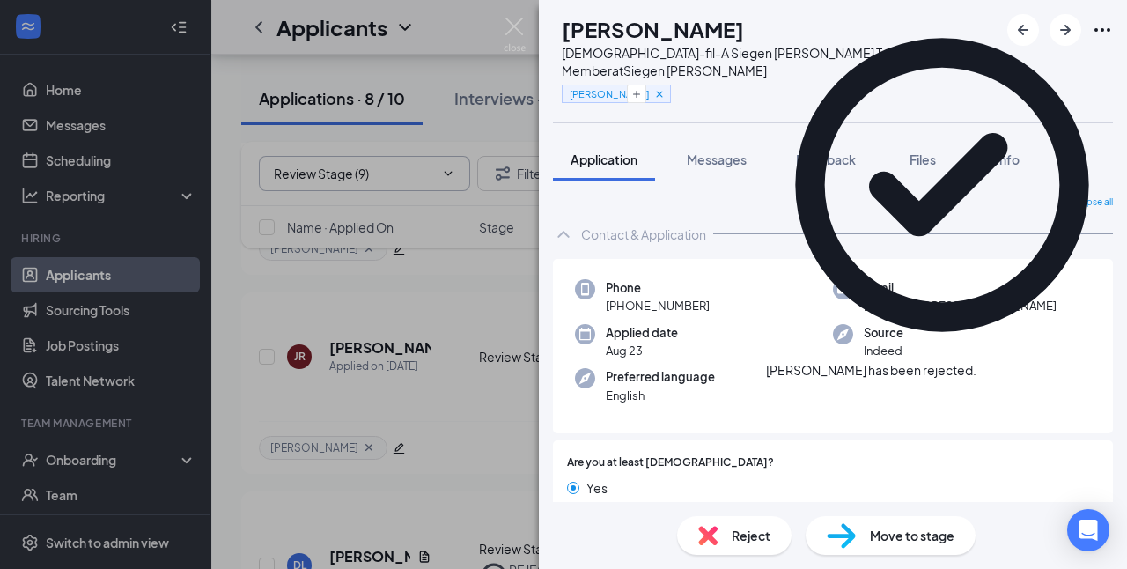
click at [523, 14] on div "TP [PERSON_NAME][DEMOGRAPHIC_DATA]-fil-A Siegen Lane Team Member at [GEOGRAPHIC…" at bounding box center [563, 284] width 1127 height 569
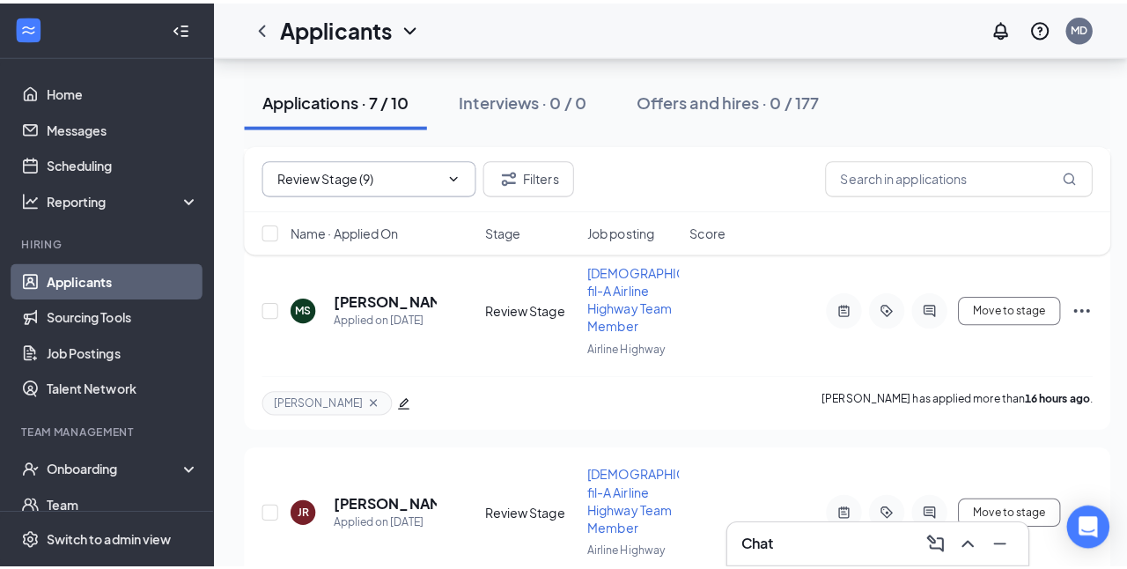
scroll to position [1007, 0]
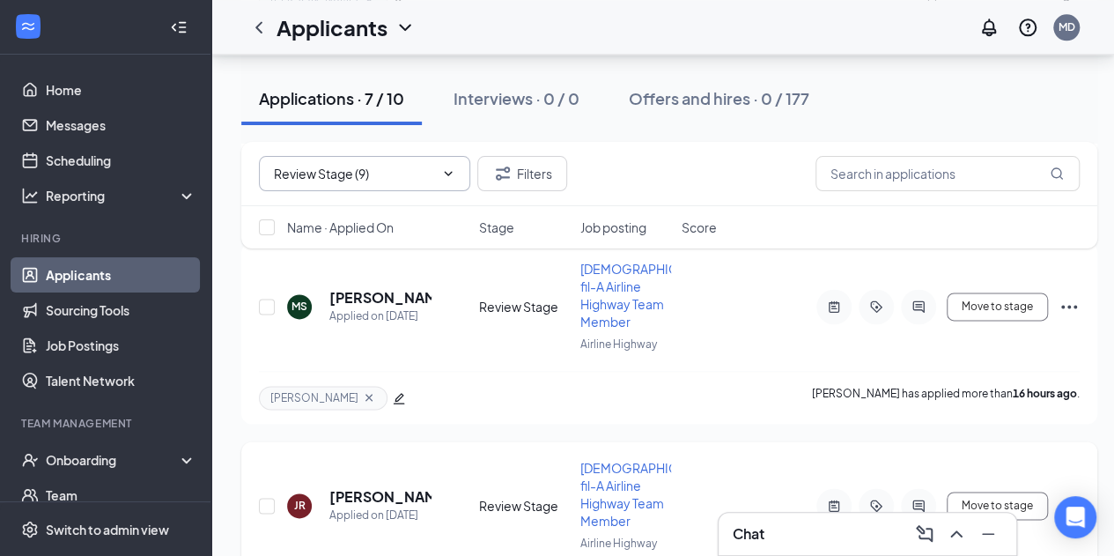
click at [365, 487] on h5 "[PERSON_NAME]" at bounding box center [380, 496] width 102 height 19
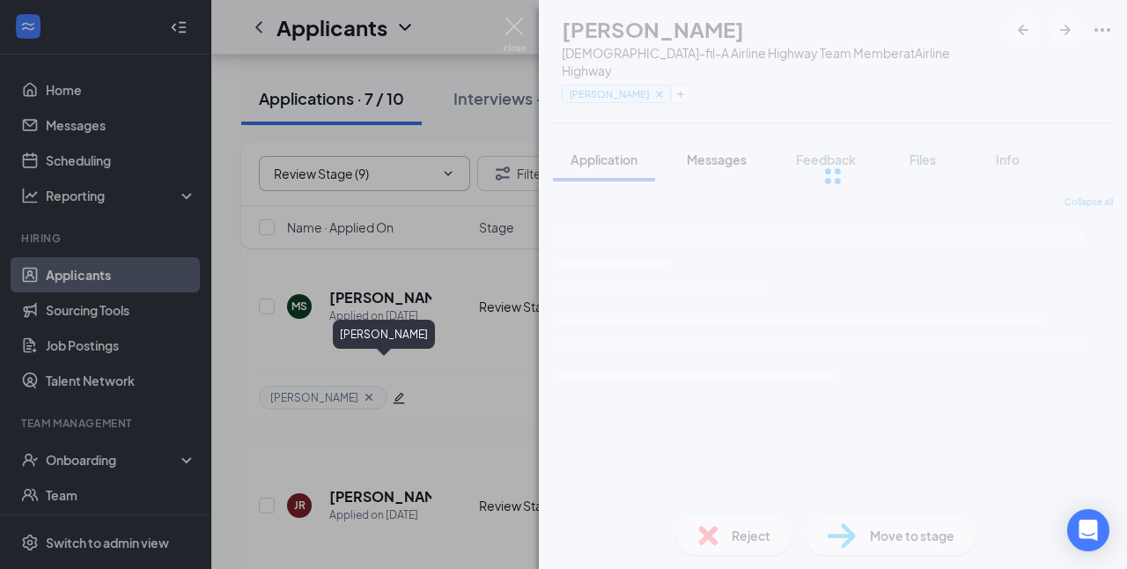
click at [718, 151] on span "Messages" at bounding box center [717, 159] width 60 height 16
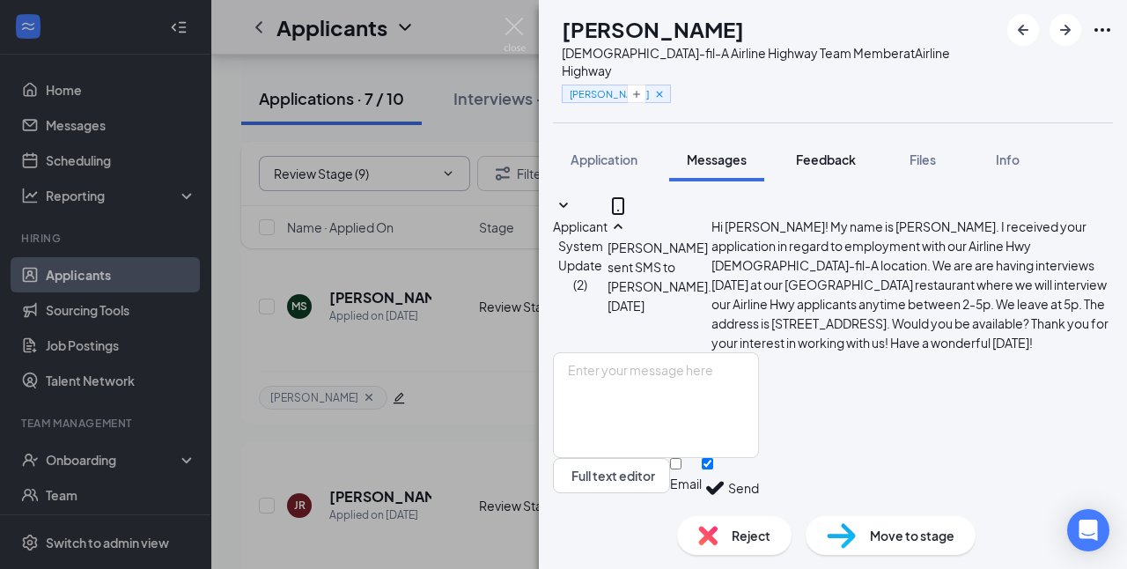
click at [824, 151] on span "Feedback" at bounding box center [826, 159] width 60 height 16
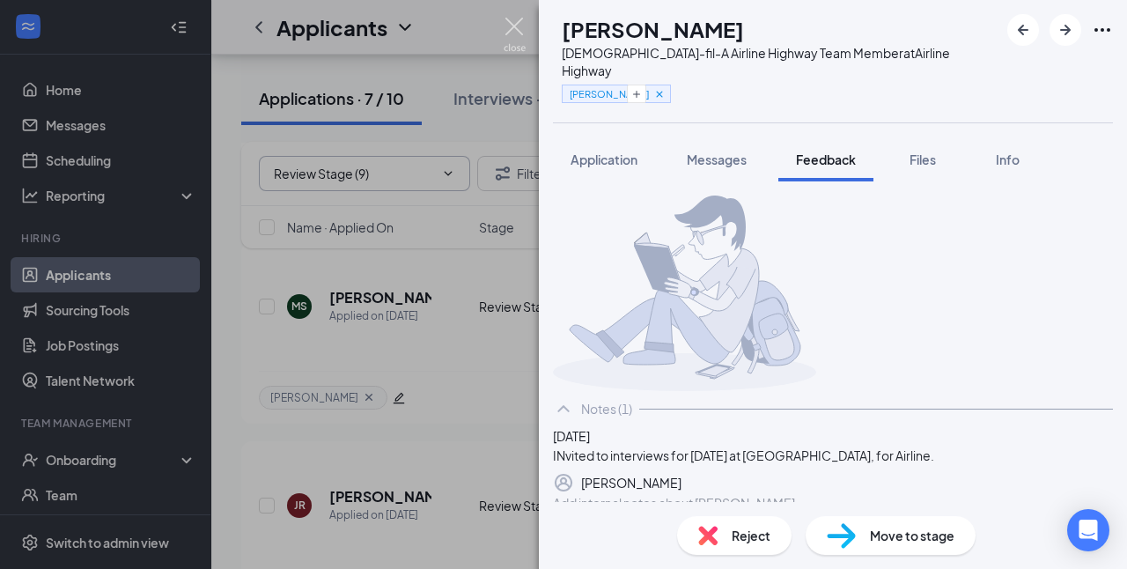
click at [519, 27] on img at bounding box center [515, 35] width 22 height 34
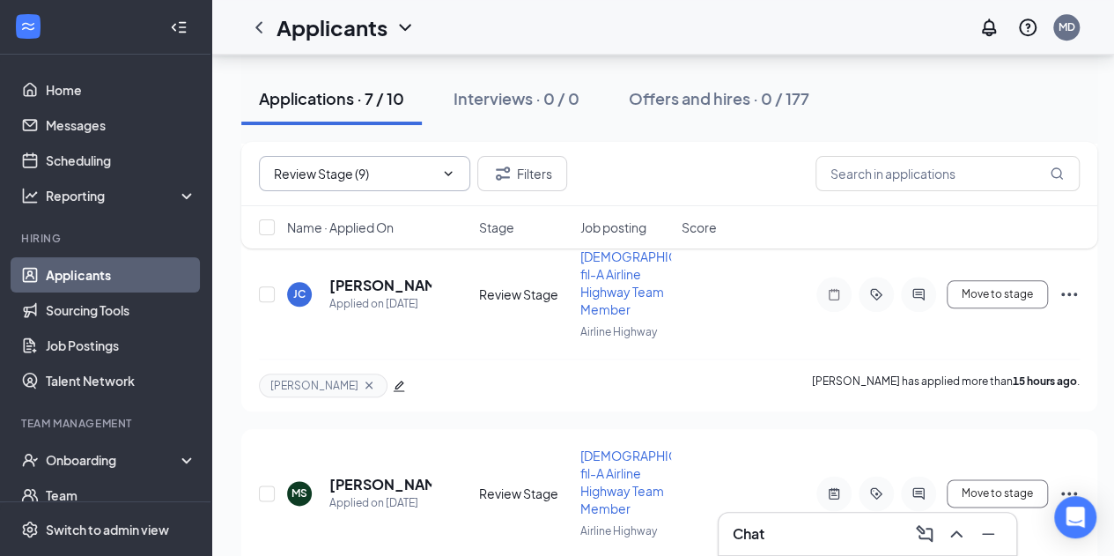
scroll to position [814, 0]
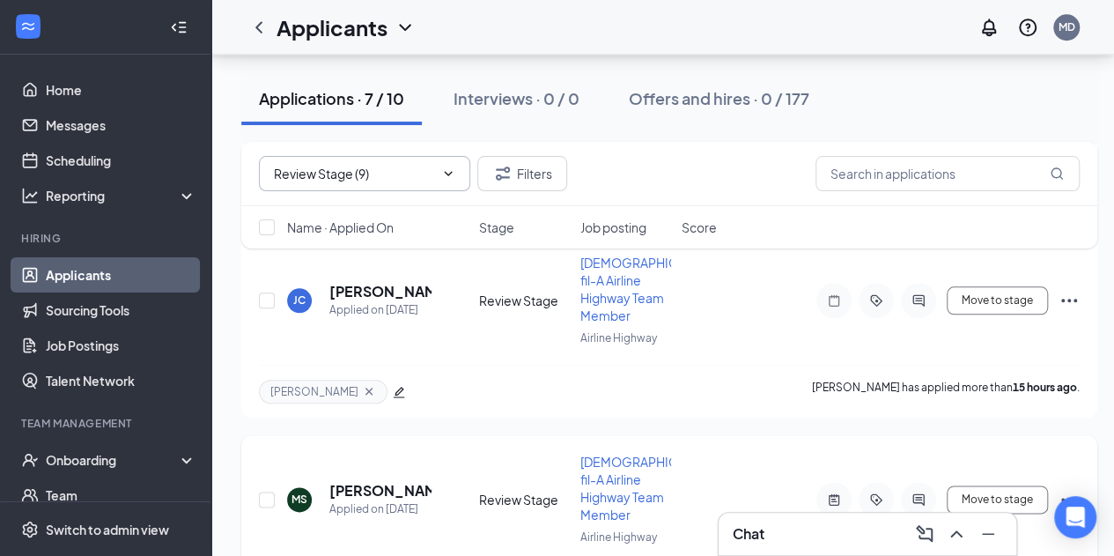
click at [340, 481] on h5 "[PERSON_NAME]" at bounding box center [380, 490] width 102 height 19
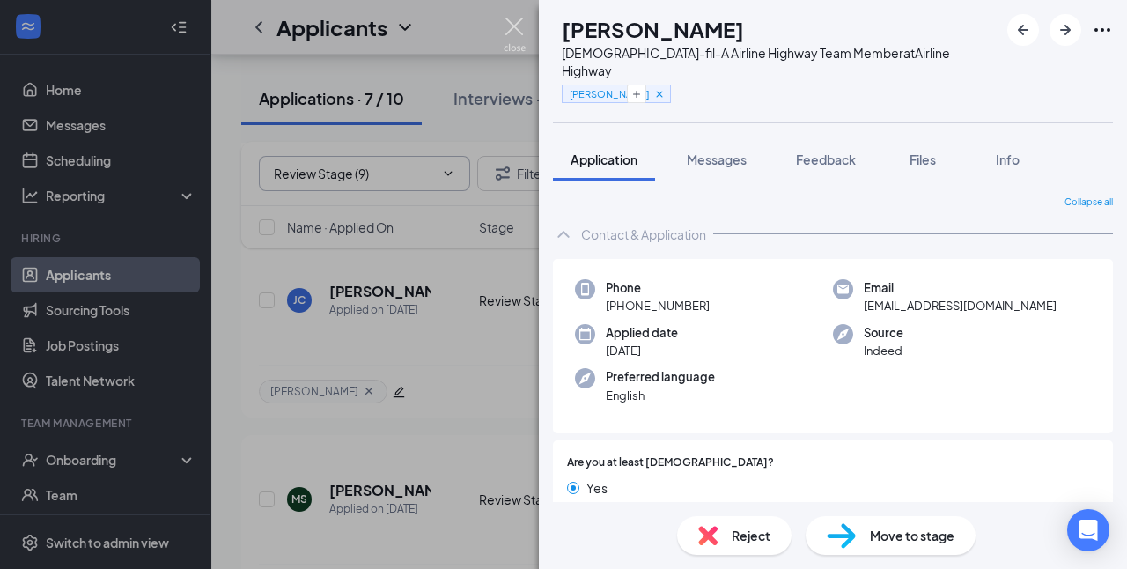
click at [516, 29] on img at bounding box center [515, 35] width 22 height 34
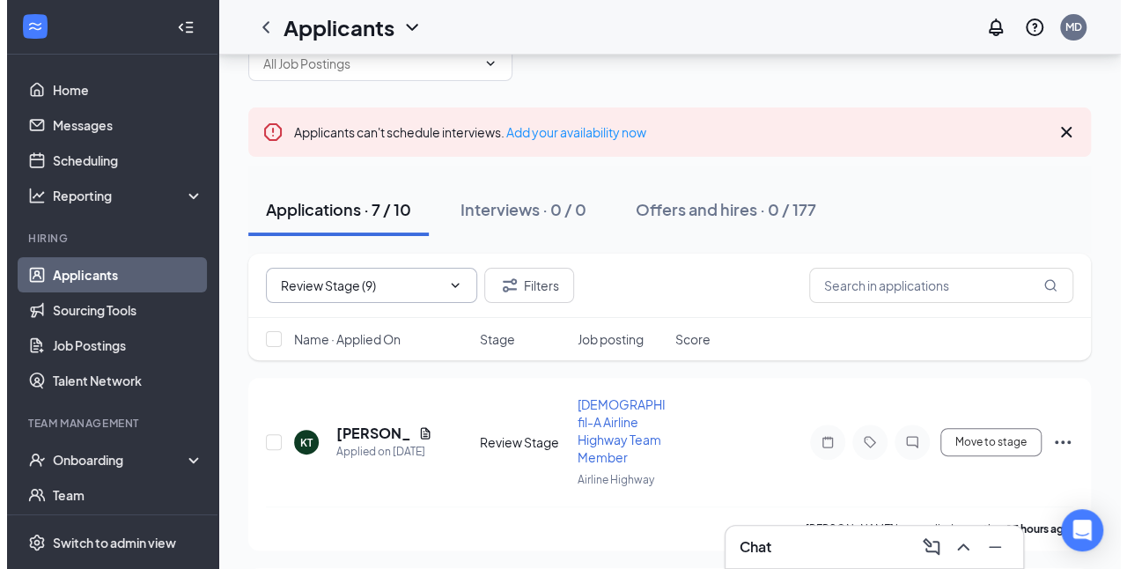
scroll to position [56, 0]
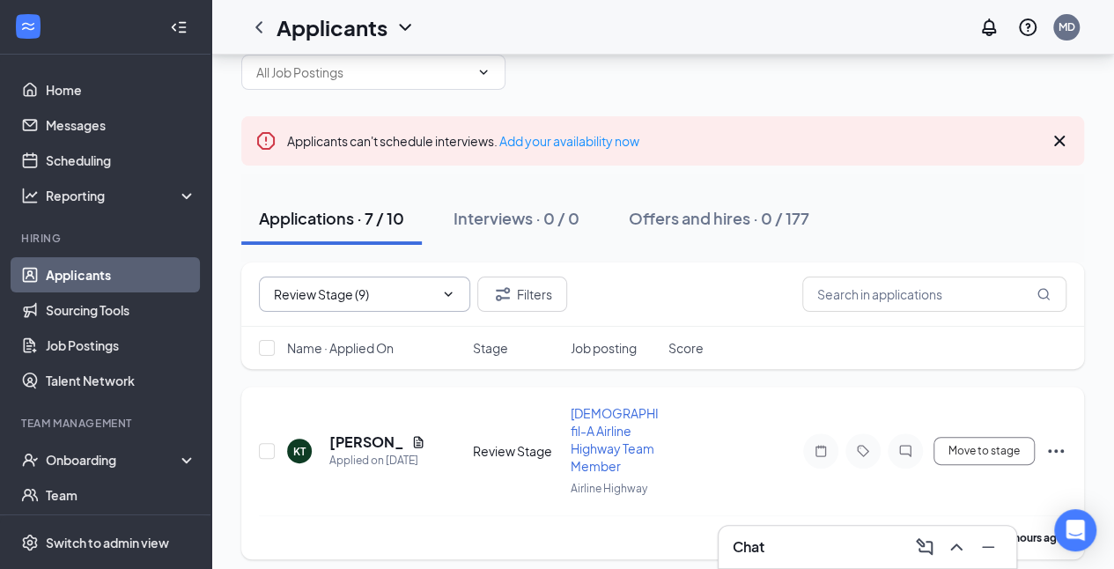
click at [353, 444] on h5 "[PERSON_NAME]" at bounding box center [366, 441] width 75 height 19
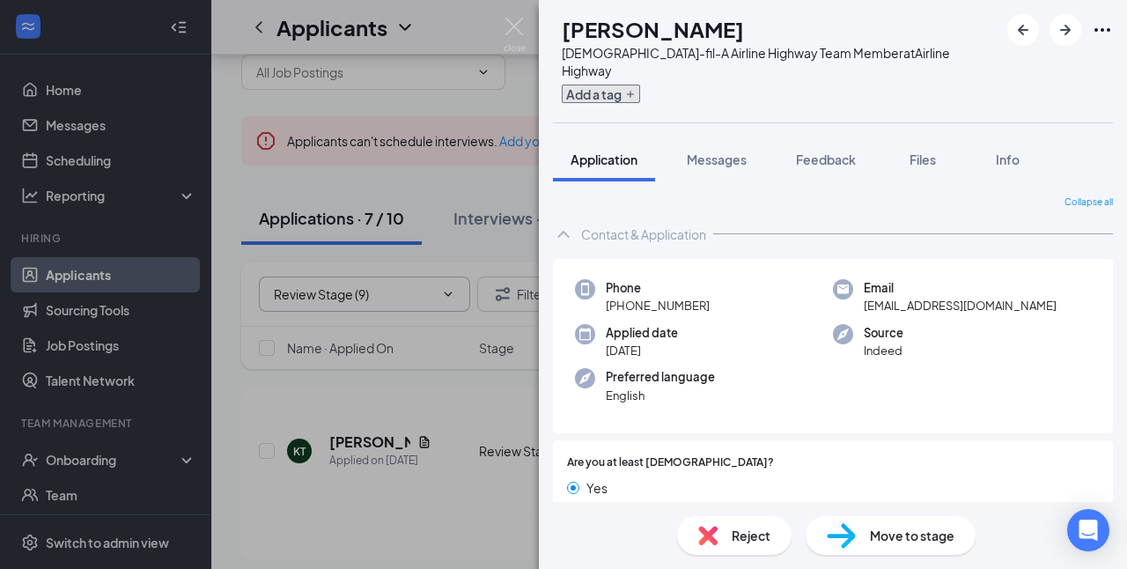
click at [636, 89] on icon "Plus" at bounding box center [630, 94] width 11 height 11
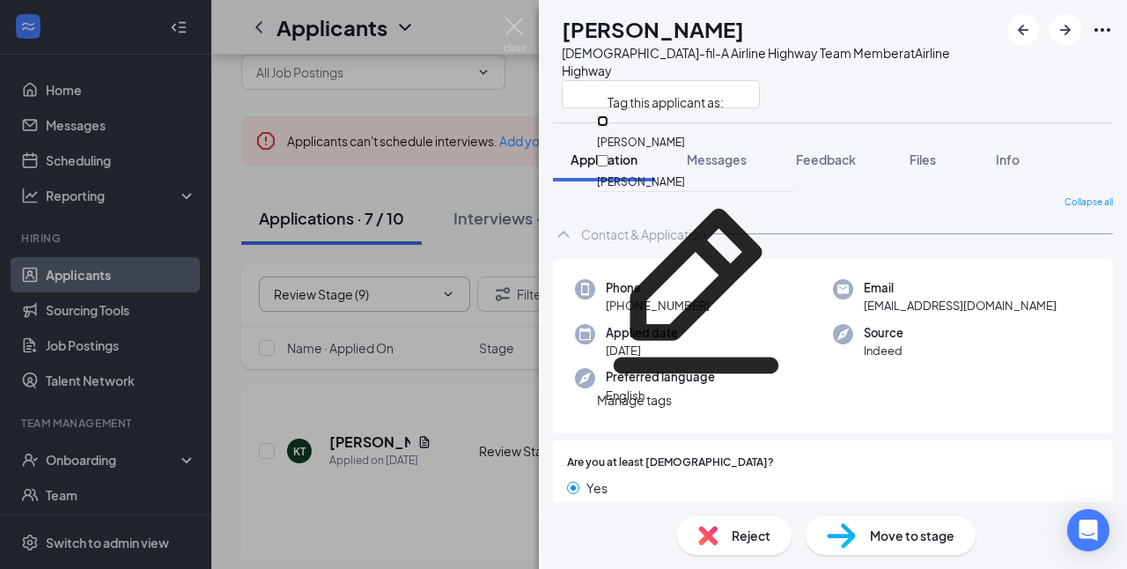
click at [608, 122] on input "[PERSON_NAME]" at bounding box center [602, 120] width 11 height 11
checkbox input "true"
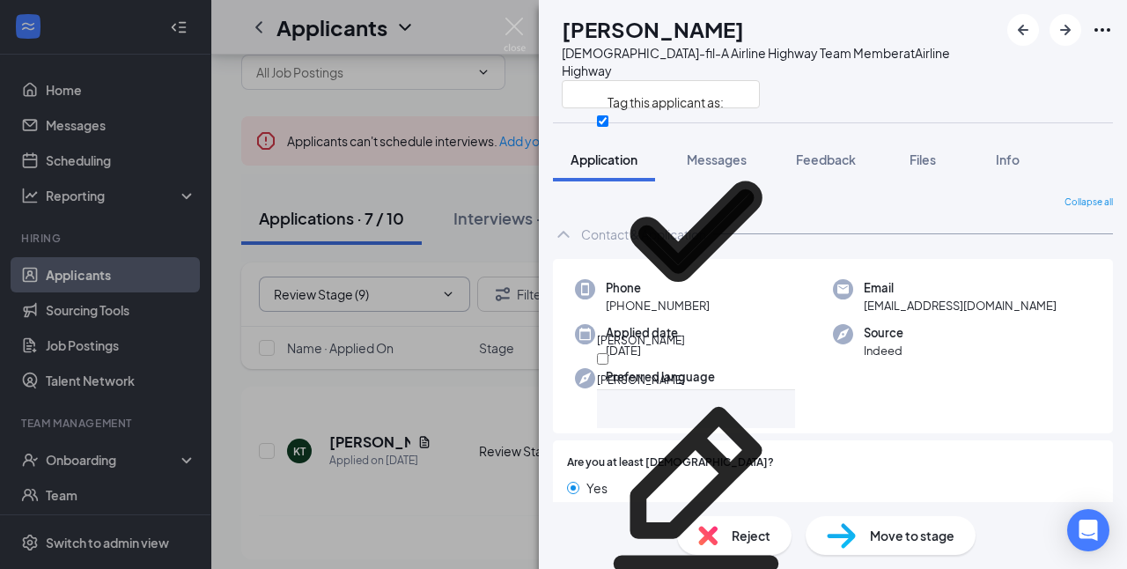
click at [997, 78] on div "KT Kimyriah [PERSON_NAME] [DEMOGRAPHIC_DATA]-fil-A Airline Highway Team Member …" at bounding box center [833, 61] width 588 height 122
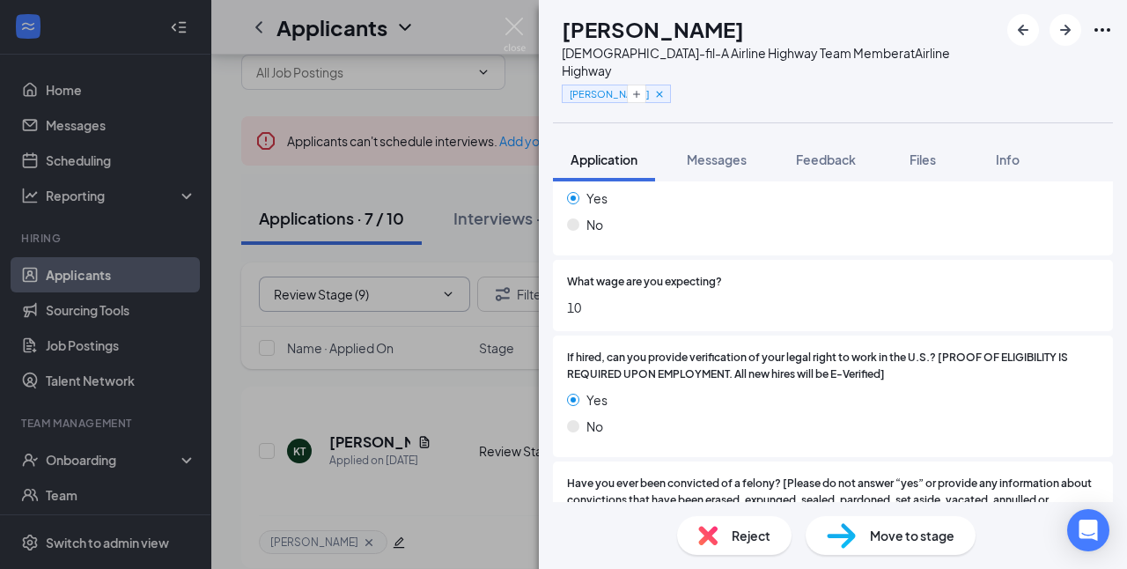
scroll to position [673, 0]
